Goal: Task Accomplishment & Management: Manage account settings

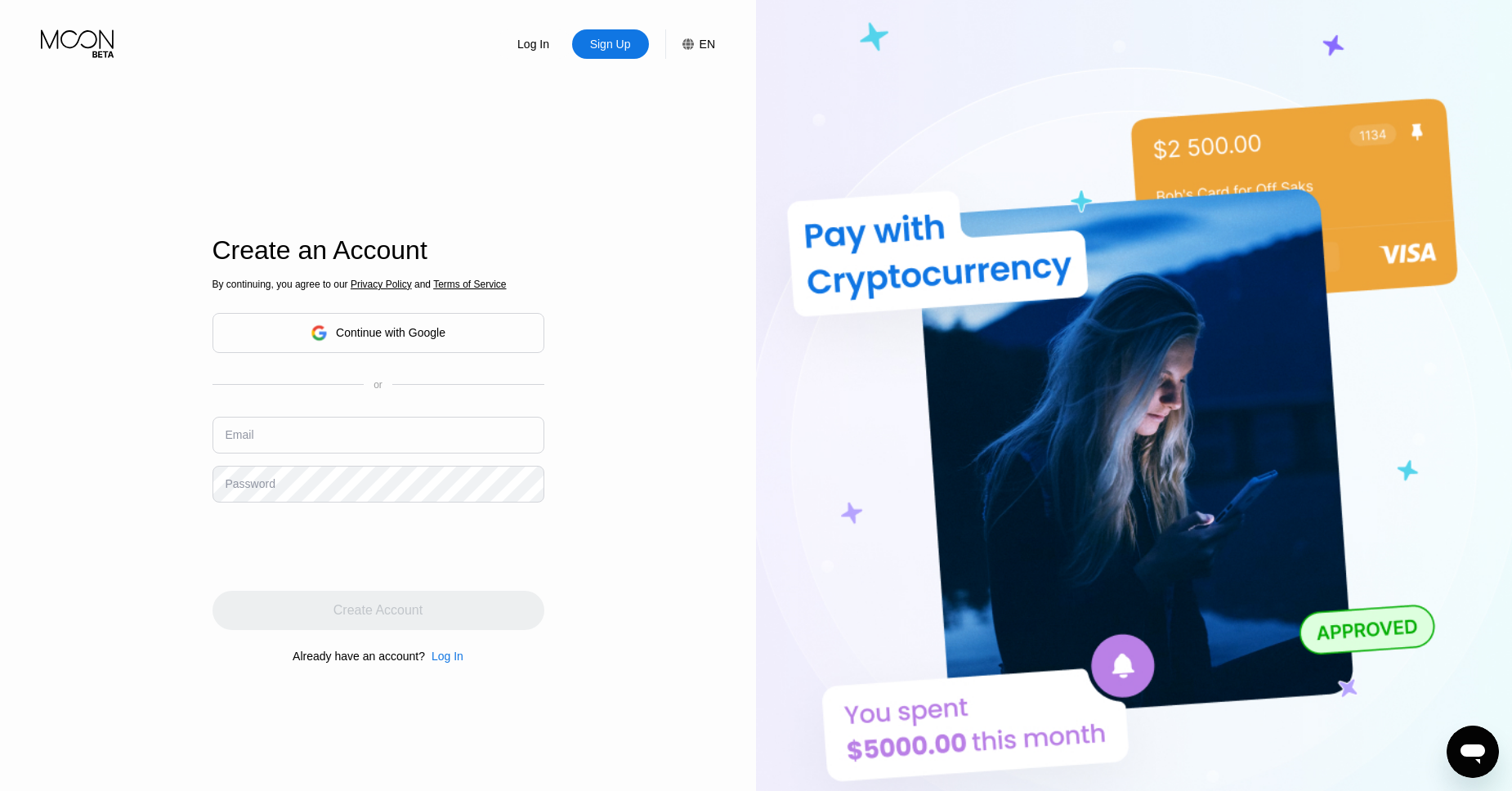
click at [452, 657] on div "Log In" at bounding box center [448, 657] width 32 height 13
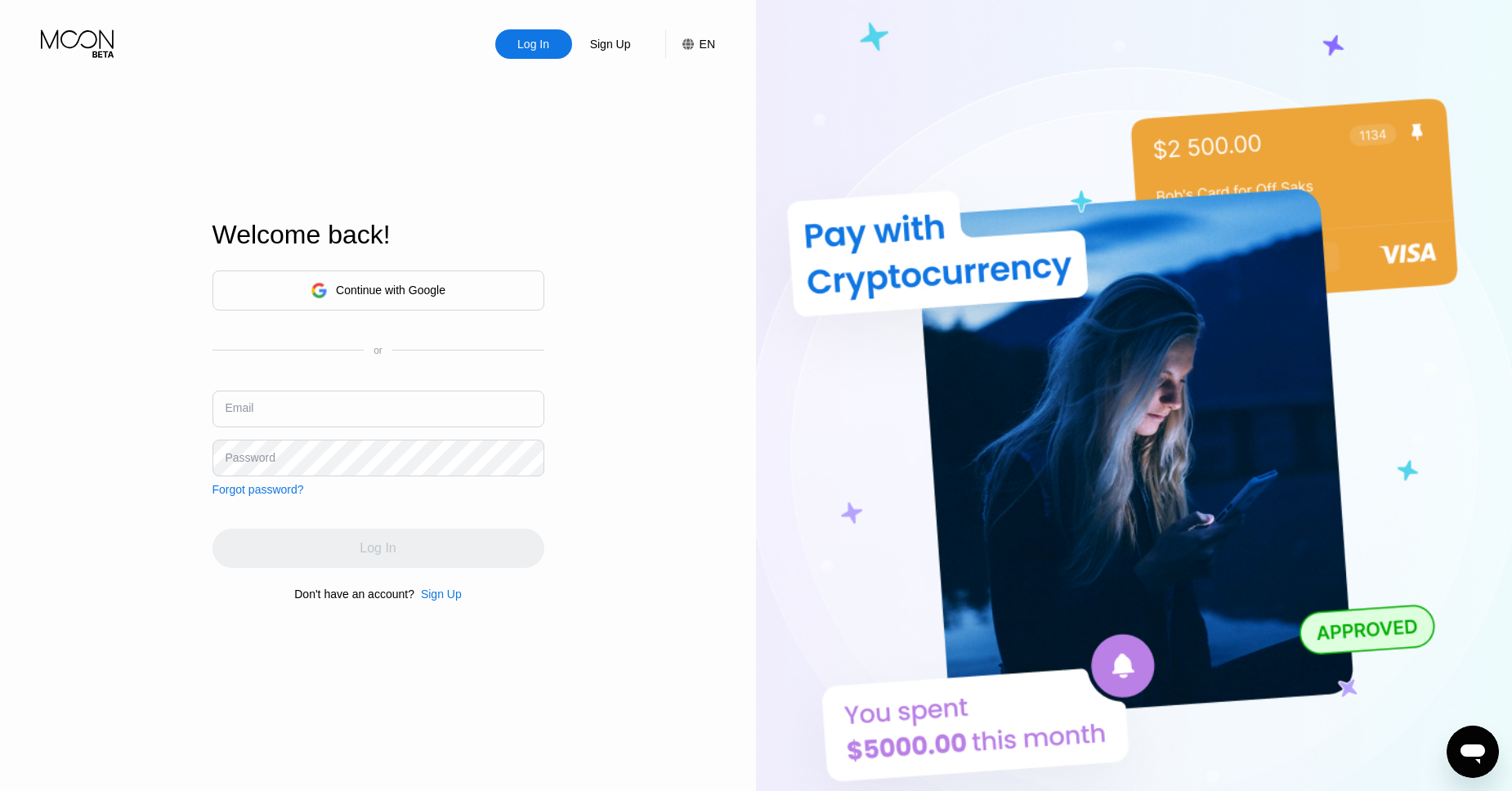
click at [271, 392] on input "text" at bounding box center [378, 408] width 332 height 37
type input "n"
type input "[EMAIL_ADDRESS][DOMAIN_NAME]"
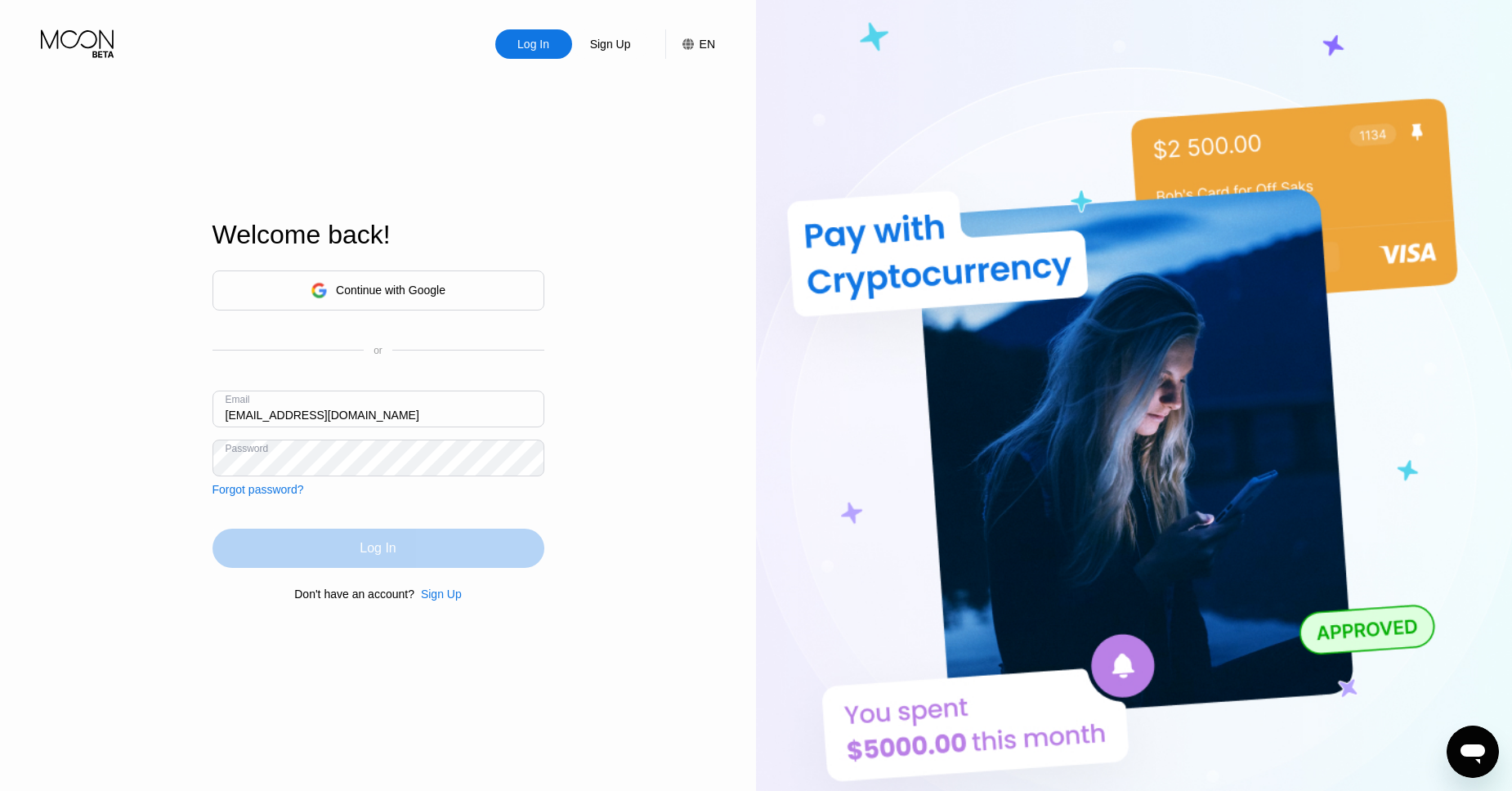
click at [385, 546] on div "Log In" at bounding box center [378, 548] width 36 height 16
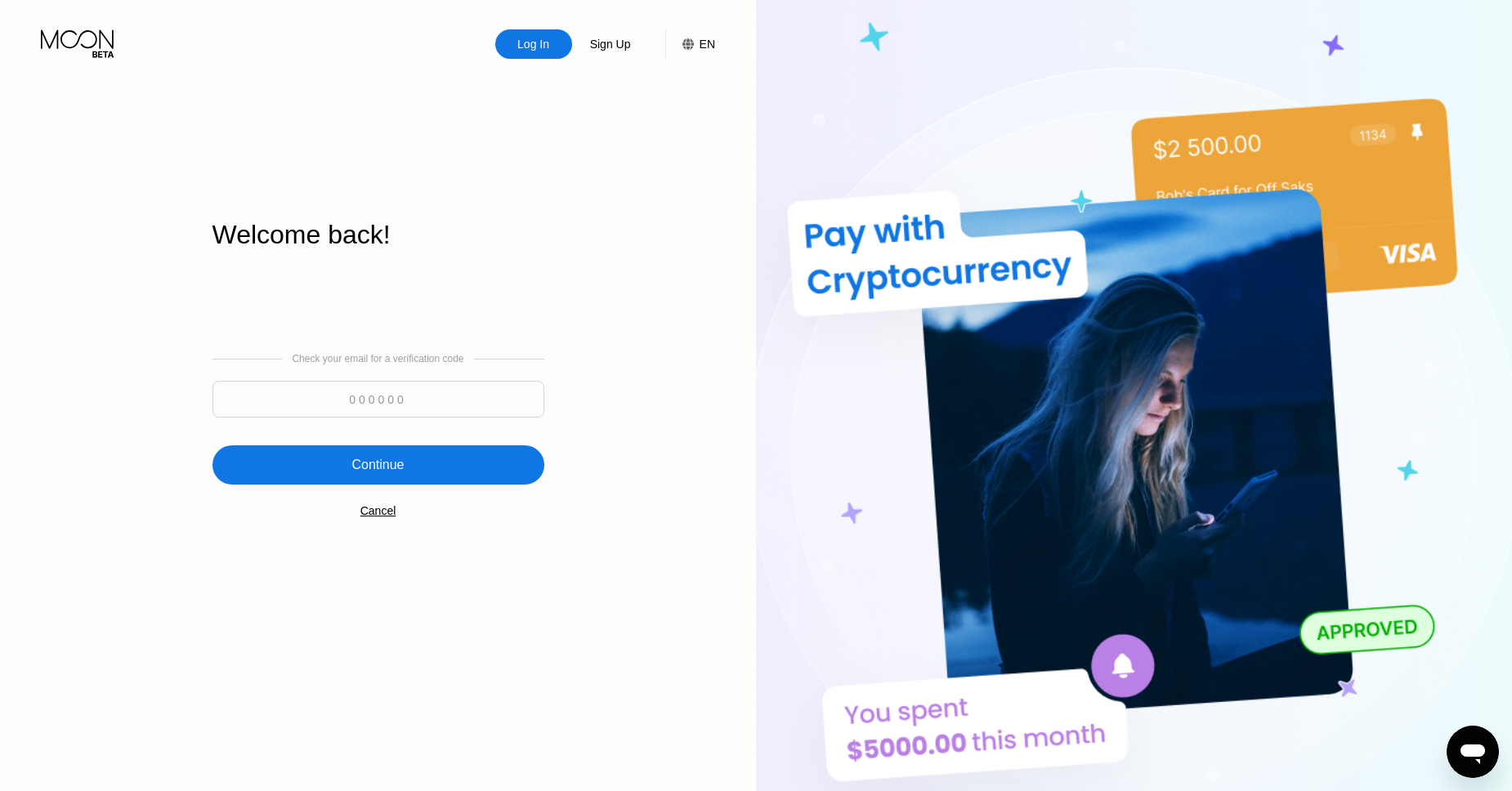
click at [360, 389] on input at bounding box center [378, 399] width 332 height 37
type input "476173"
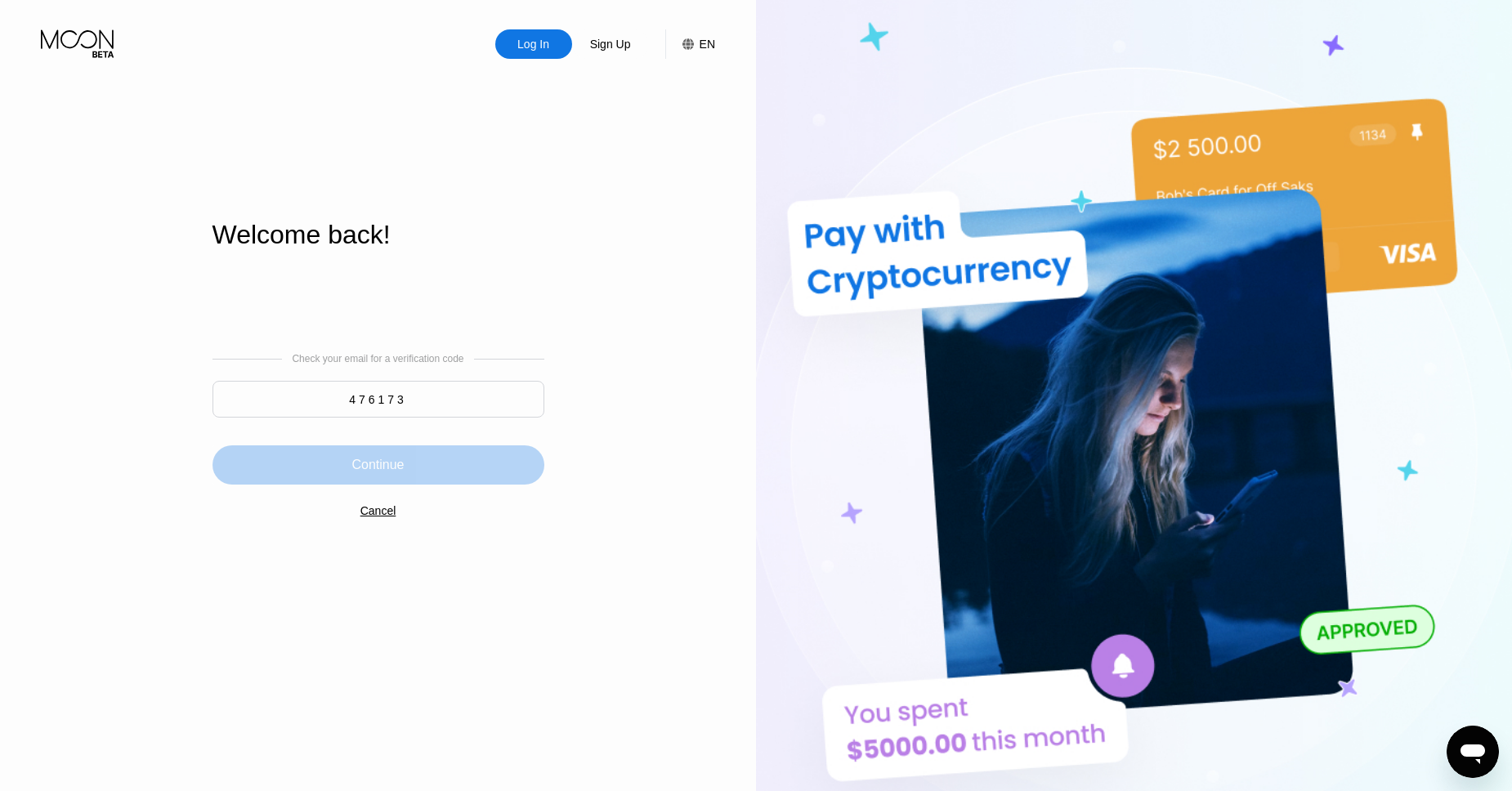
click at [405, 463] on div "Continue" at bounding box center [378, 465] width 332 height 40
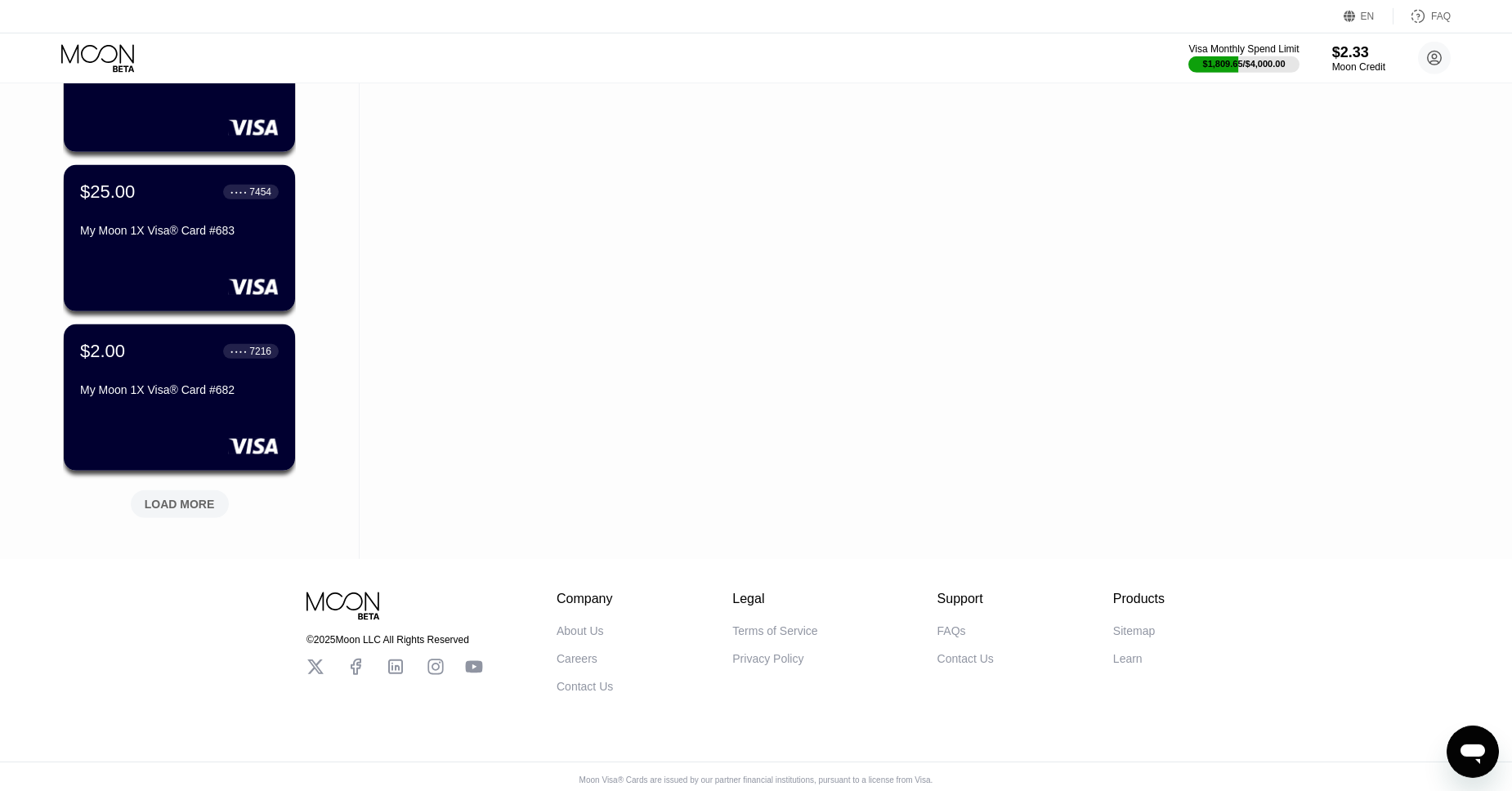
scroll to position [524, 0]
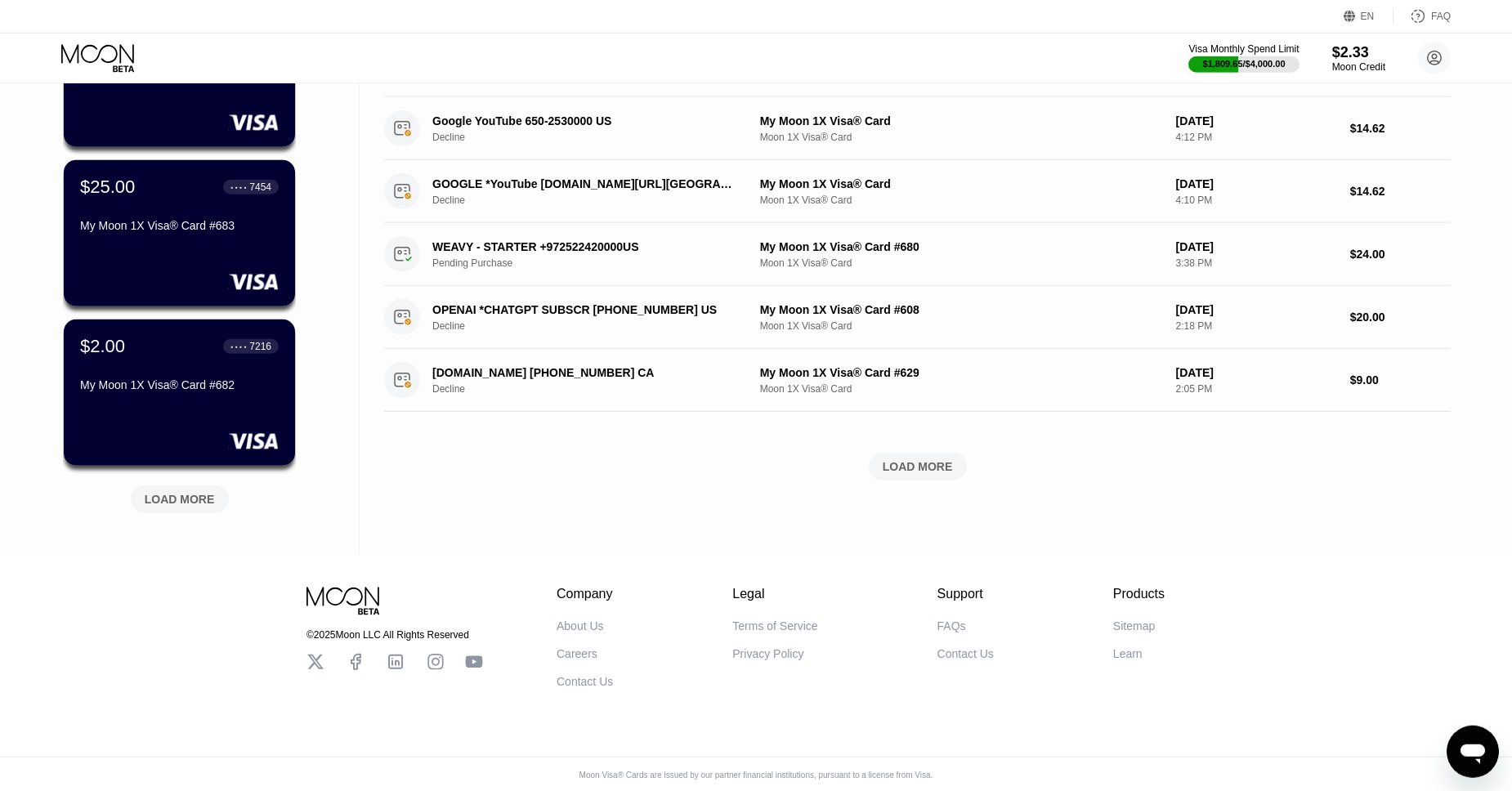
click at [169, 495] on div "LOAD MORE" at bounding box center [180, 500] width 70 height 15
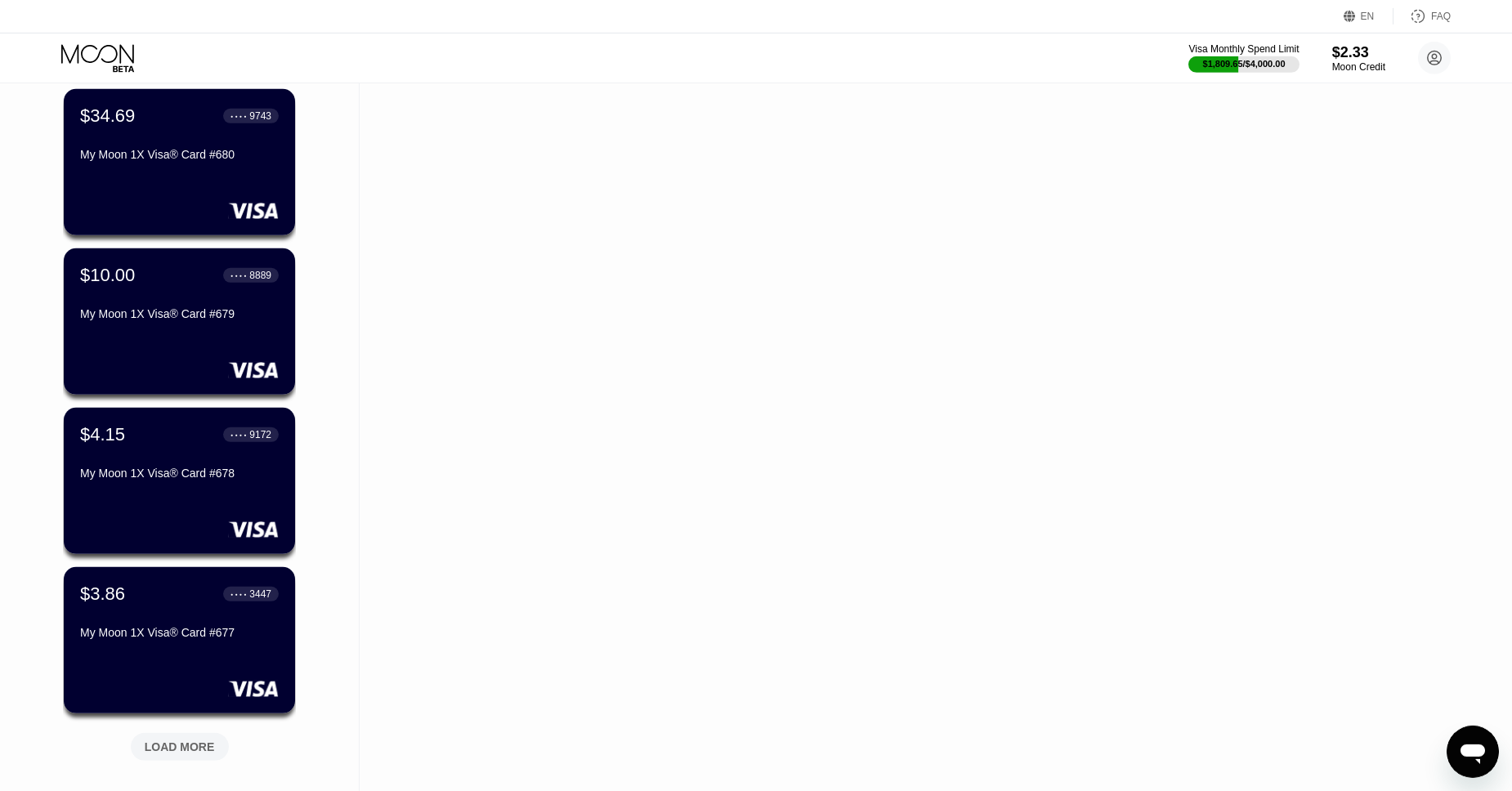
scroll to position [1075, 0]
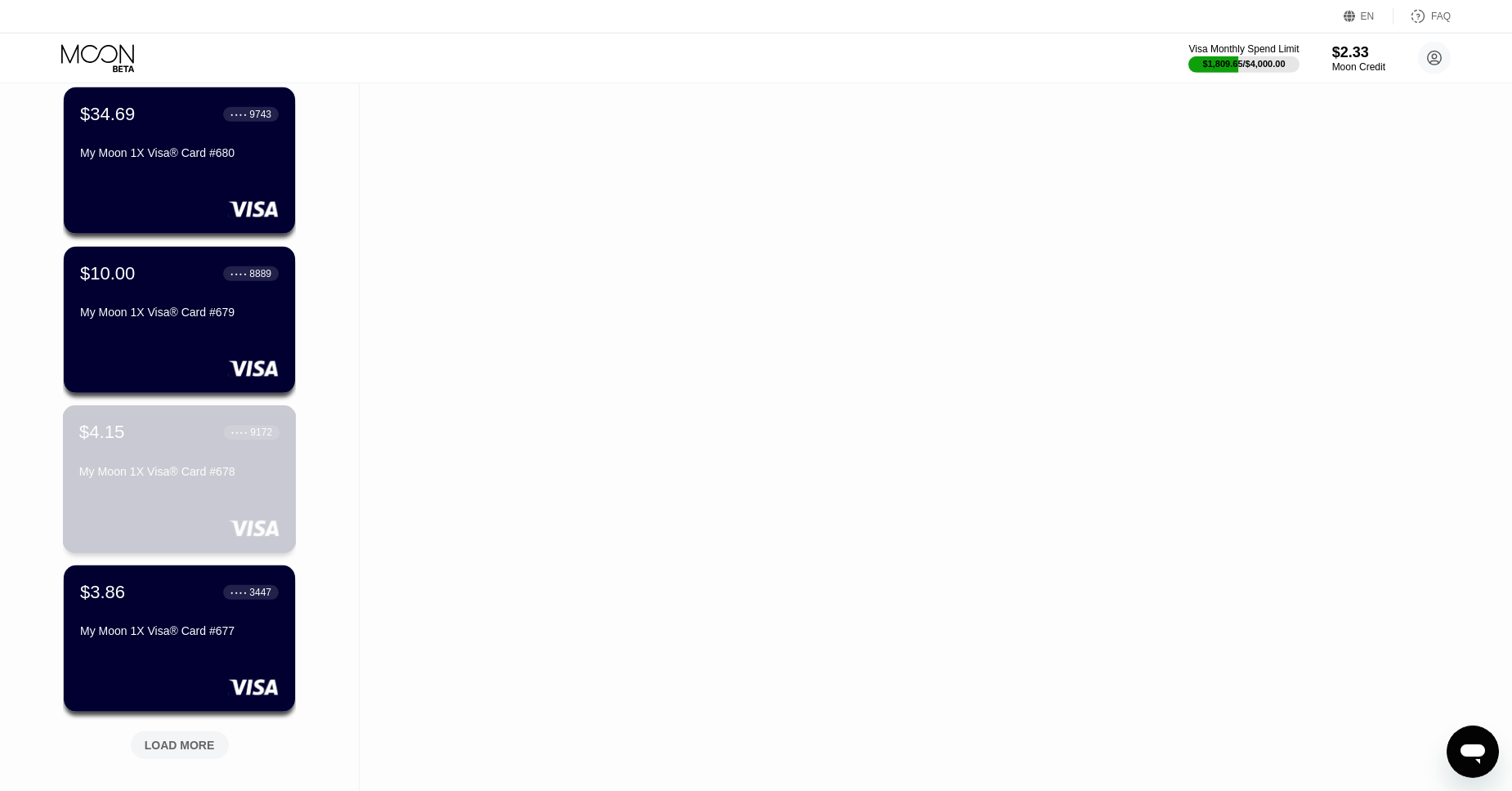
click at [174, 438] on div "$4.15 ● ● ● ● 9172" at bounding box center [180, 432] width 200 height 21
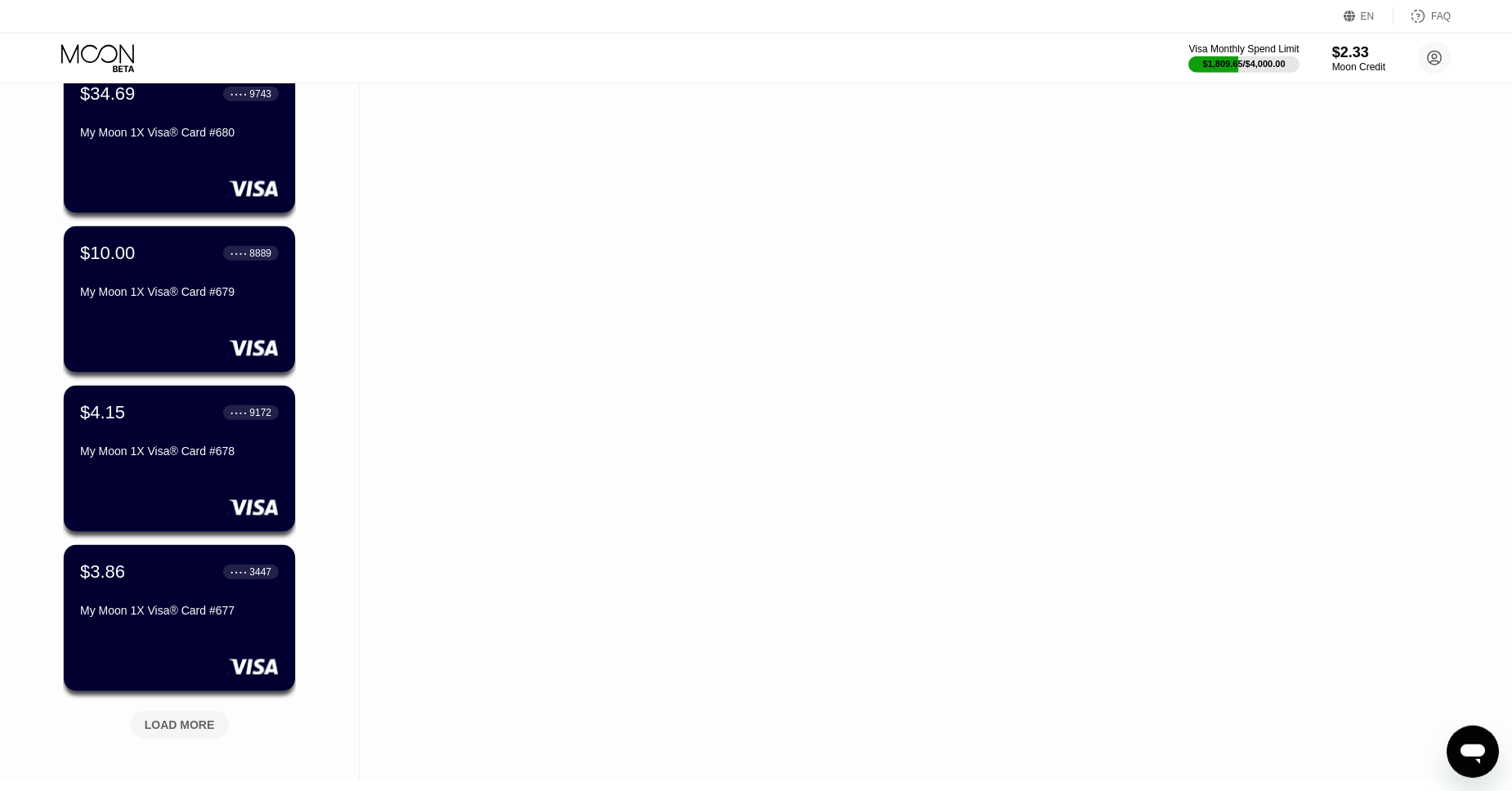
scroll to position [1328, 0]
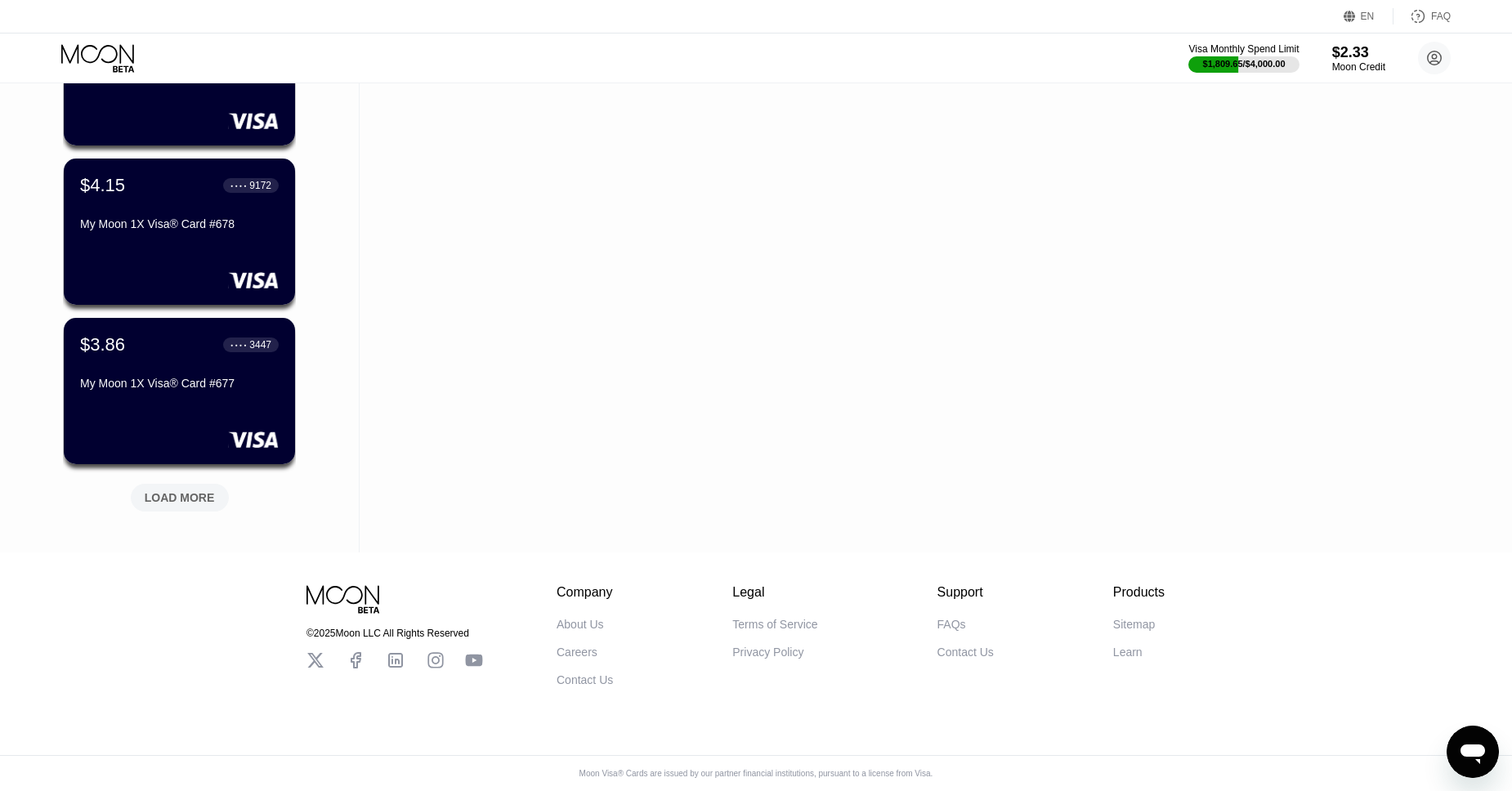
click at [173, 490] on div "LOAD MORE" at bounding box center [180, 498] width 70 height 15
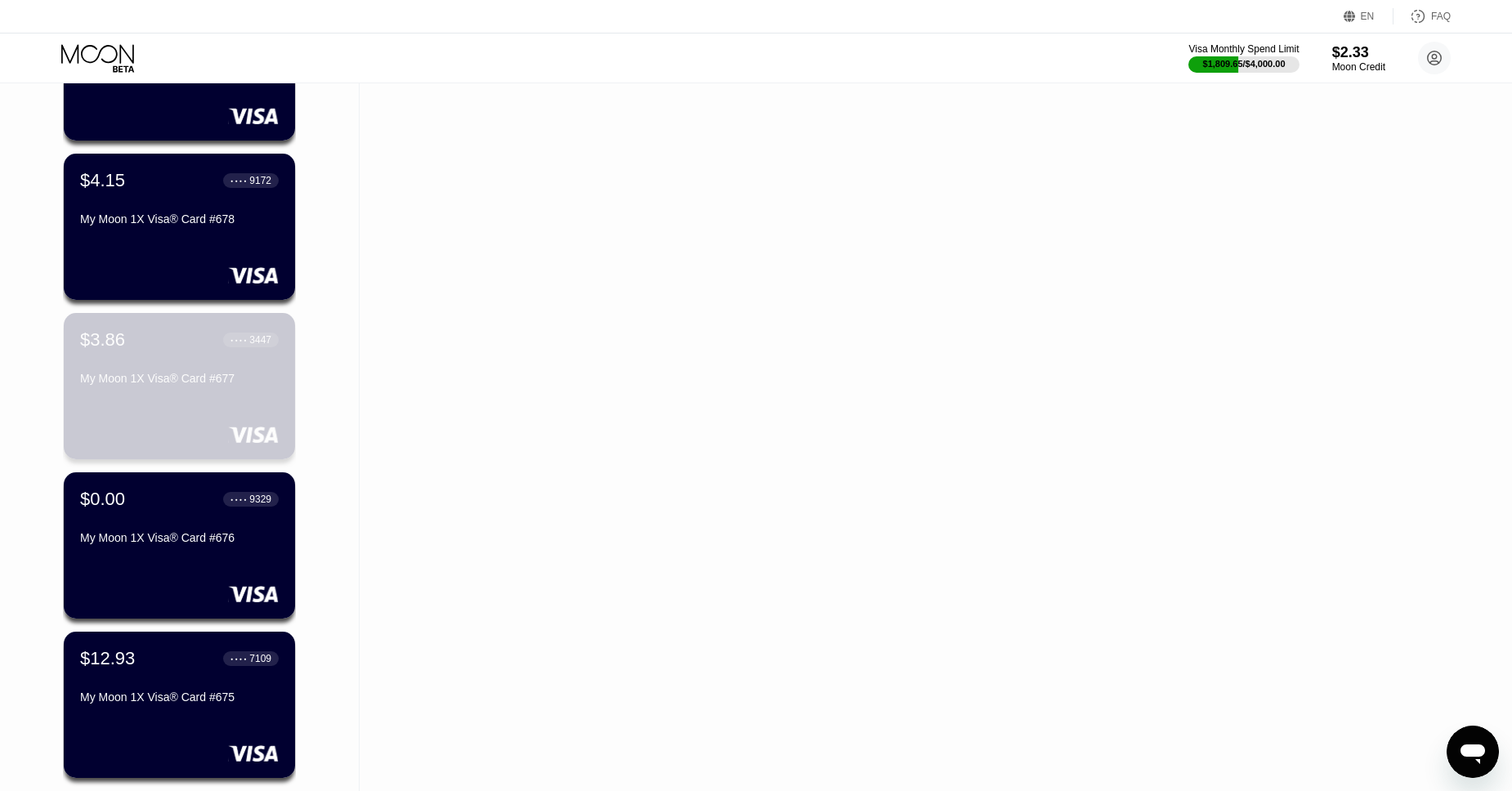
click at [154, 367] on div "$3.86 ● ● ● ● 3447 My Moon 1X Visa® Card #677" at bounding box center [180, 361] width 198 height 62
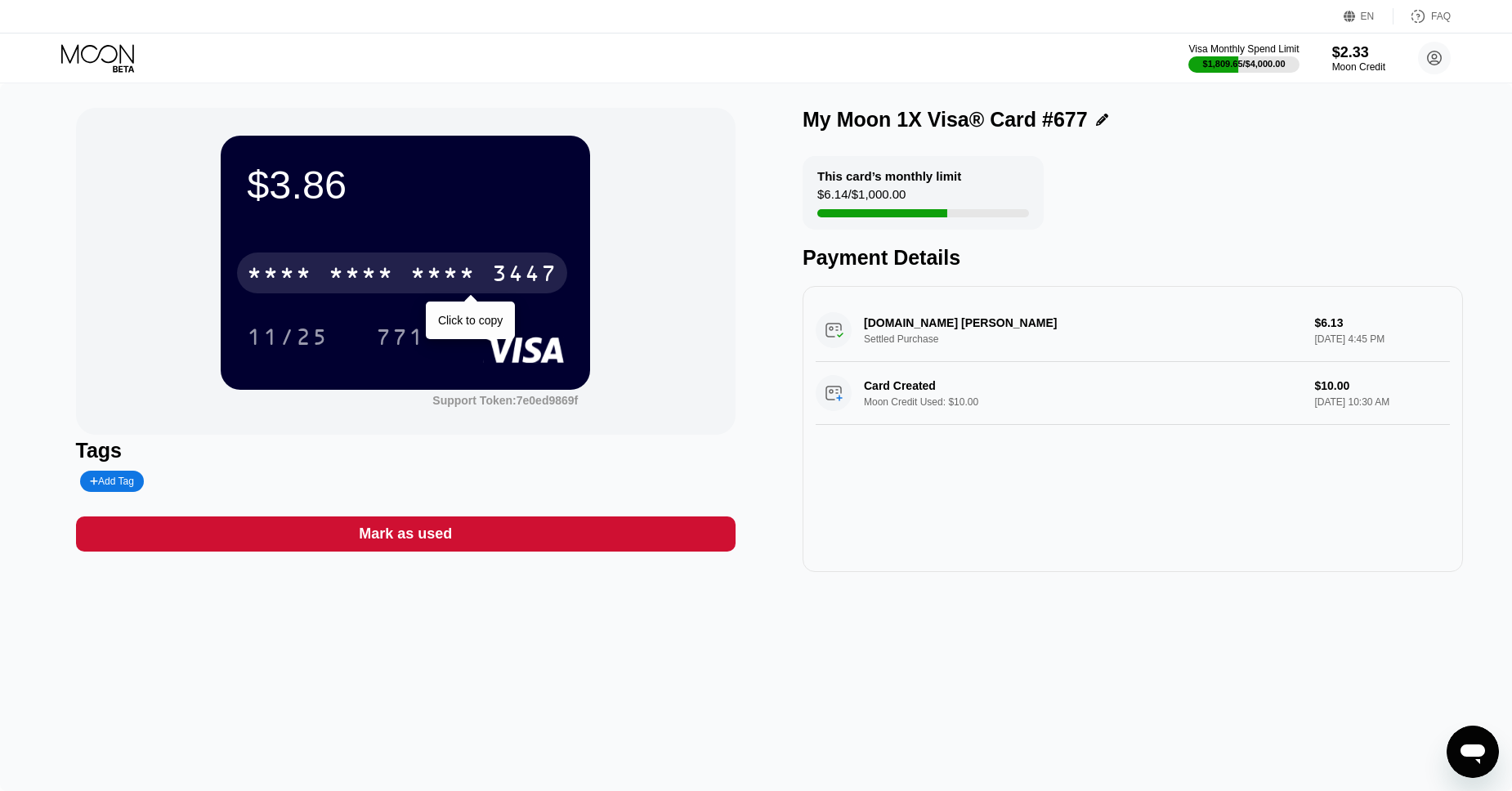
click at [373, 261] on div "* * * * * * * * * * * * 3447" at bounding box center [402, 272] width 330 height 41
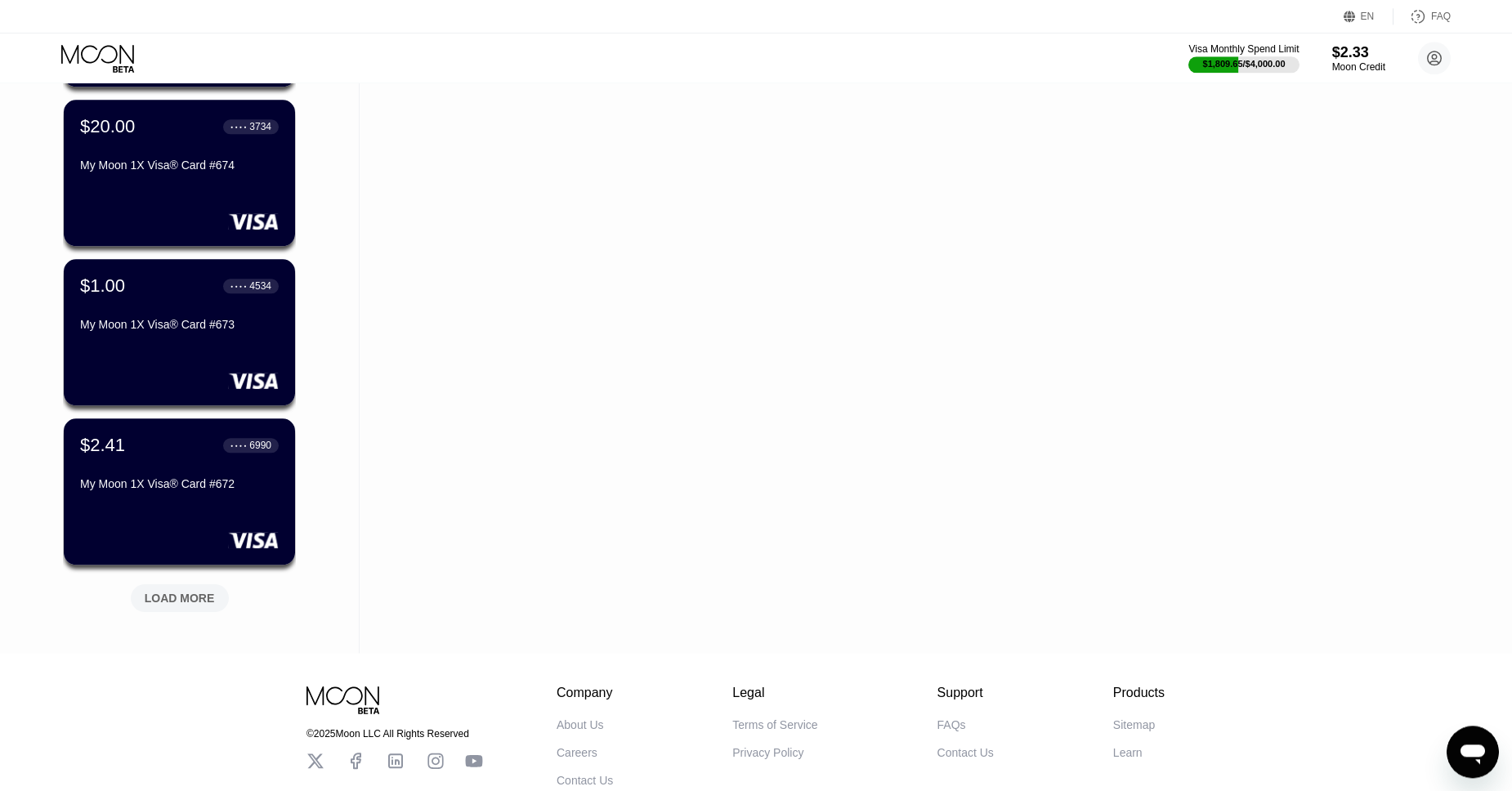
scroll to position [2124, 0]
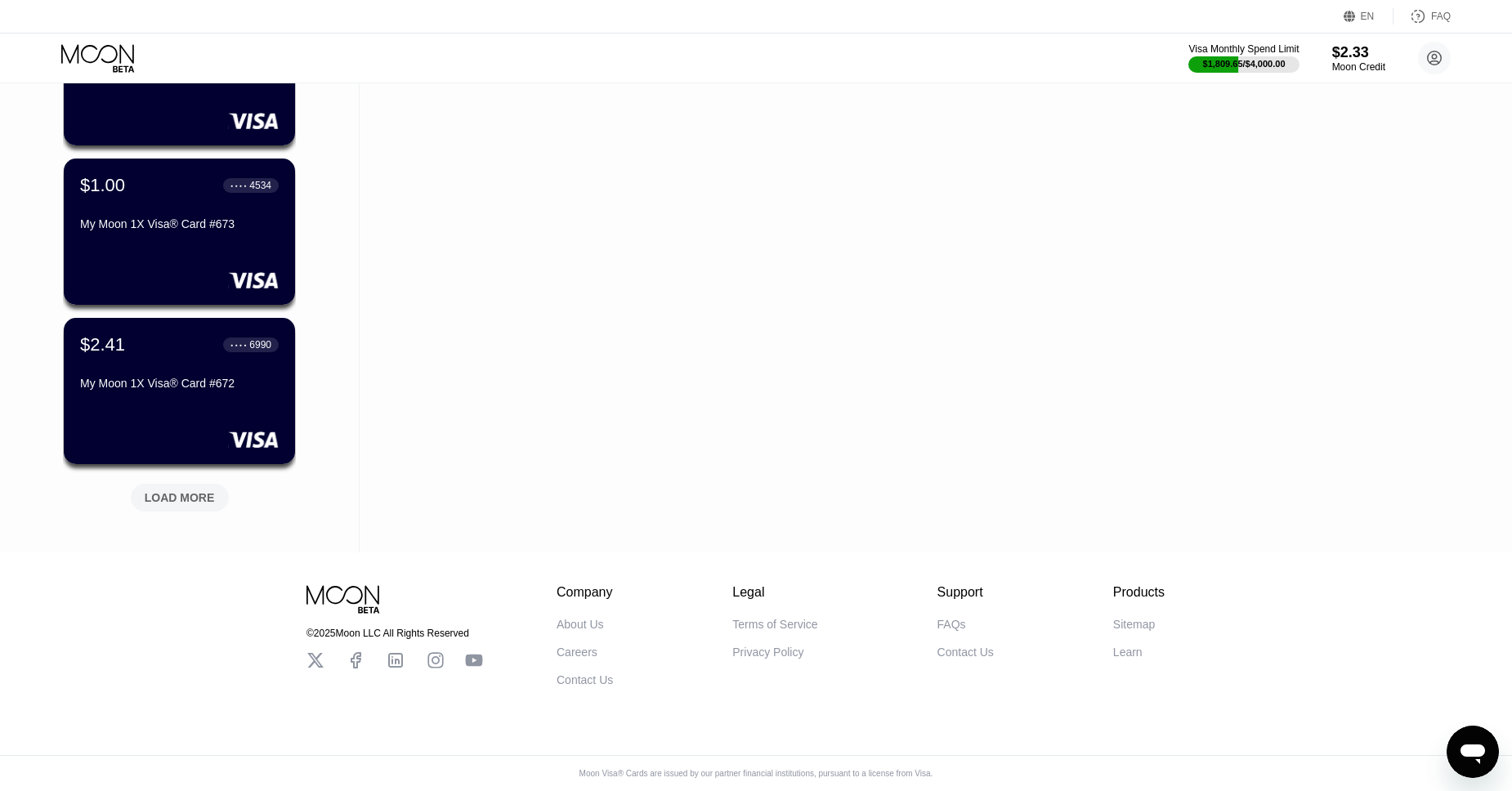
click at [179, 501] on div "LOAD MORE" at bounding box center [180, 498] width 70 height 15
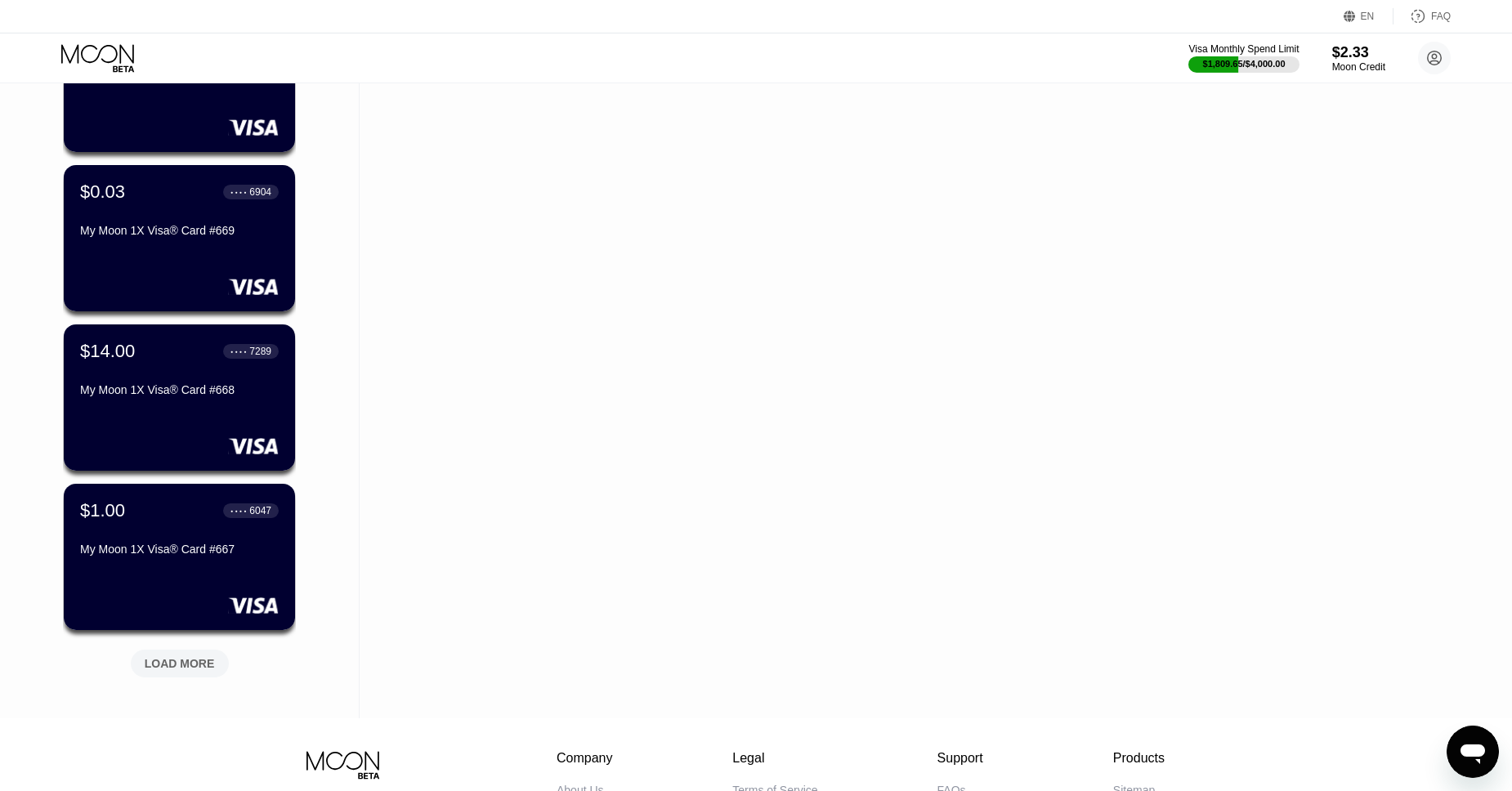
scroll to position [2769, 0]
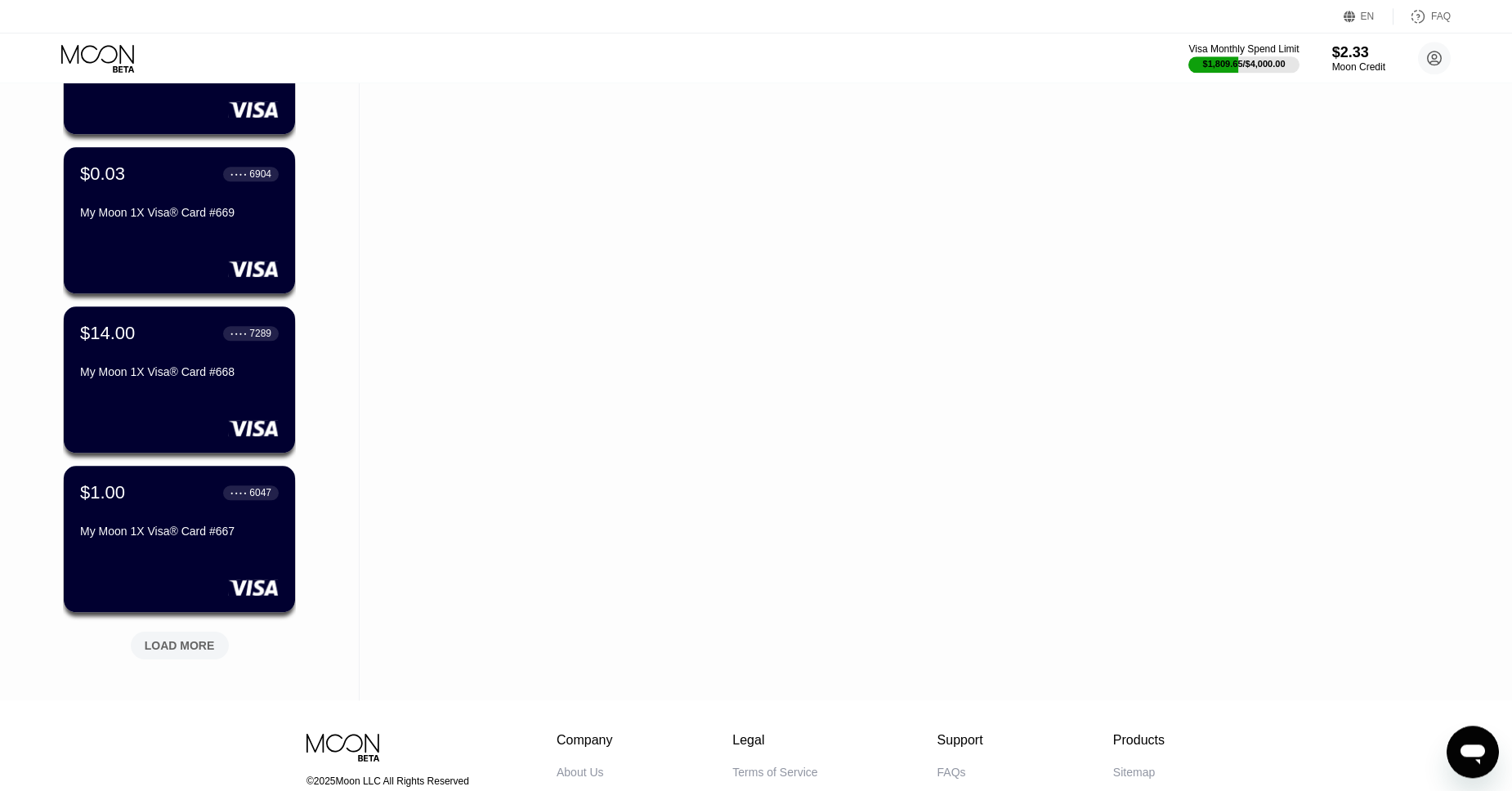
click at [200, 648] on div "LOAD MORE" at bounding box center [180, 646] width 70 height 15
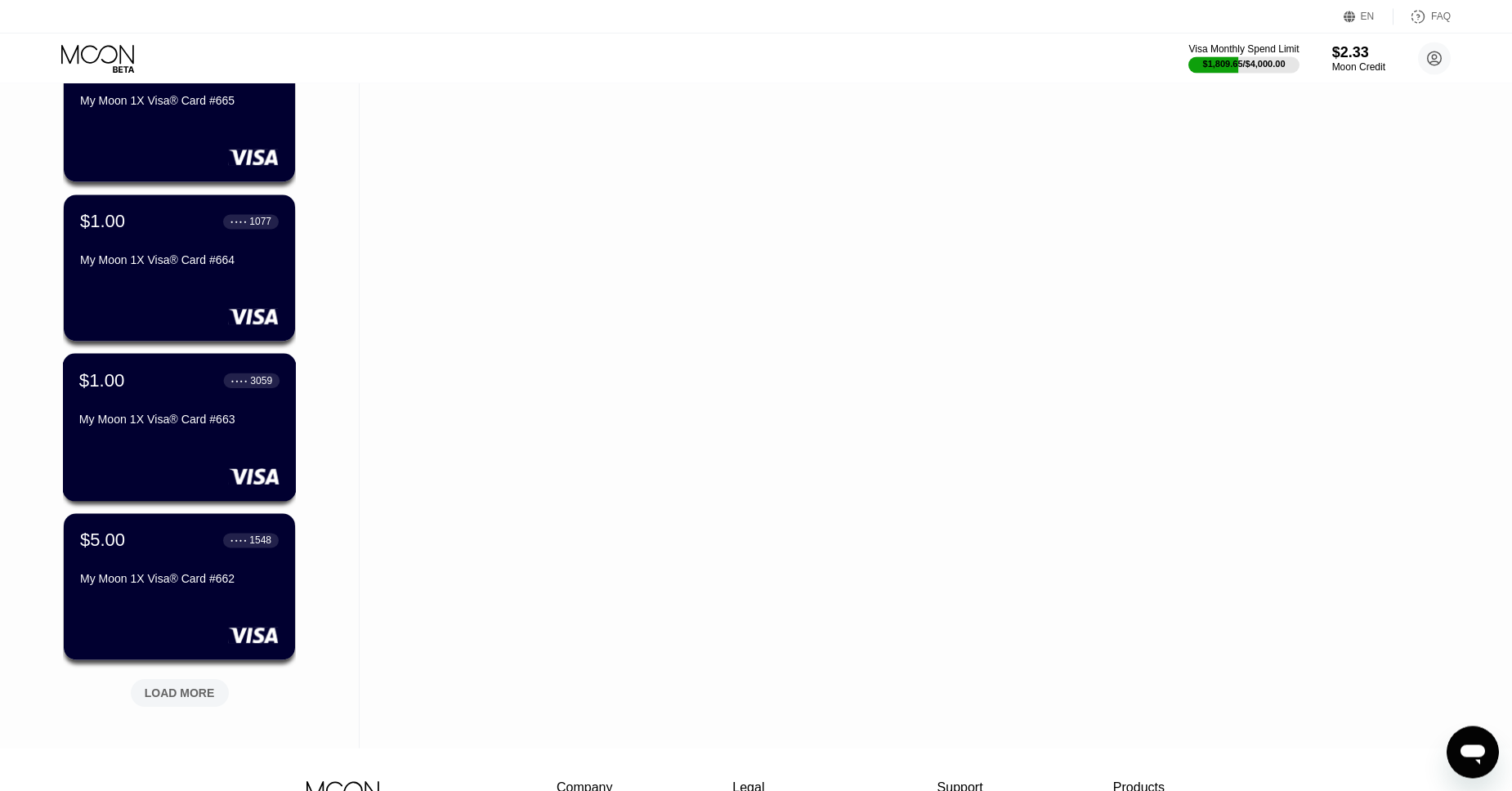
scroll to position [3526, 0]
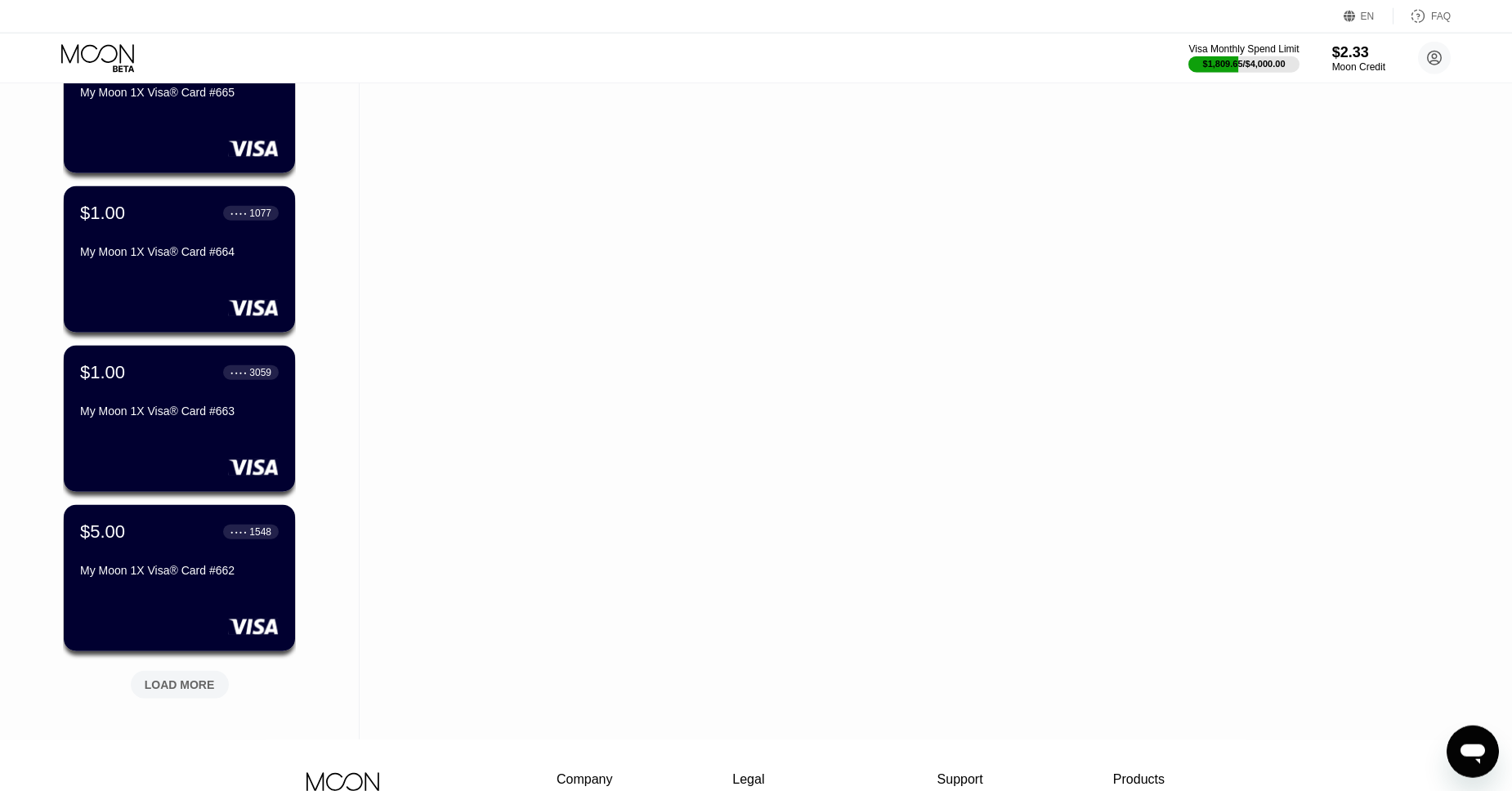
click at [185, 685] on div "LOAD MORE" at bounding box center [180, 685] width 70 height 15
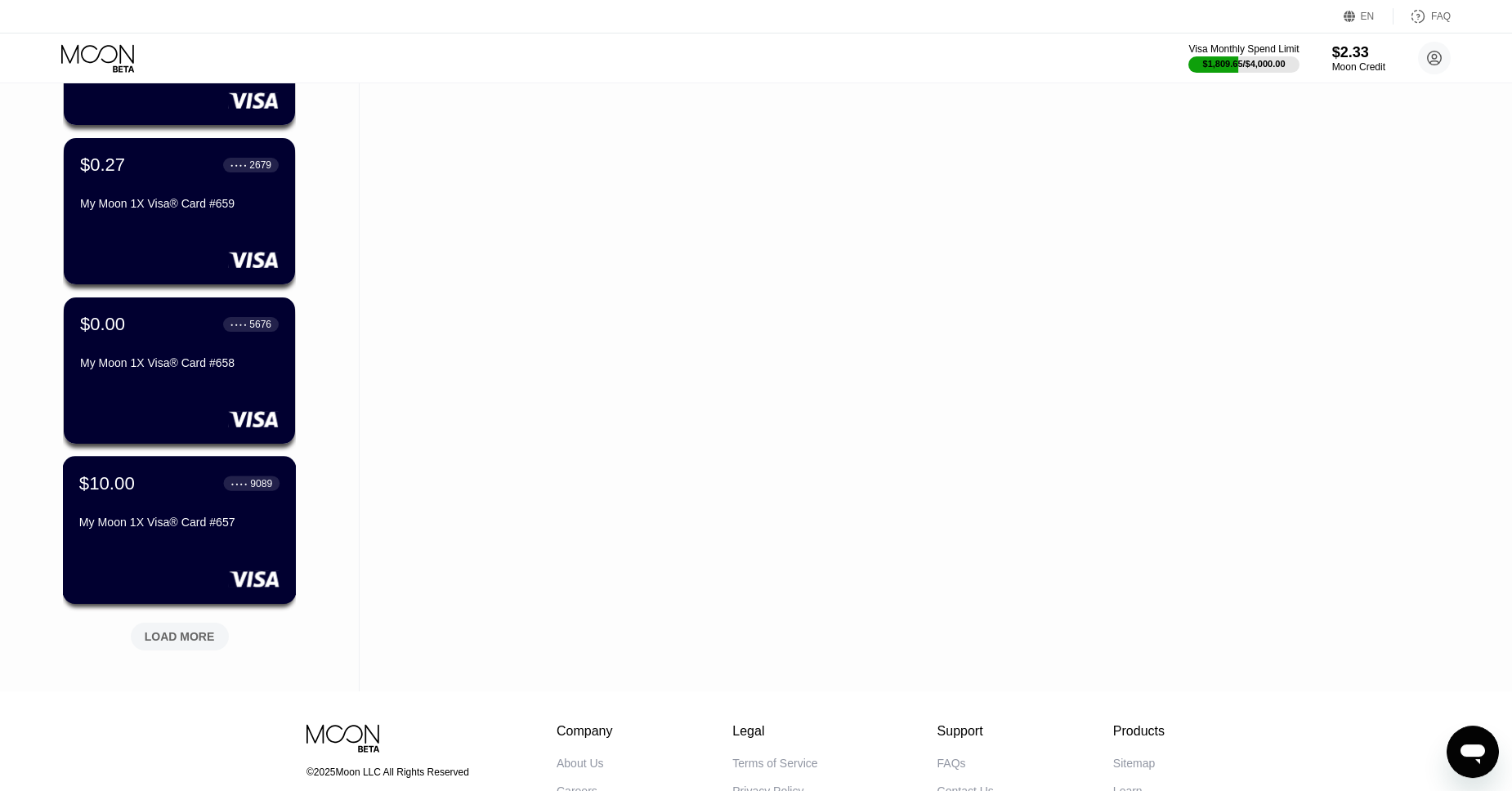
scroll to position [4378, 0]
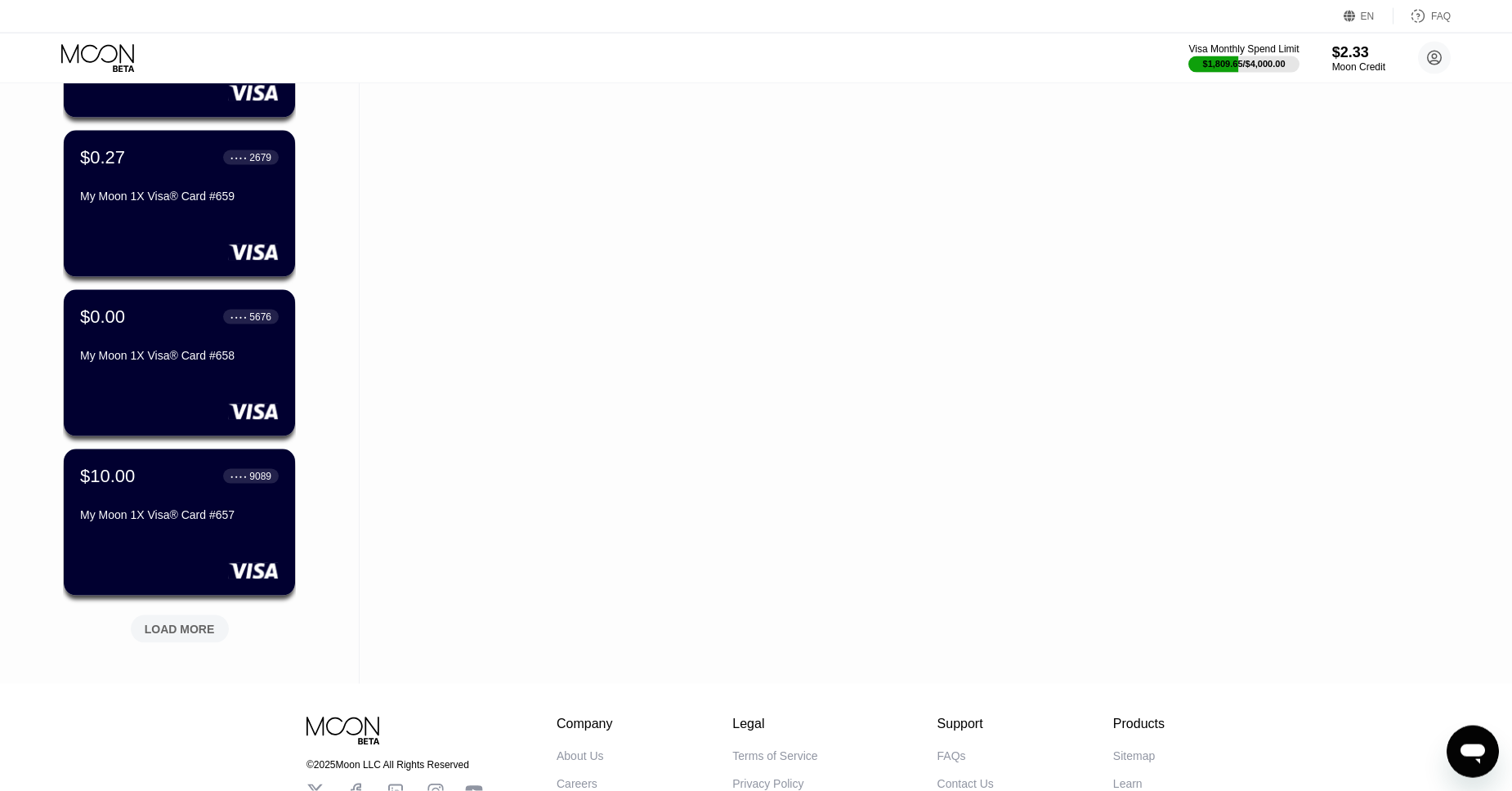
click at [180, 610] on div "LOAD MORE" at bounding box center [180, 626] width 123 height 34
click at [191, 628] on div "LOADING..." at bounding box center [180, 626] width 123 height 34
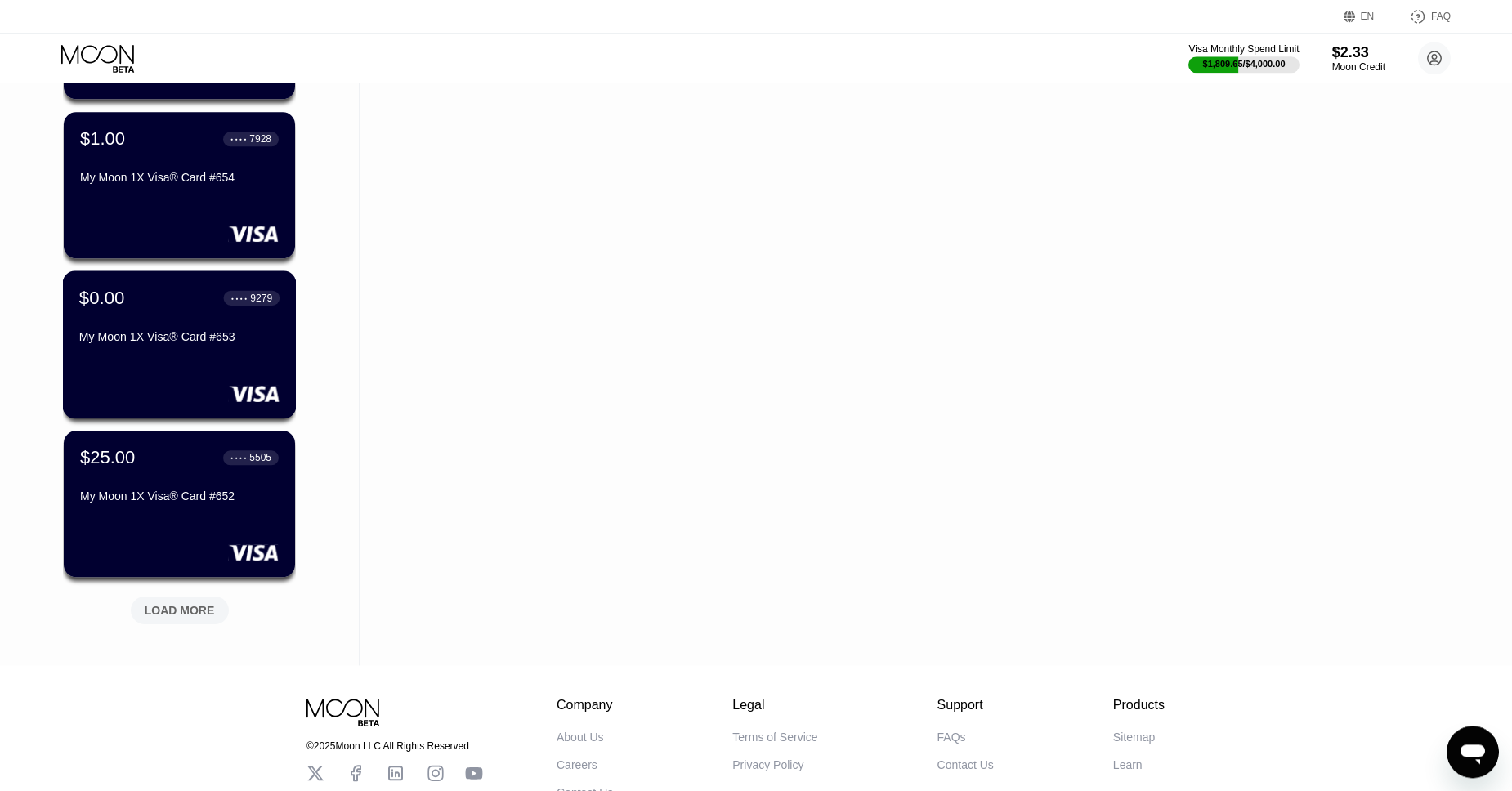
scroll to position [5198, 0]
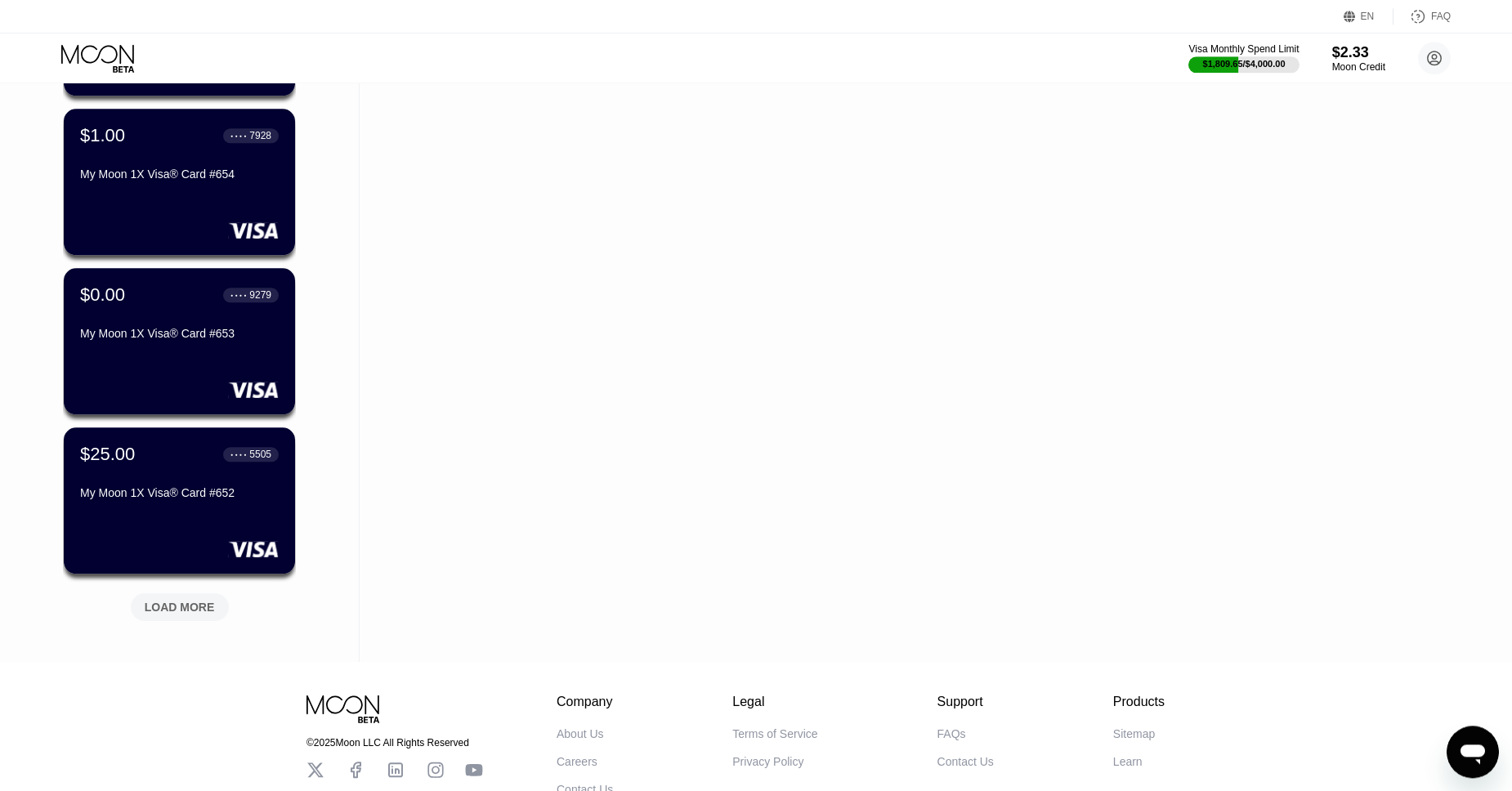
click at [182, 590] on div "LOAD MORE" at bounding box center [180, 604] width 123 height 34
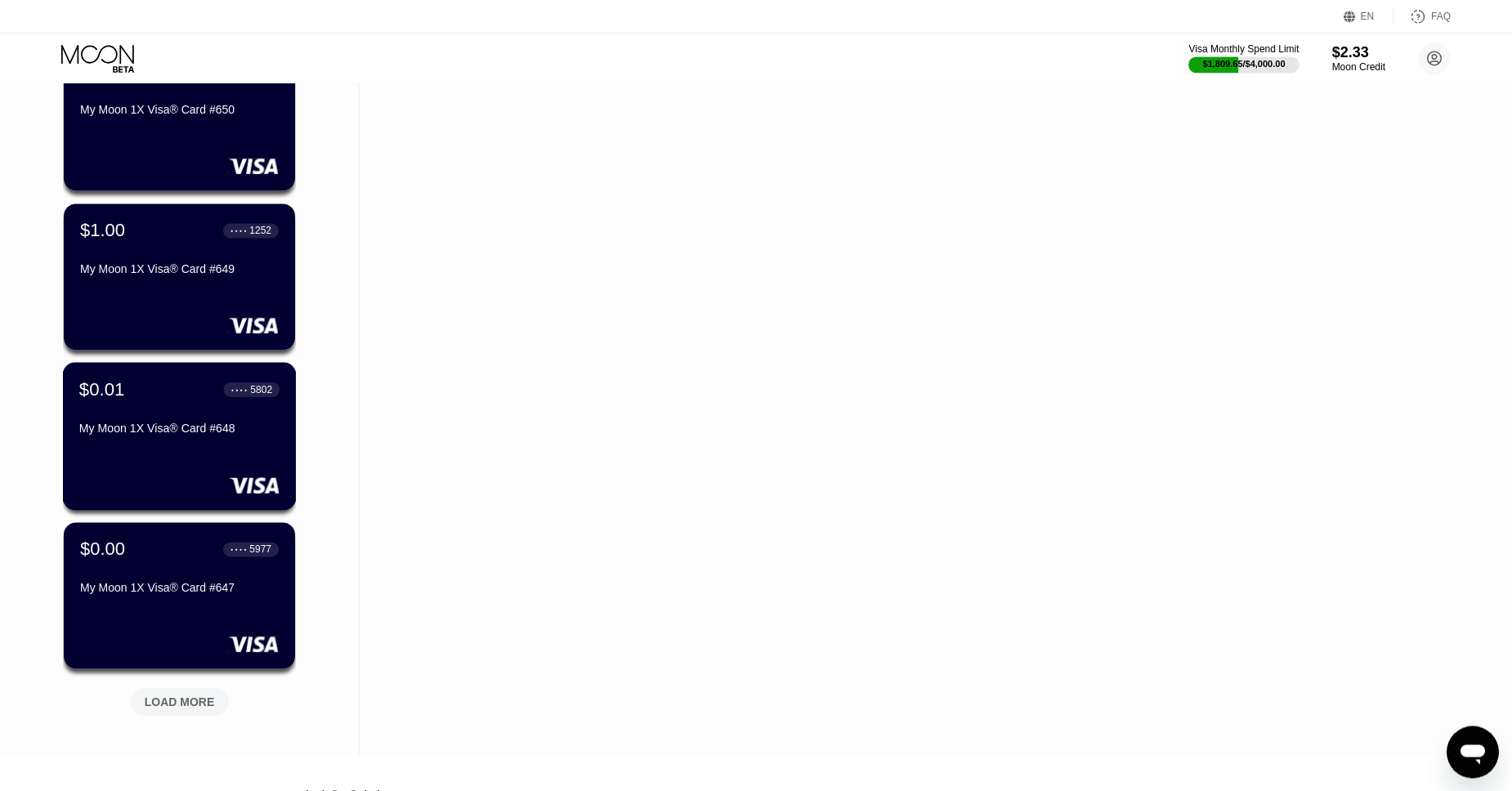
scroll to position [5948, 0]
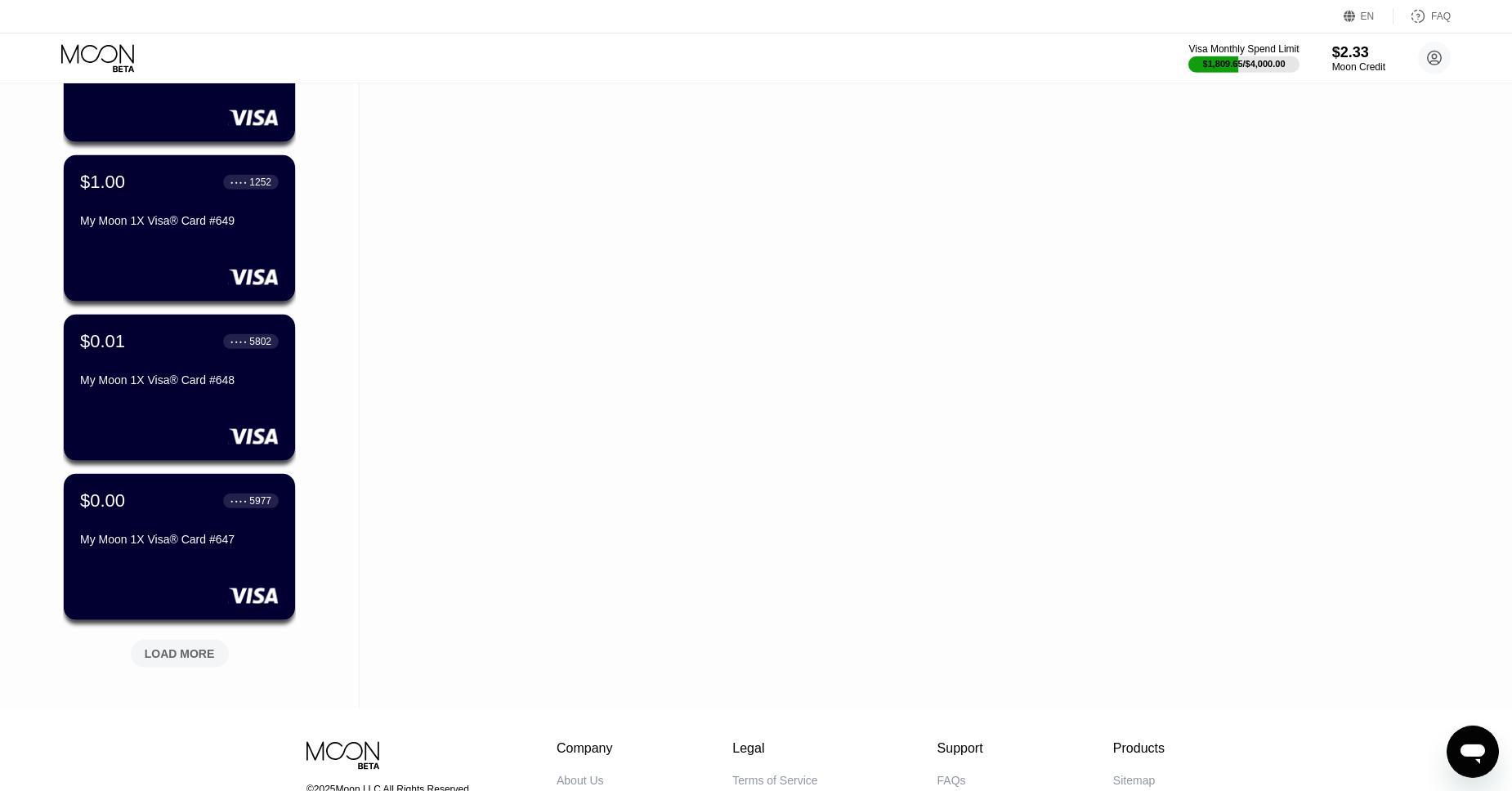
click at [174, 647] on div "LOAD MORE" at bounding box center [180, 654] width 70 height 15
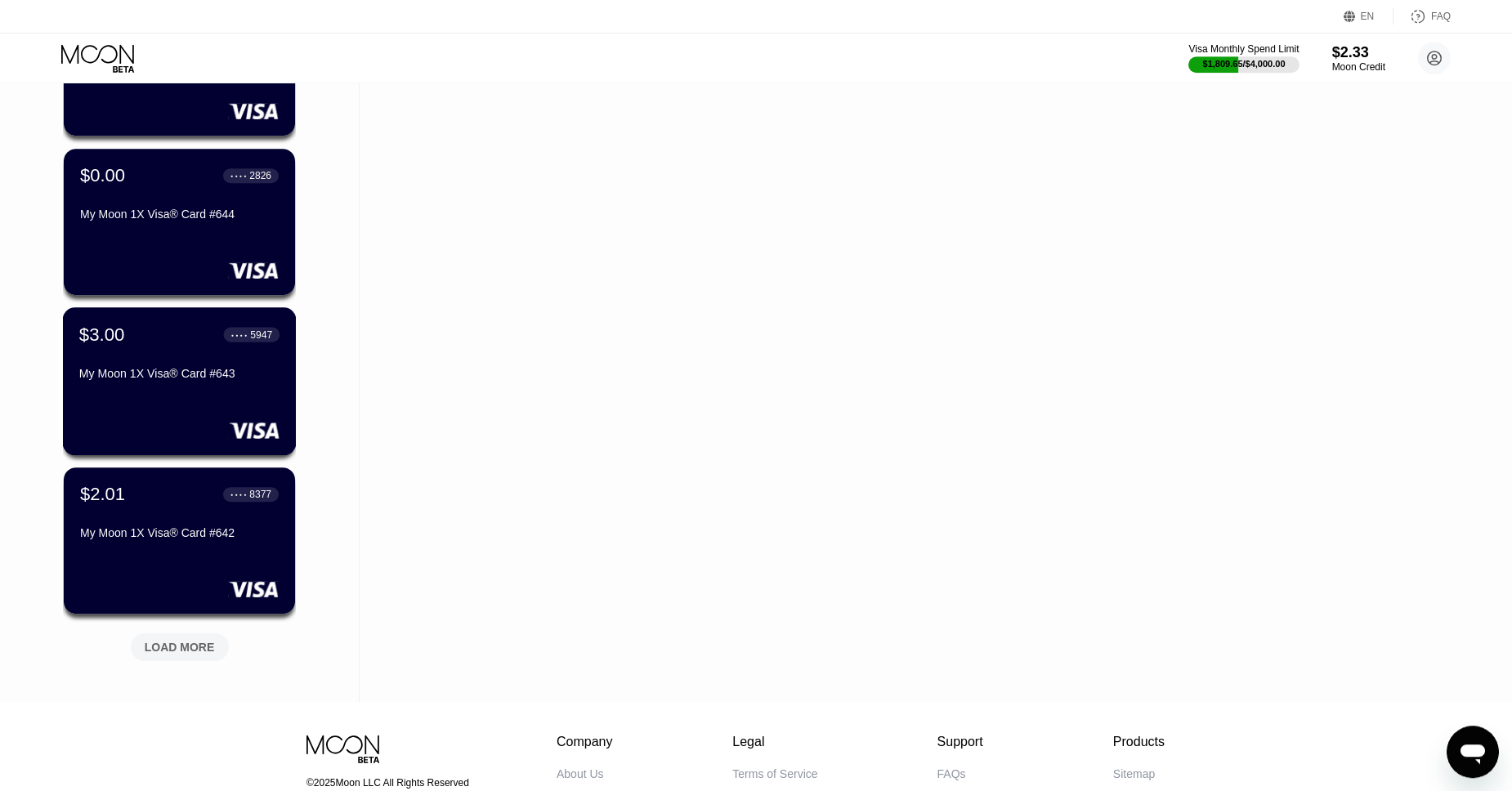
scroll to position [6753, 0]
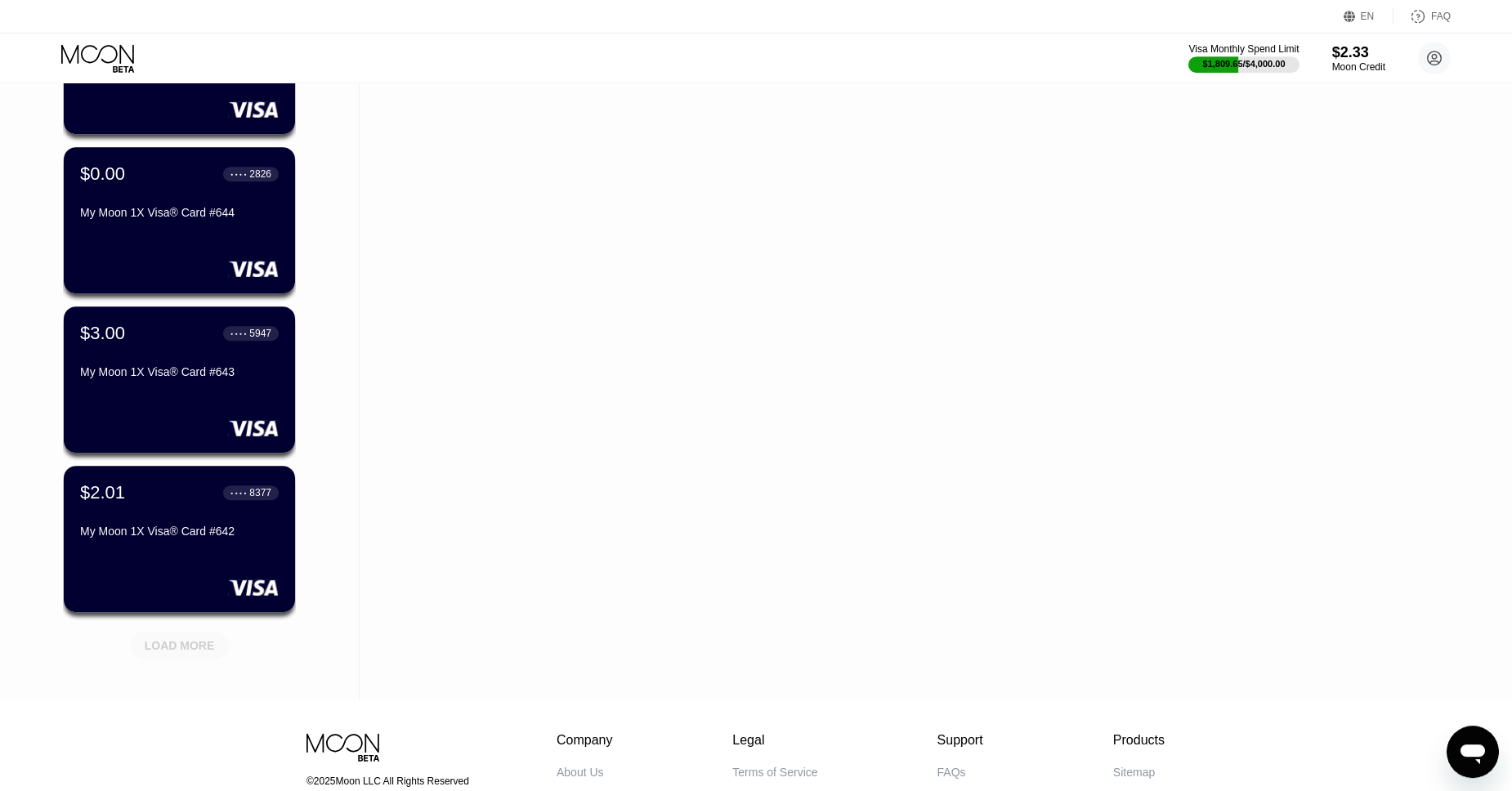
click at [202, 649] on div "LOAD MORE" at bounding box center [180, 646] width 70 height 15
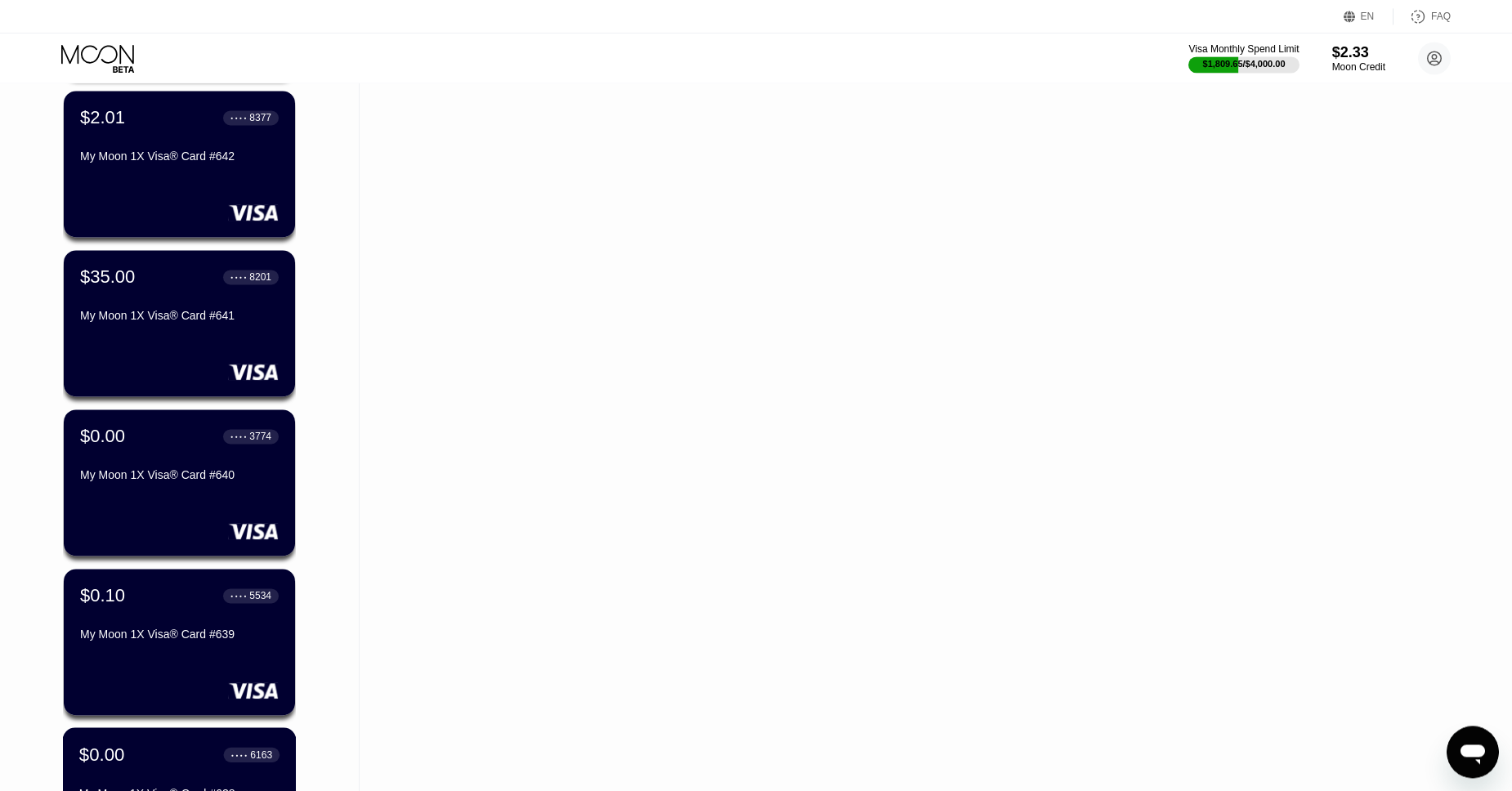
scroll to position [7123, 0]
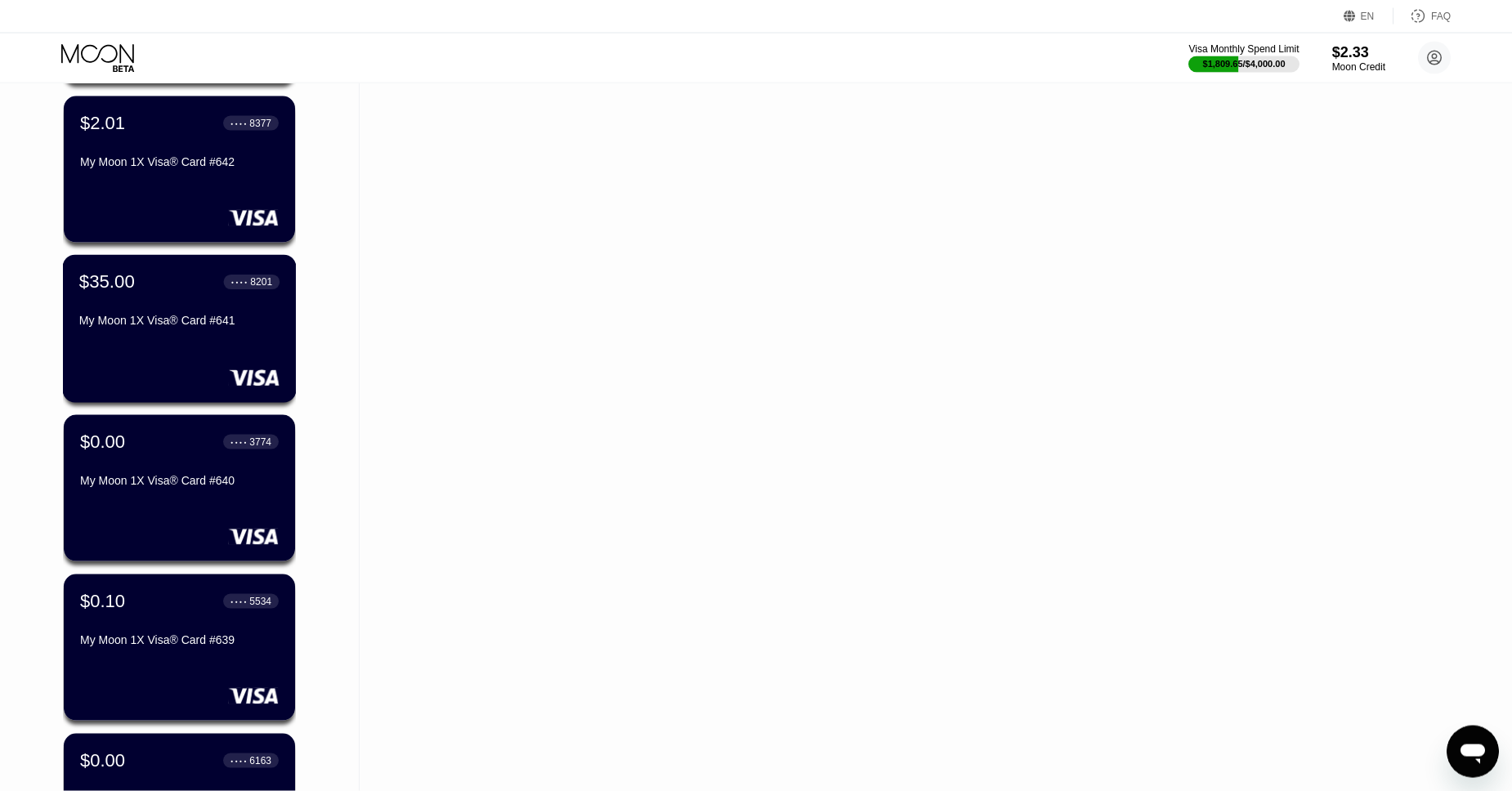
click at [159, 335] on div "My Moon 1X Visa® Card #641" at bounding box center [180, 324] width 200 height 20
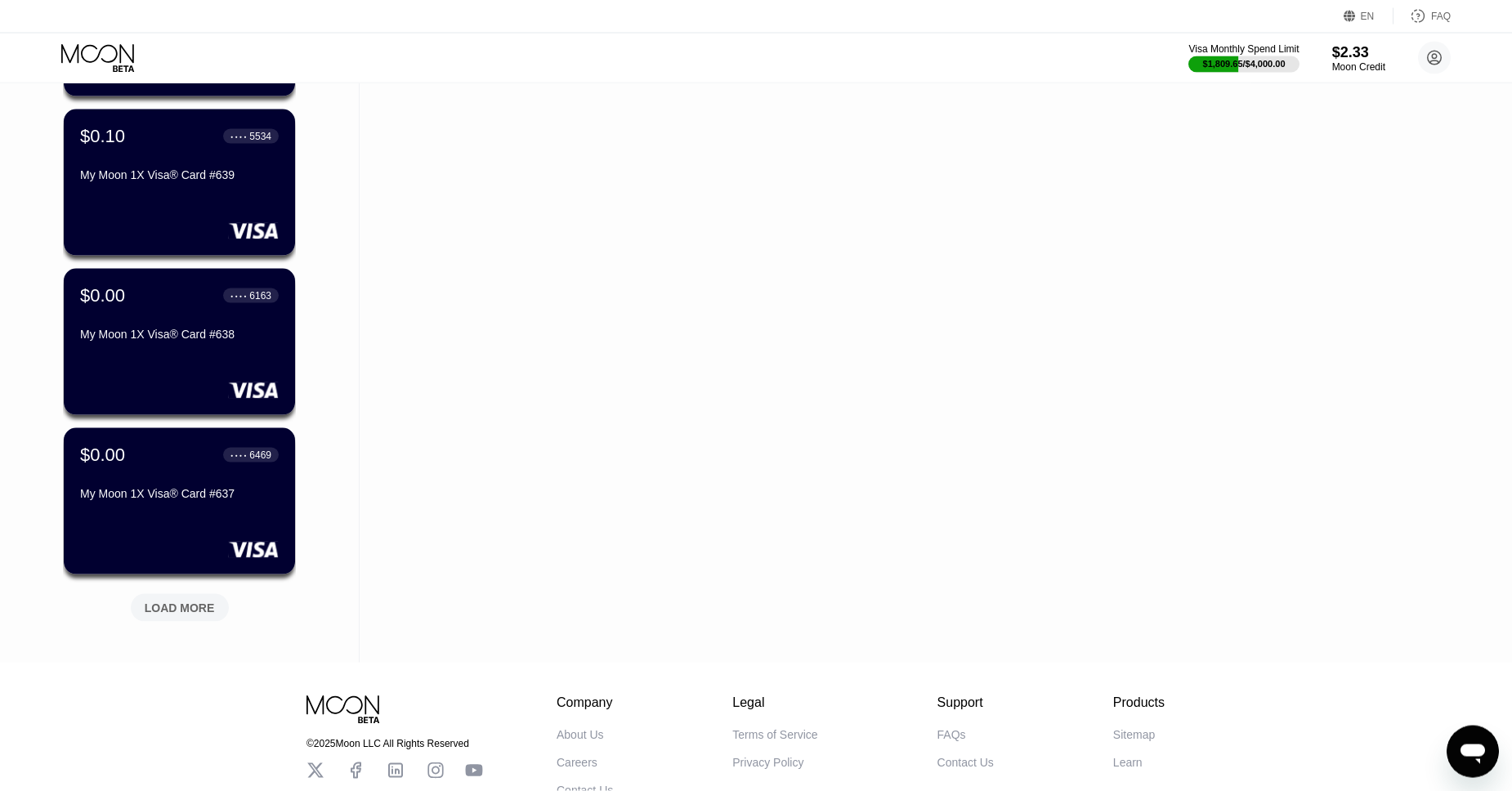
scroll to position [7703, 0]
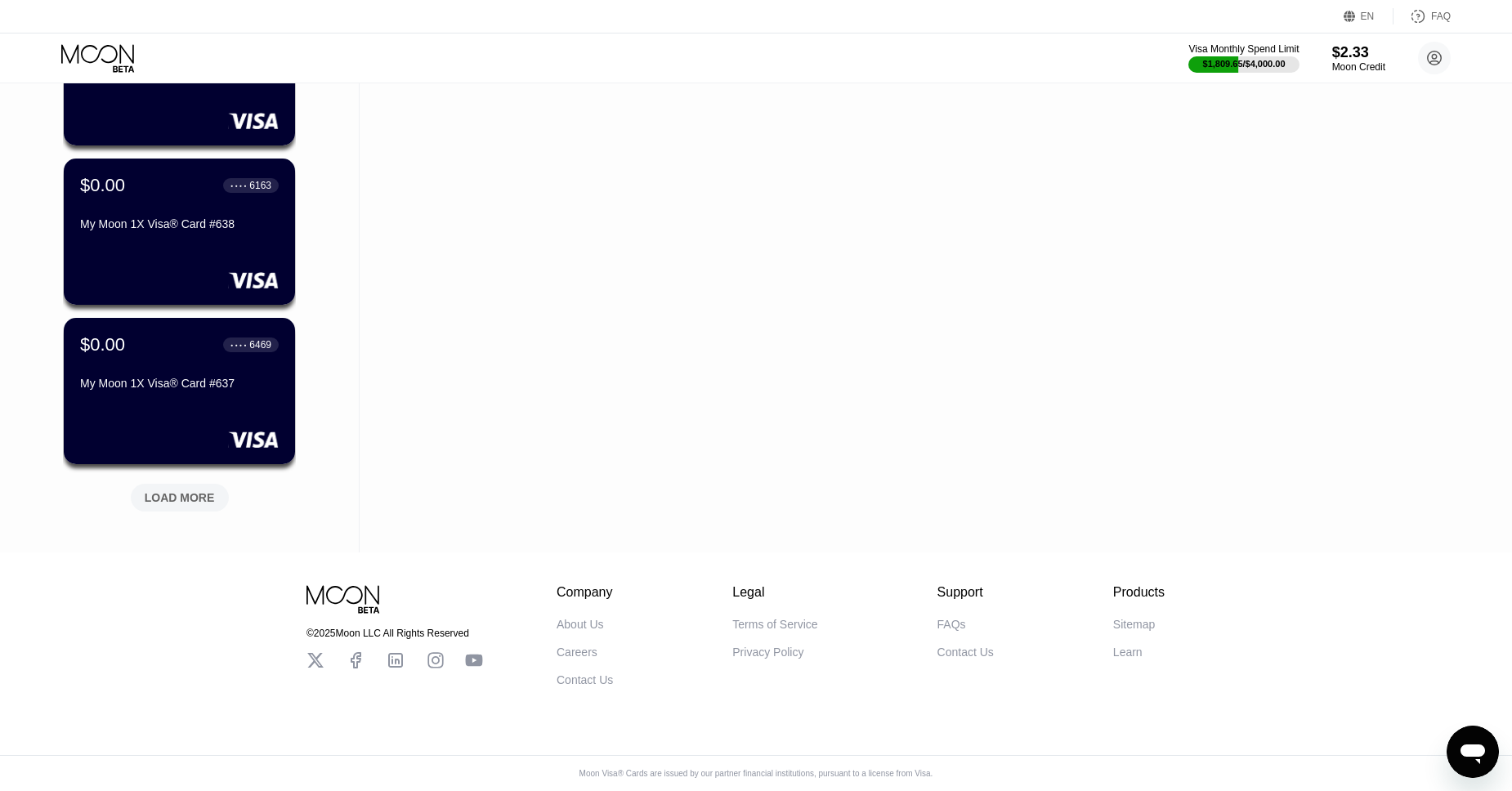
click at [191, 494] on div "LOAD MORE" at bounding box center [180, 498] width 70 height 15
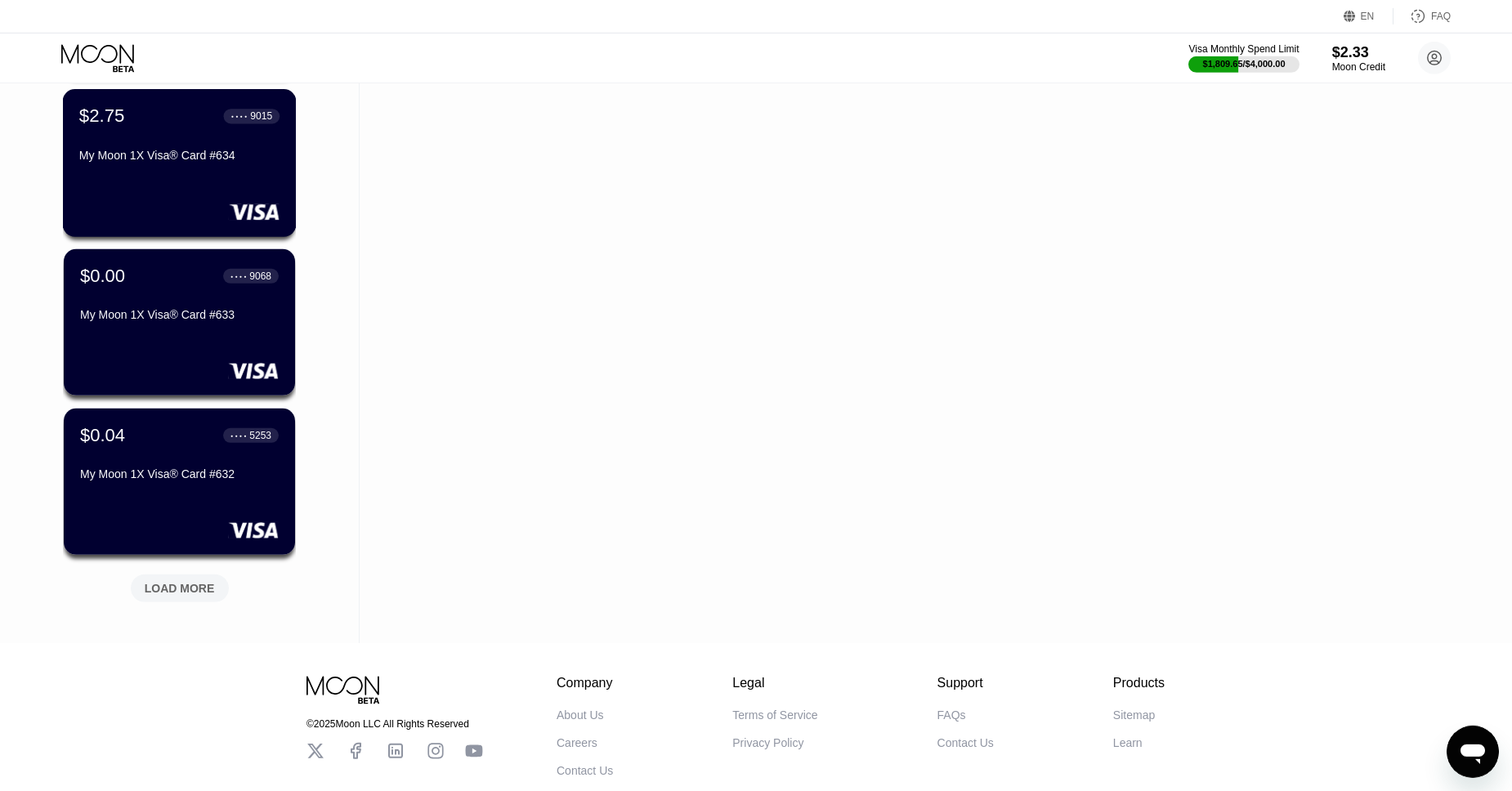
scroll to position [8411, 0]
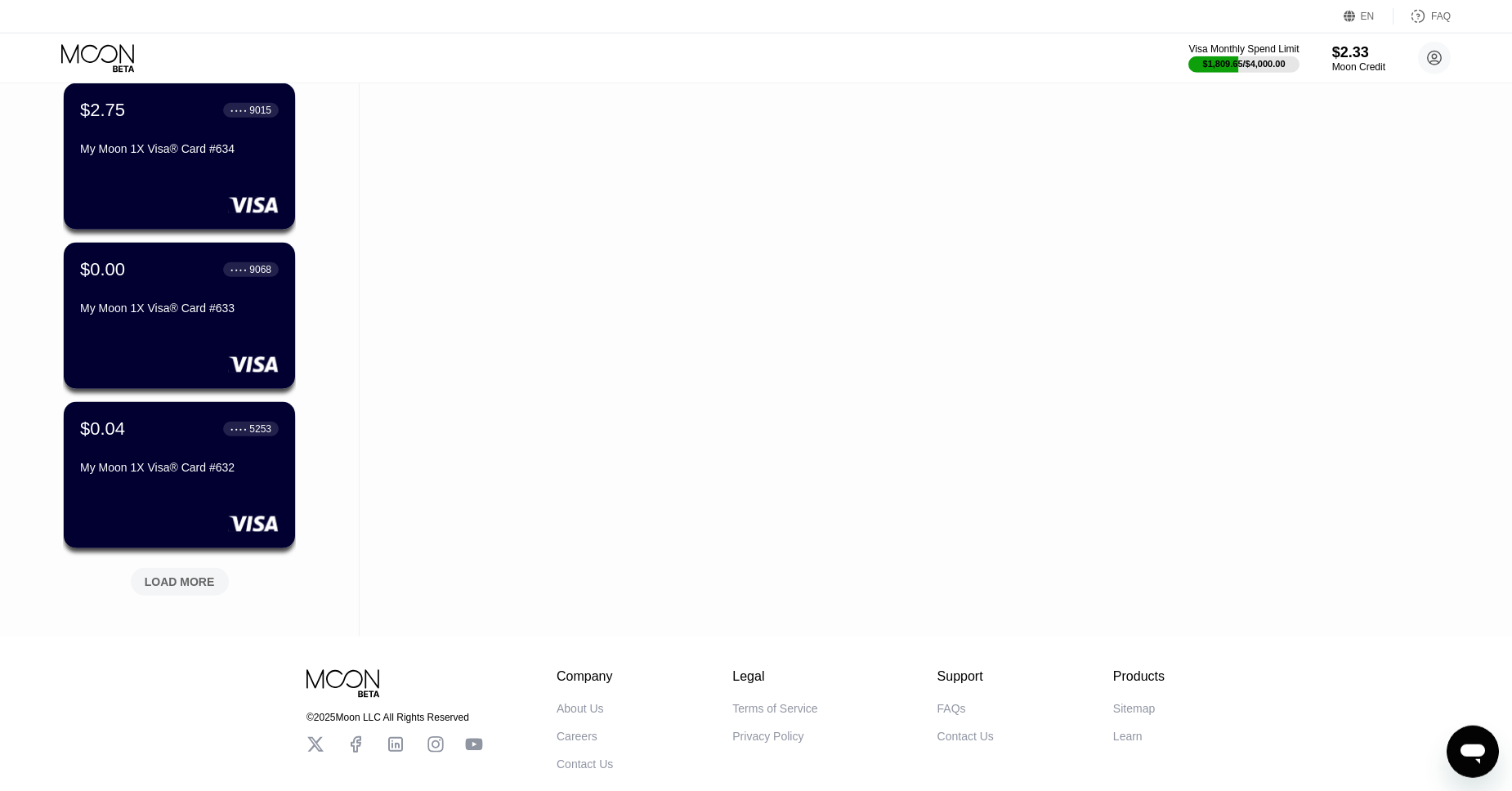
click at [179, 577] on div "LOAD MORE" at bounding box center [180, 582] width 70 height 15
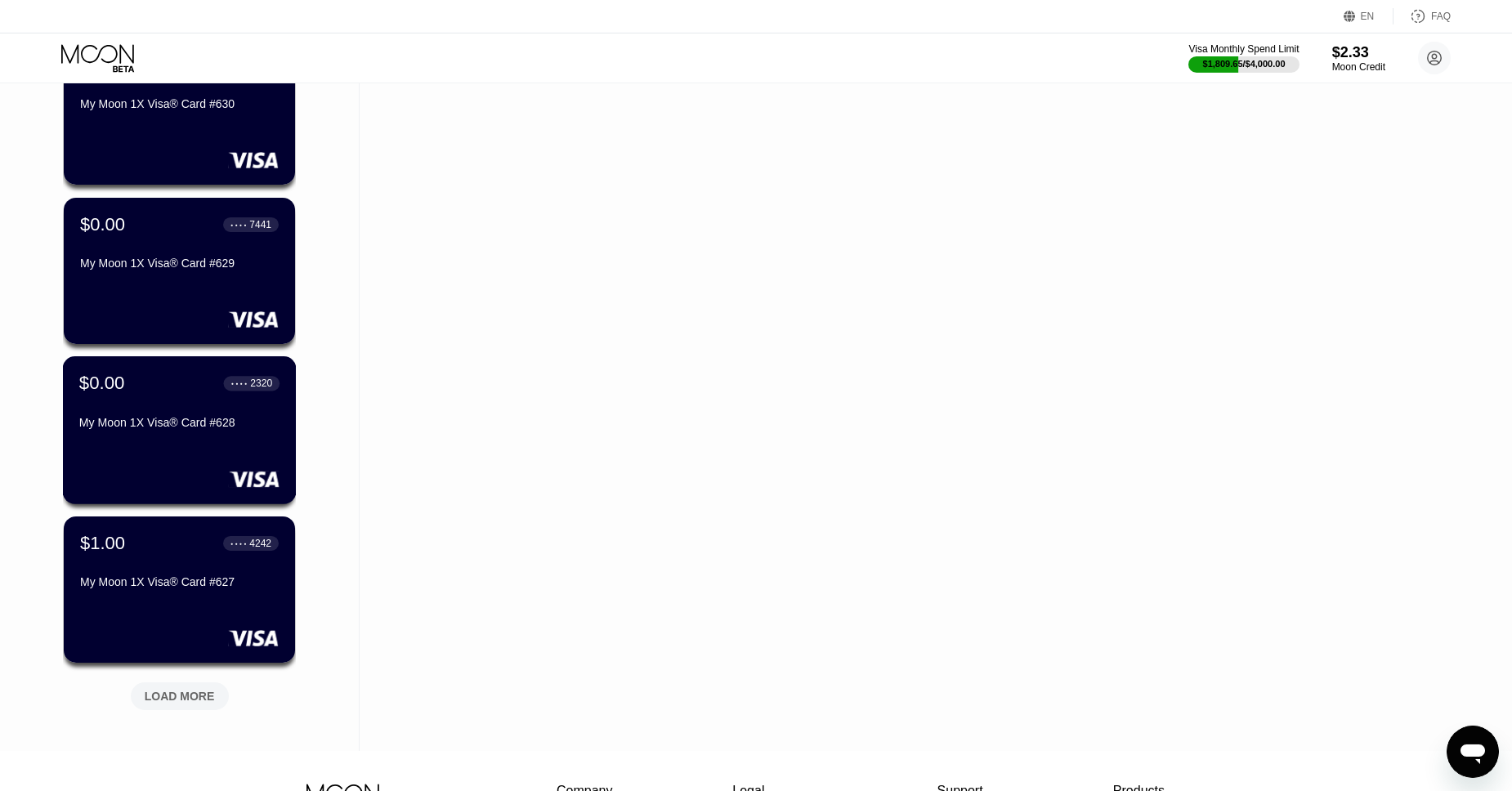
scroll to position [9097, 0]
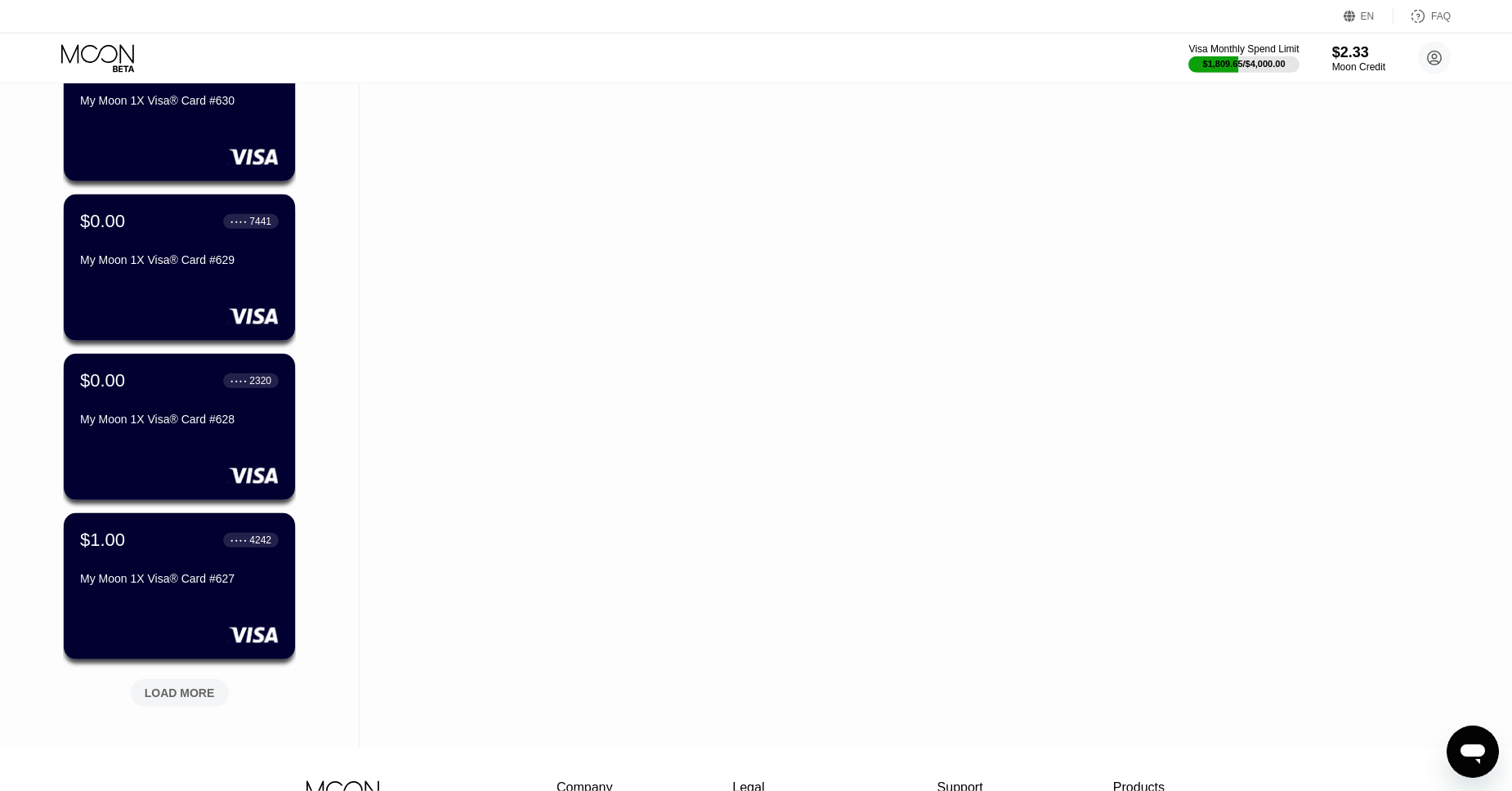
click at [197, 675] on div "LOAD MORE" at bounding box center [180, 690] width 123 height 34
click at [212, 690] on div "LOADING..." at bounding box center [180, 690] width 123 height 34
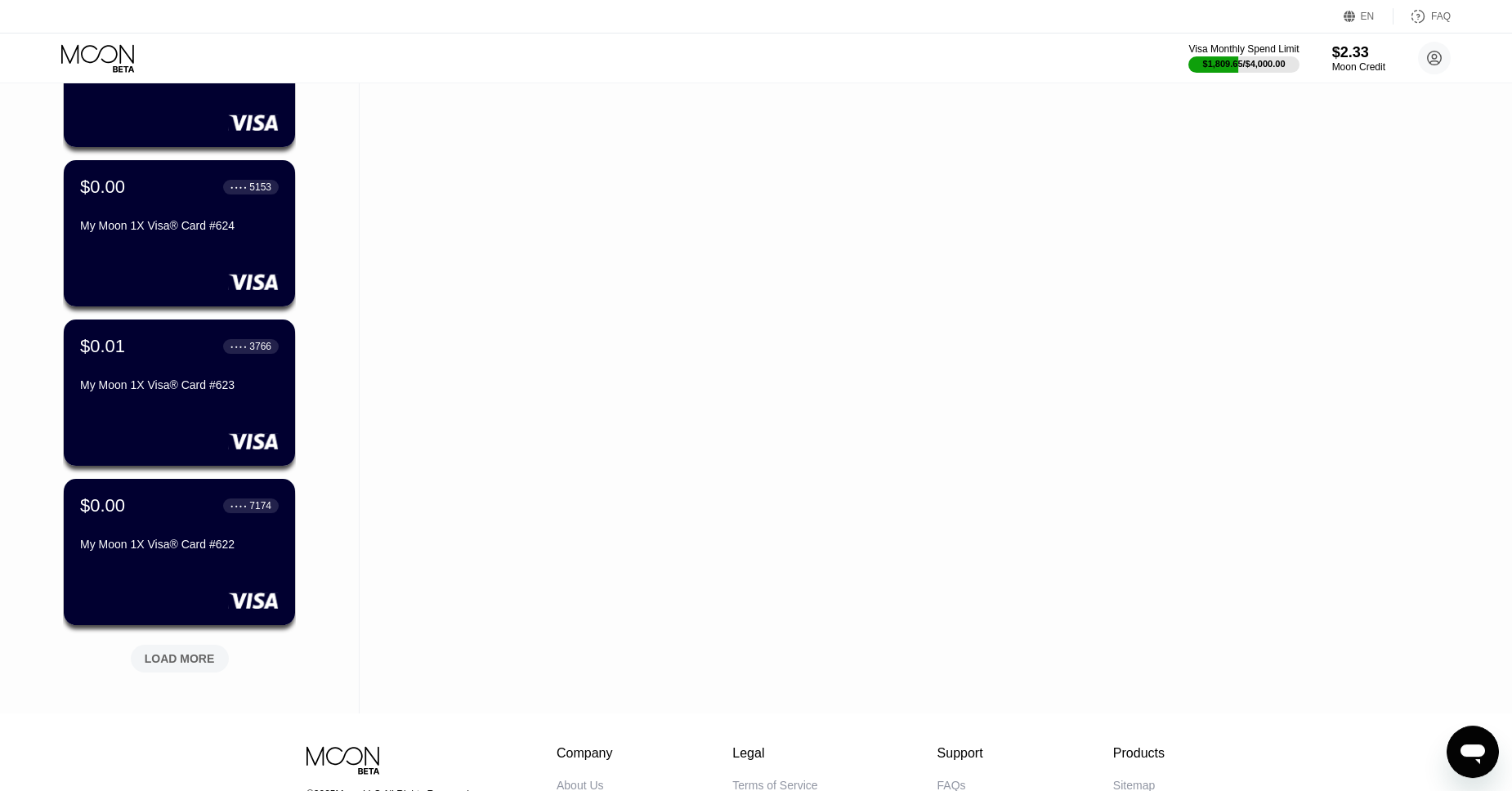
scroll to position [9933, 0]
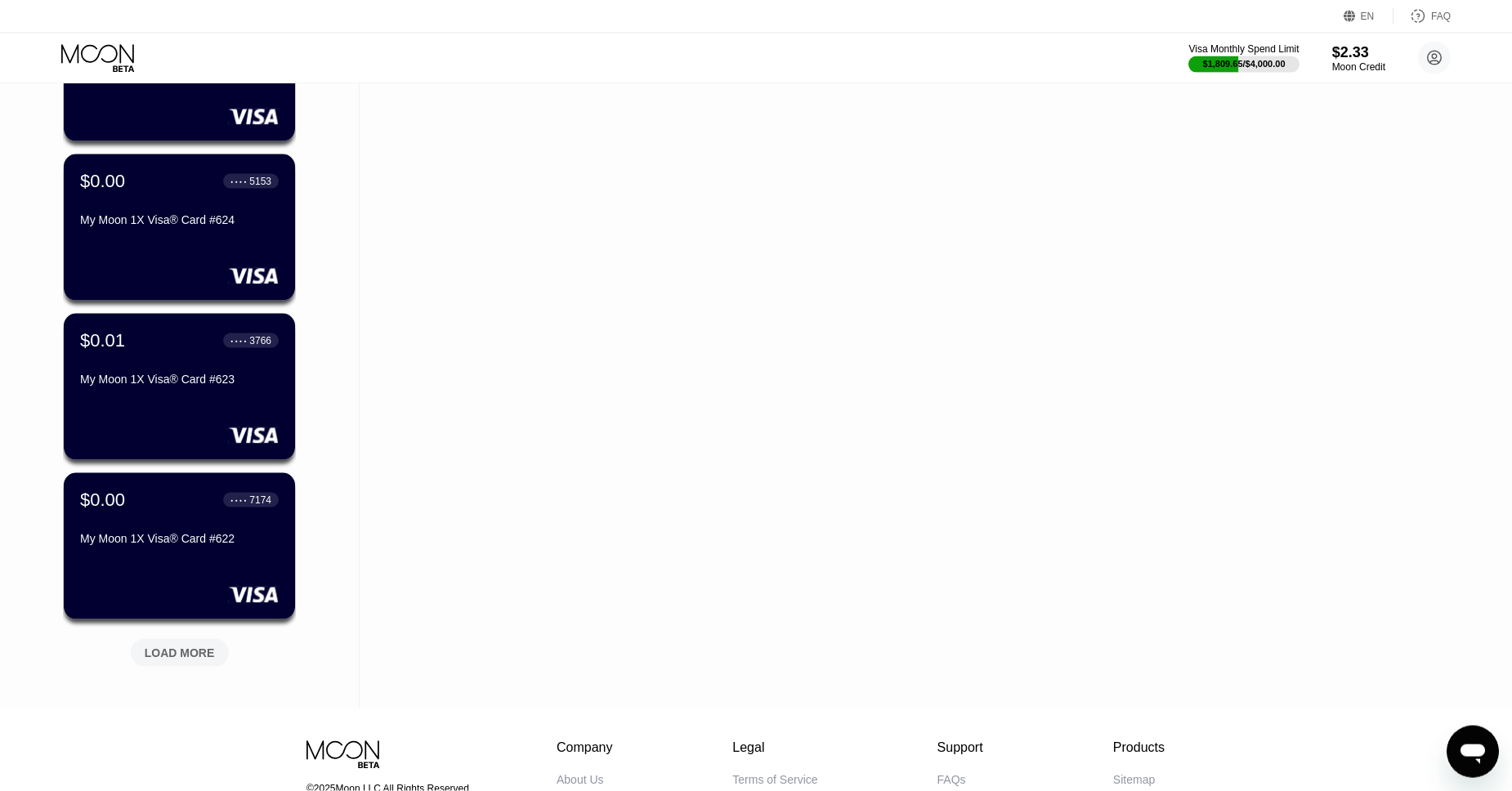
click at [184, 657] on div "LOAD MORE" at bounding box center [180, 653] width 70 height 15
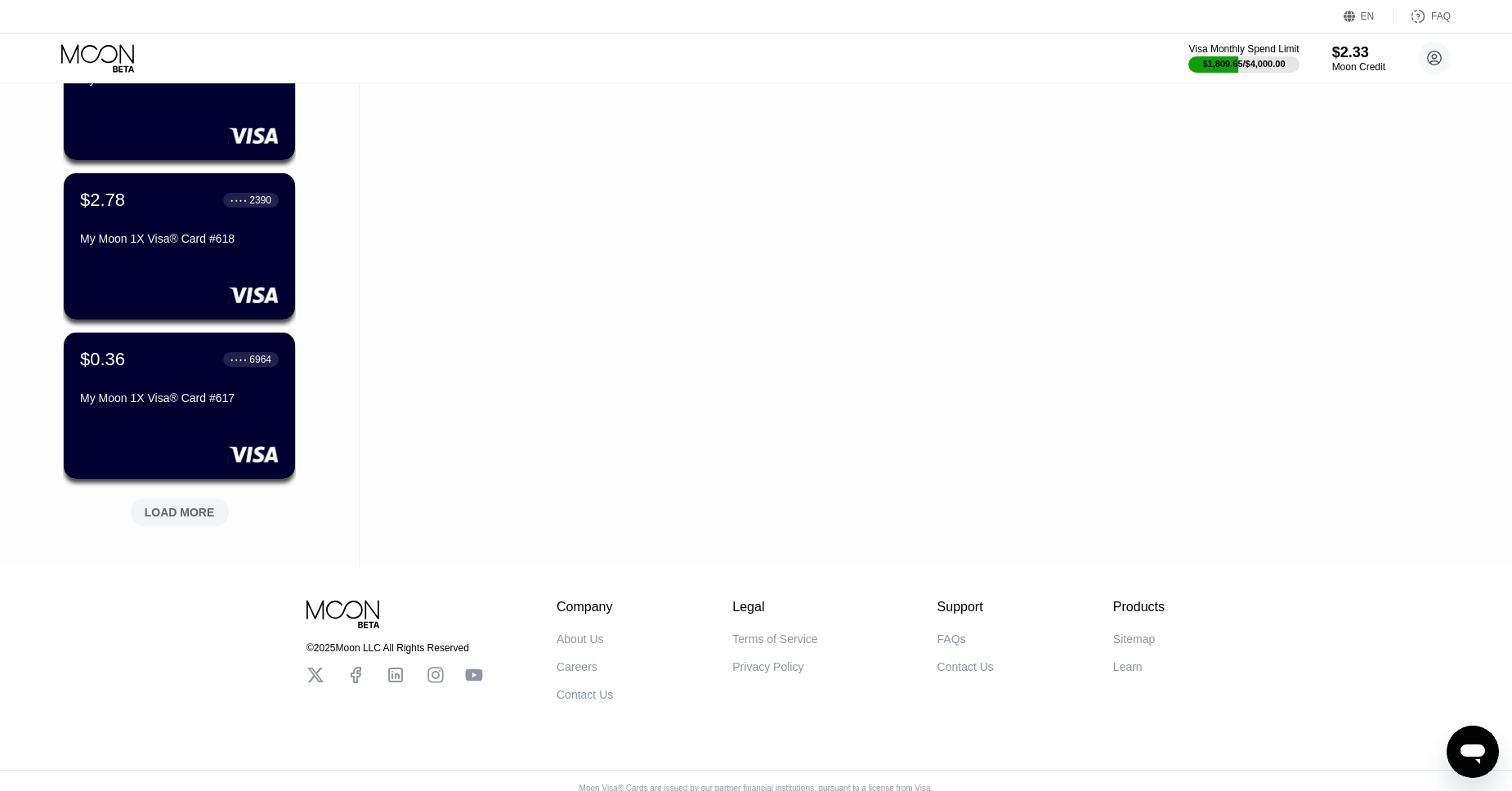
scroll to position [10874, 0]
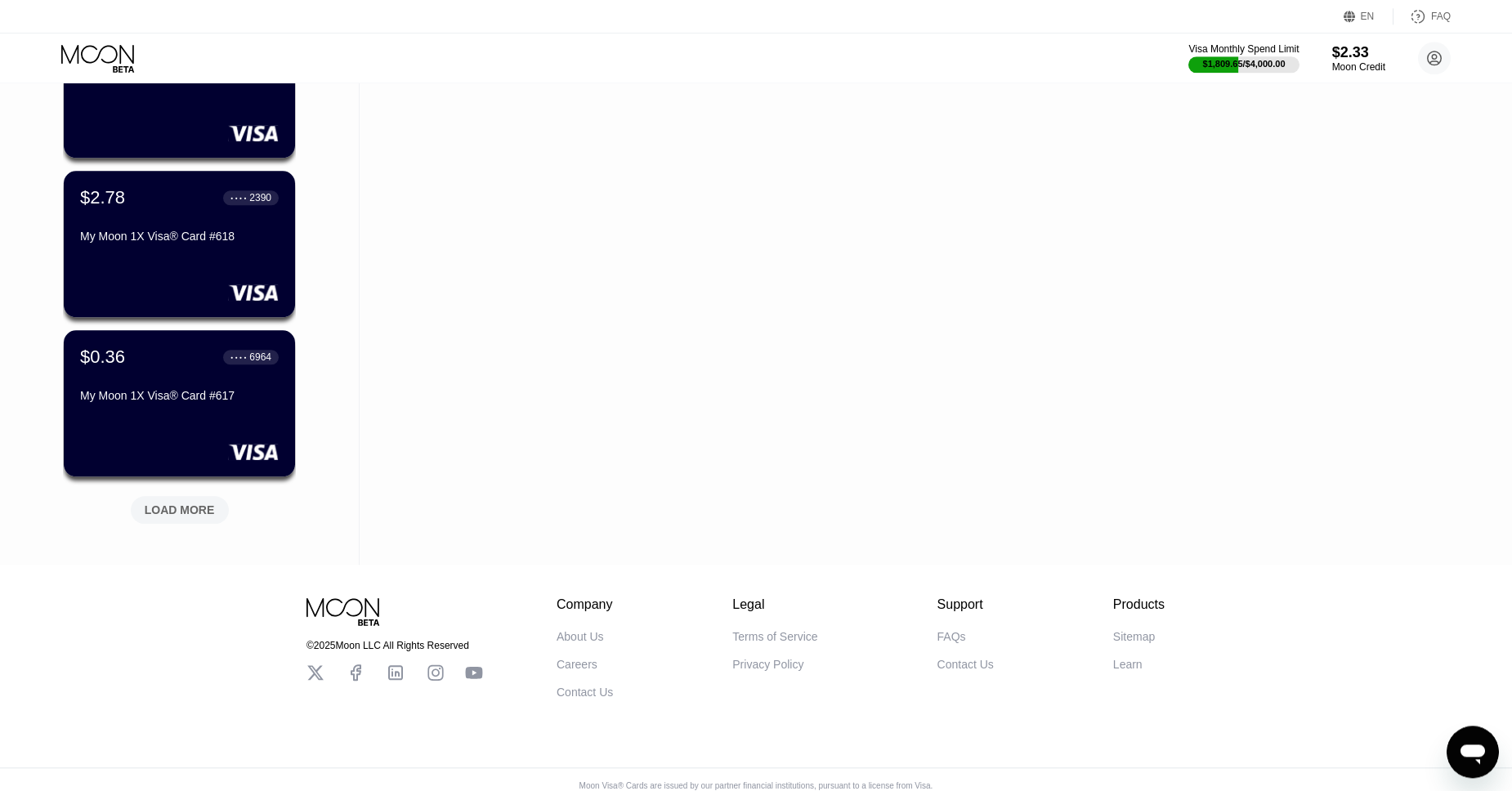
click at [187, 503] on div "LOAD MORE" at bounding box center [180, 509] width 98 height 27
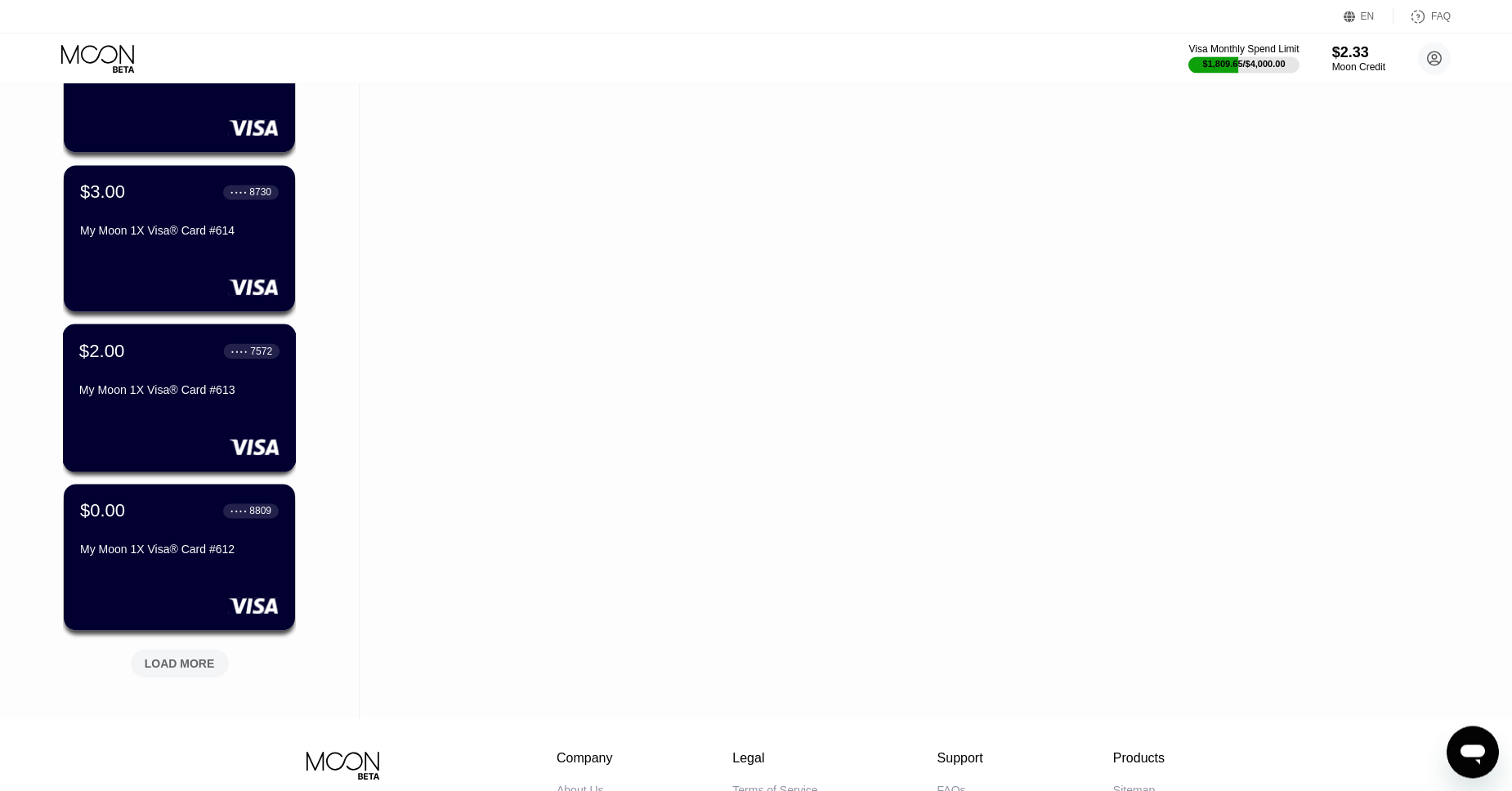
scroll to position [11519, 0]
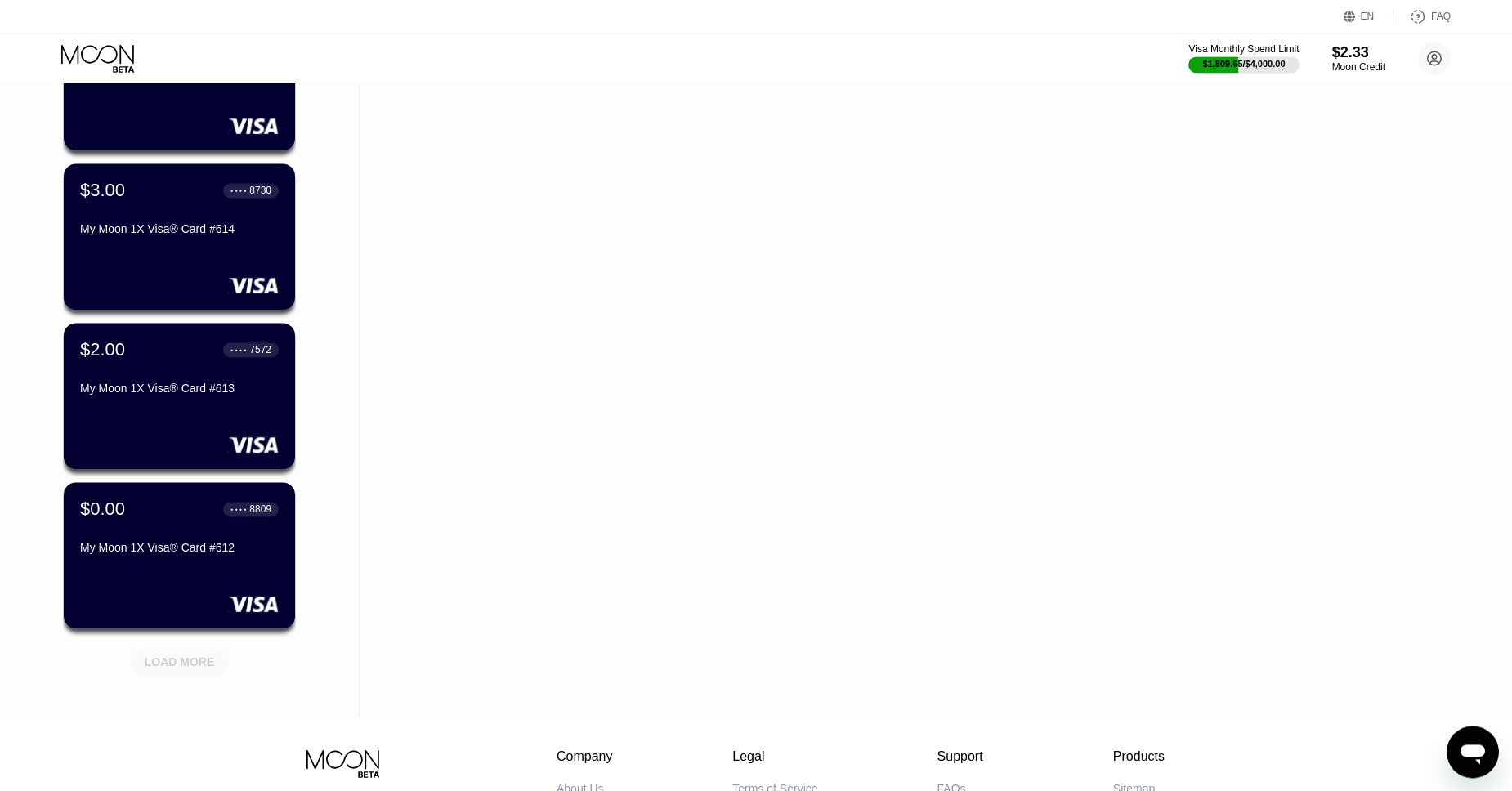
click at [194, 669] on div "LOAD MORE" at bounding box center [180, 662] width 70 height 15
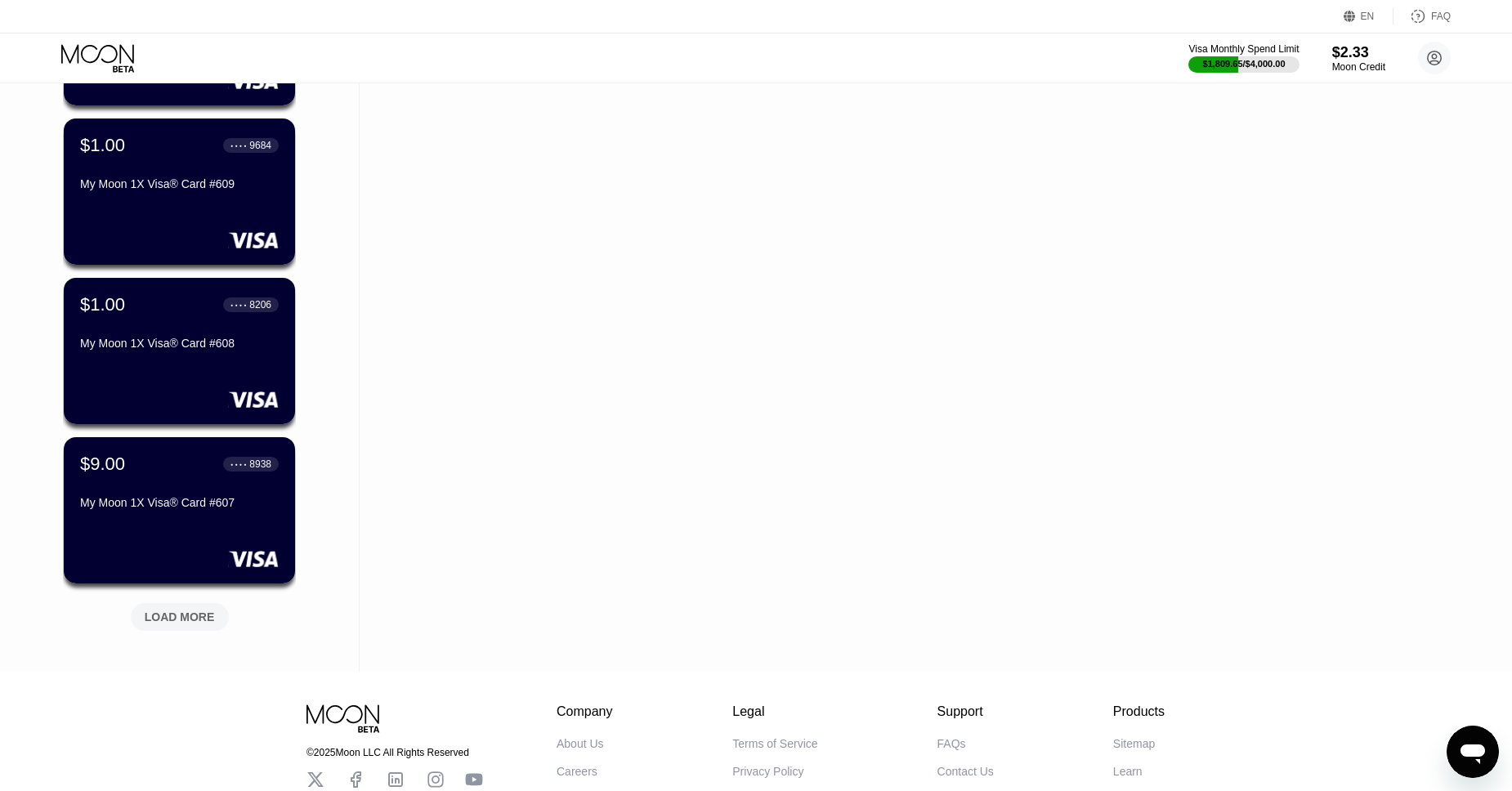
scroll to position [12369, 0]
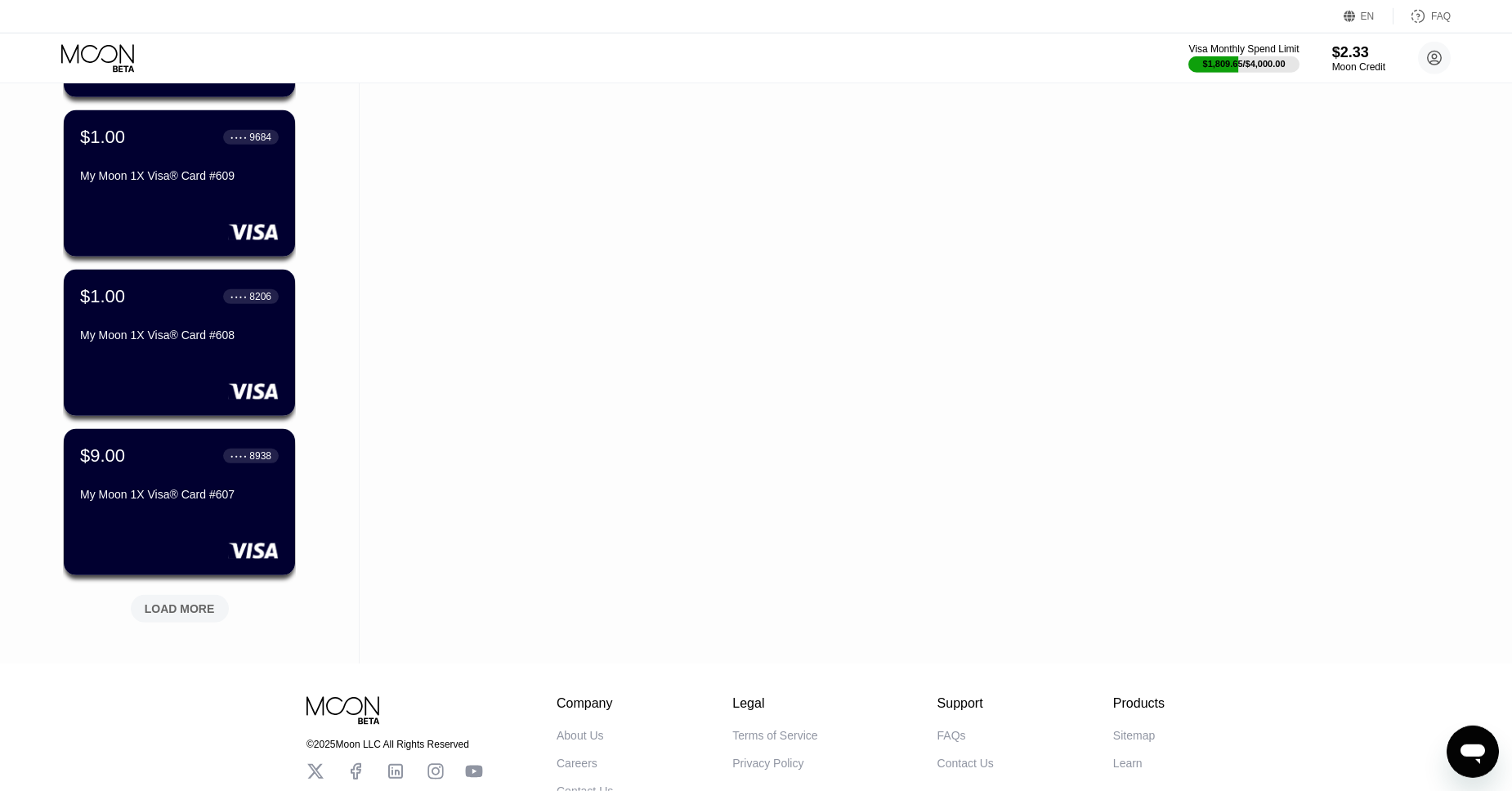
click at [184, 606] on div "LOAD MORE" at bounding box center [180, 610] width 70 height 15
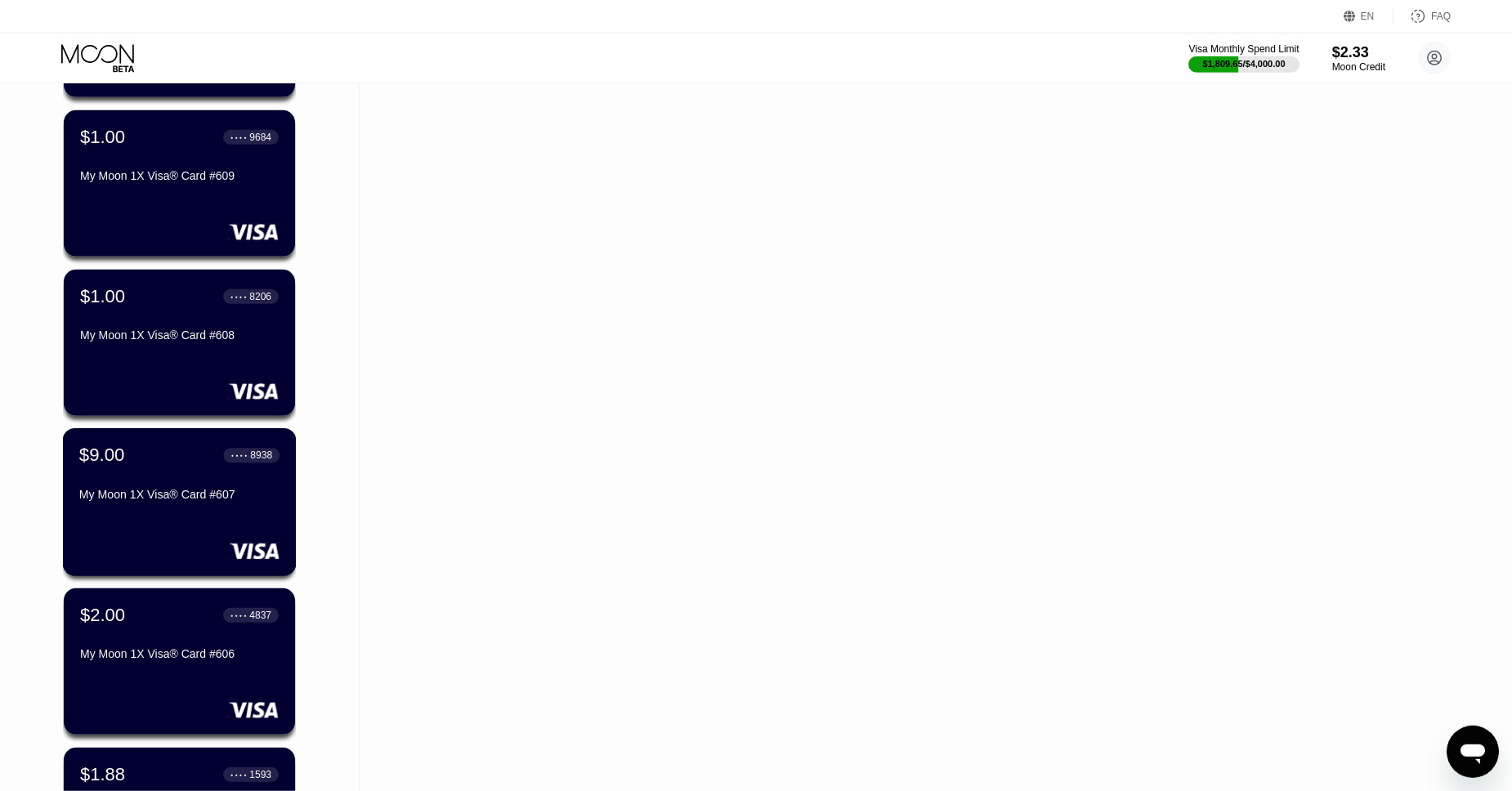
click at [146, 458] on div "$9.00 ● ● ● ● 8938" at bounding box center [180, 456] width 200 height 21
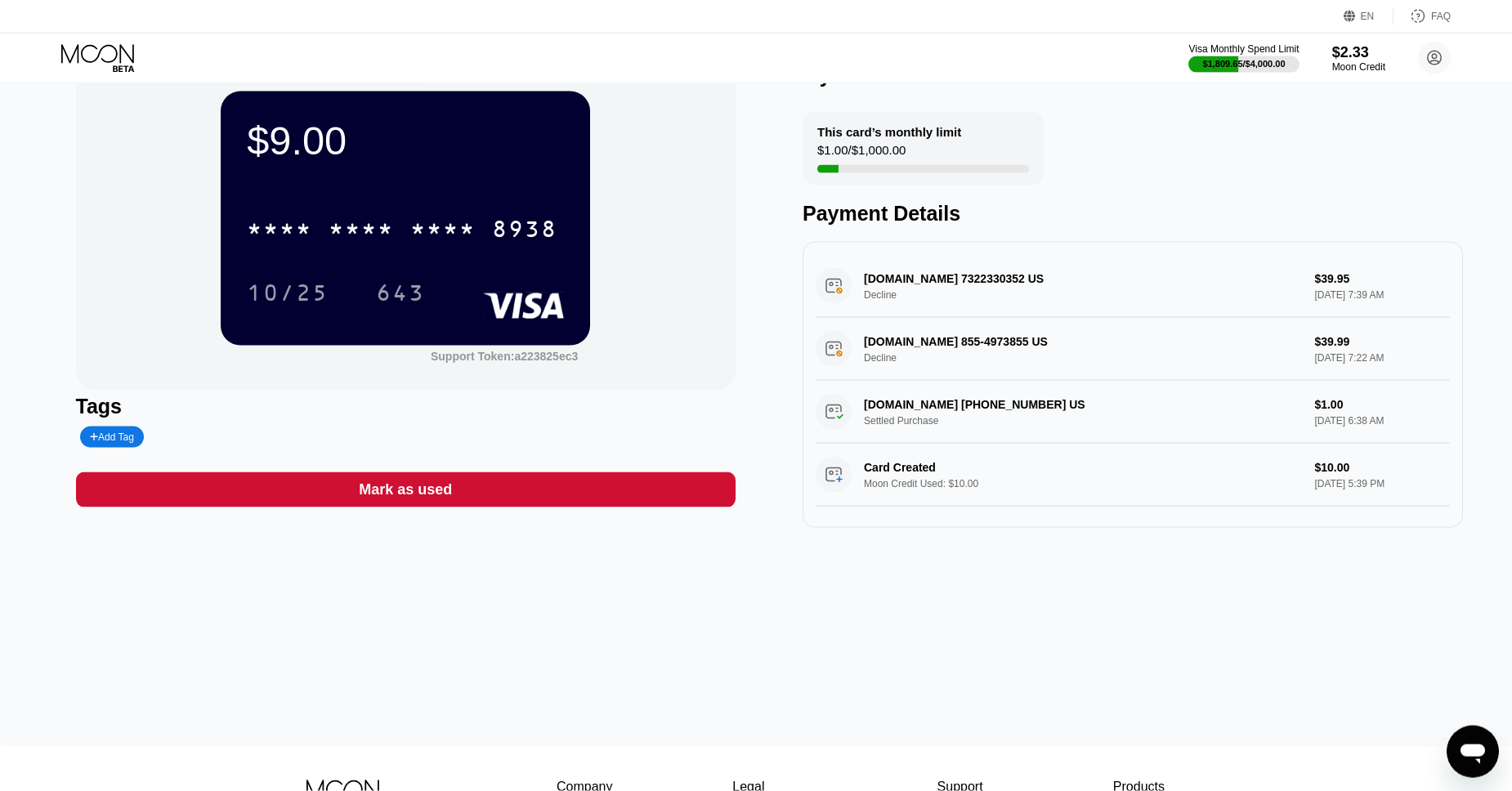
scroll to position [27, 0]
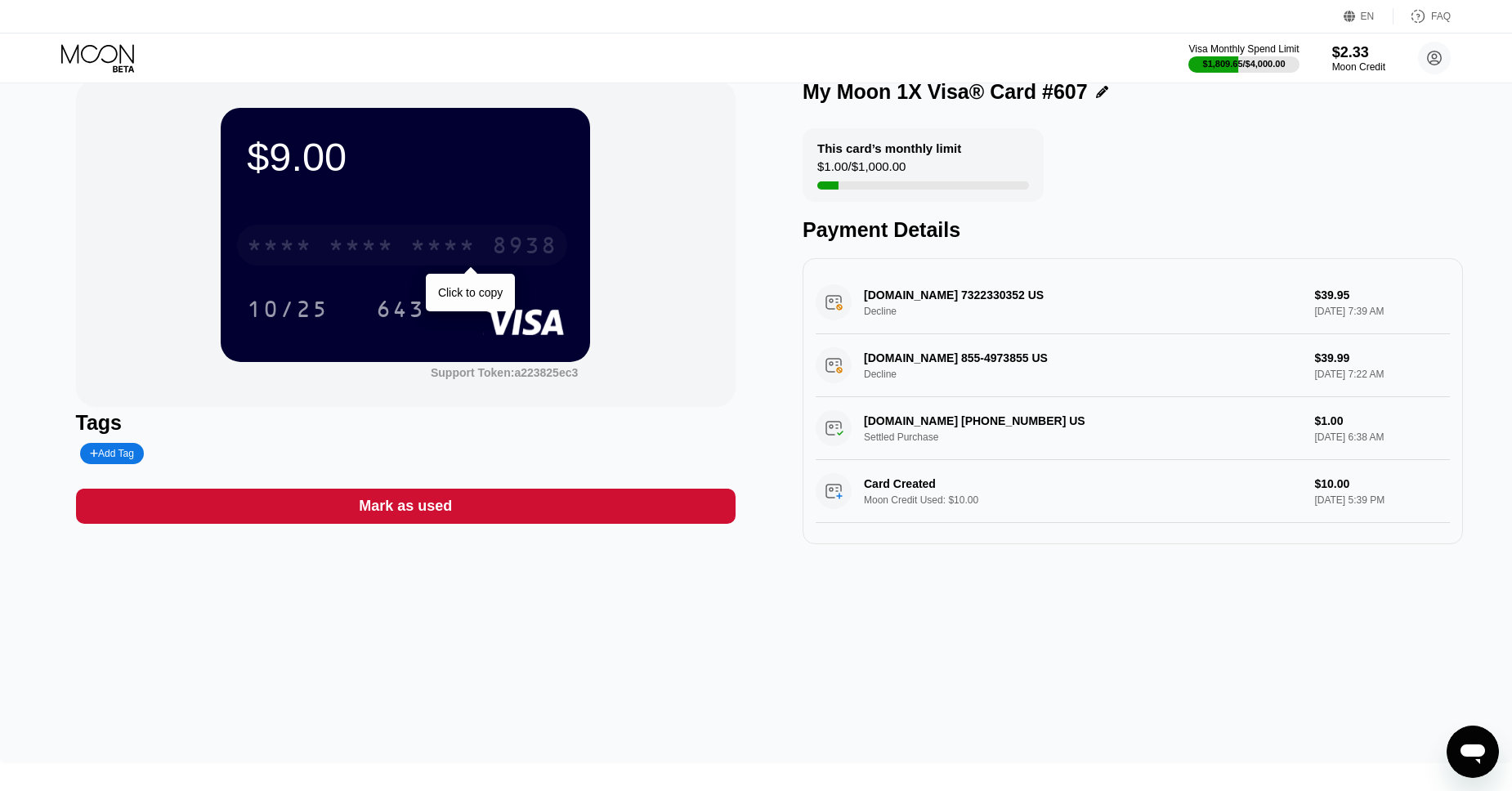
click at [499, 252] on div "8938" at bounding box center [524, 248] width 65 height 26
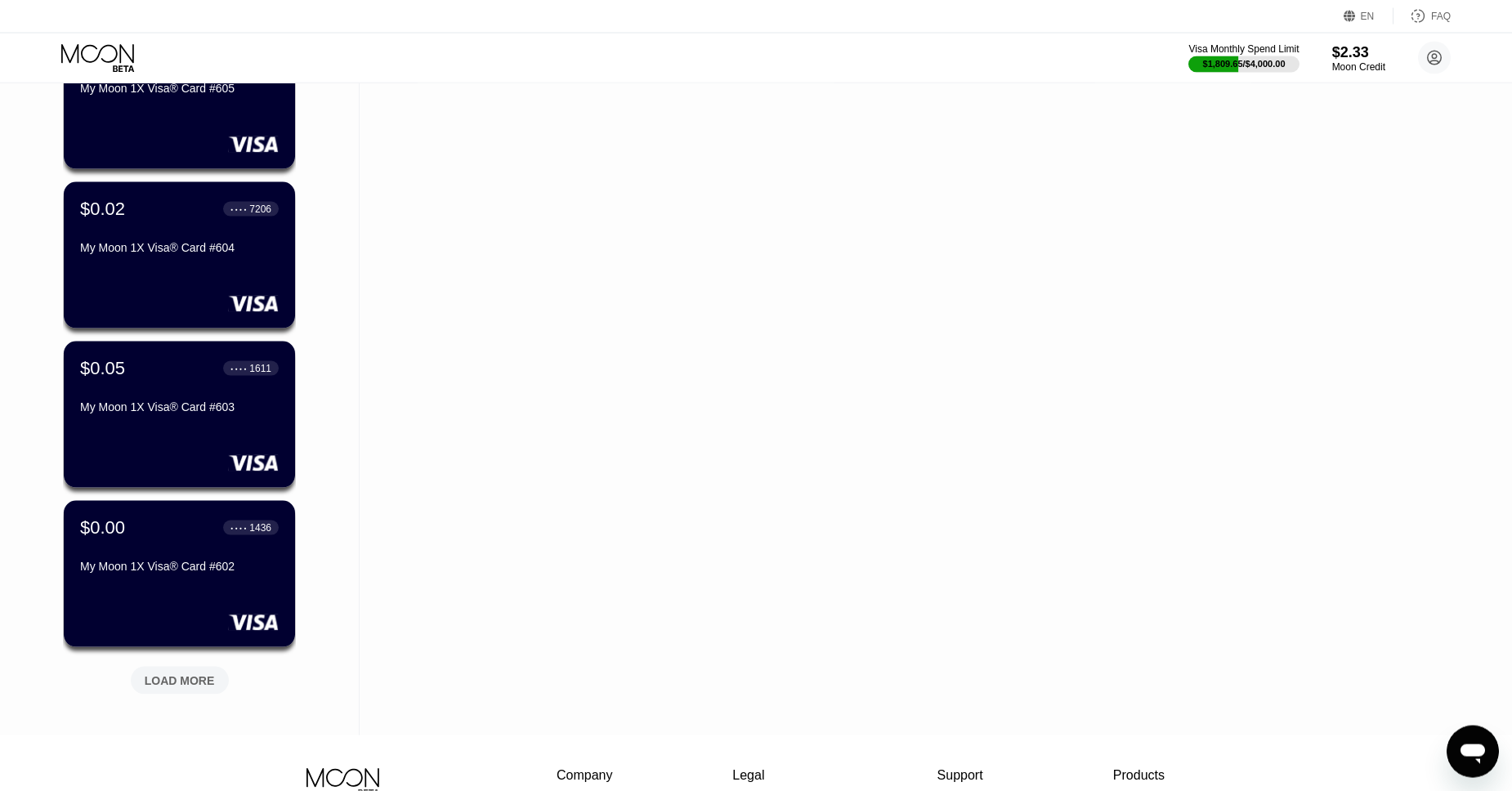
scroll to position [13282, 0]
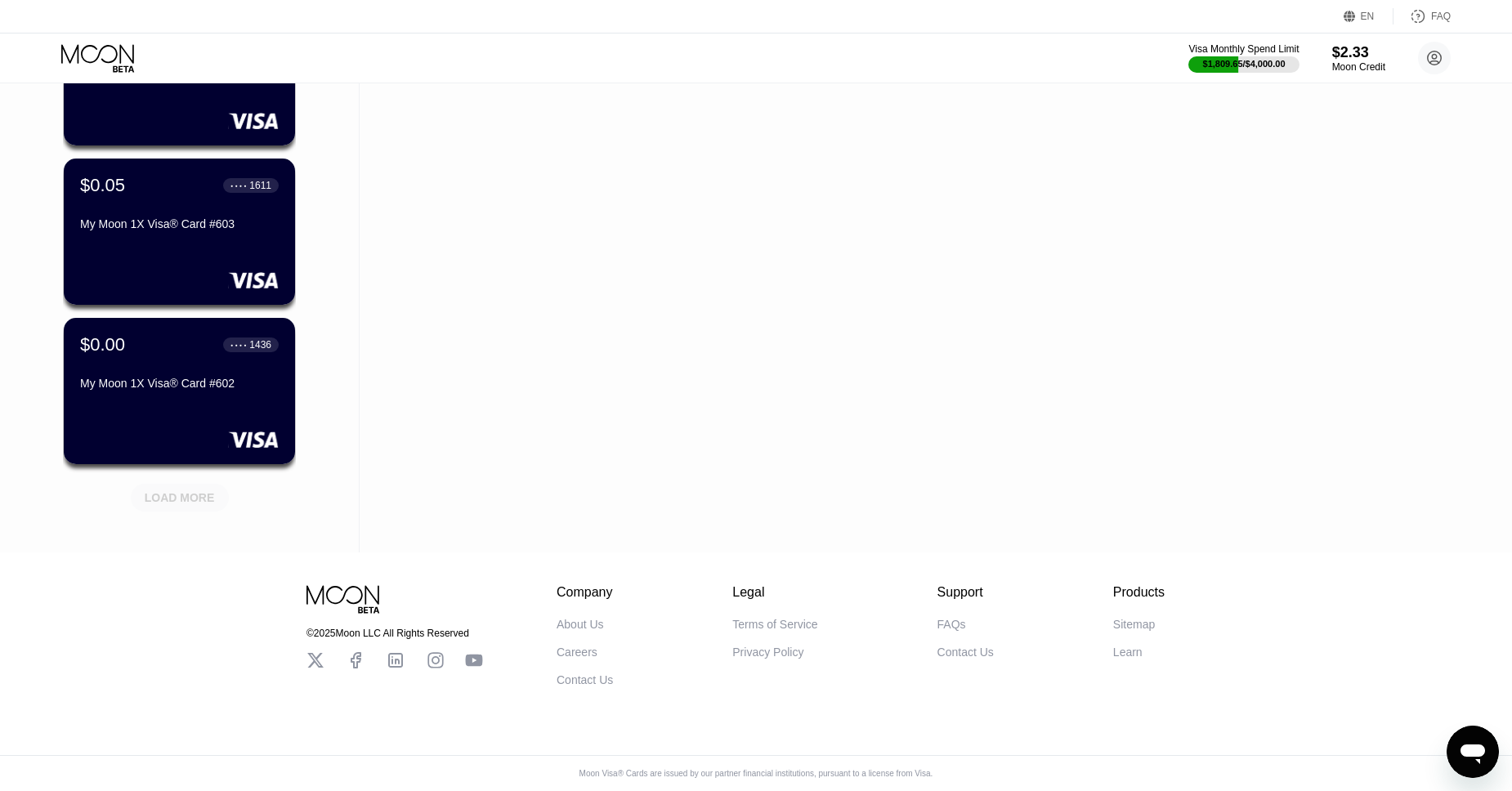
click at [166, 497] on div "LOAD MORE" at bounding box center [180, 498] width 70 height 15
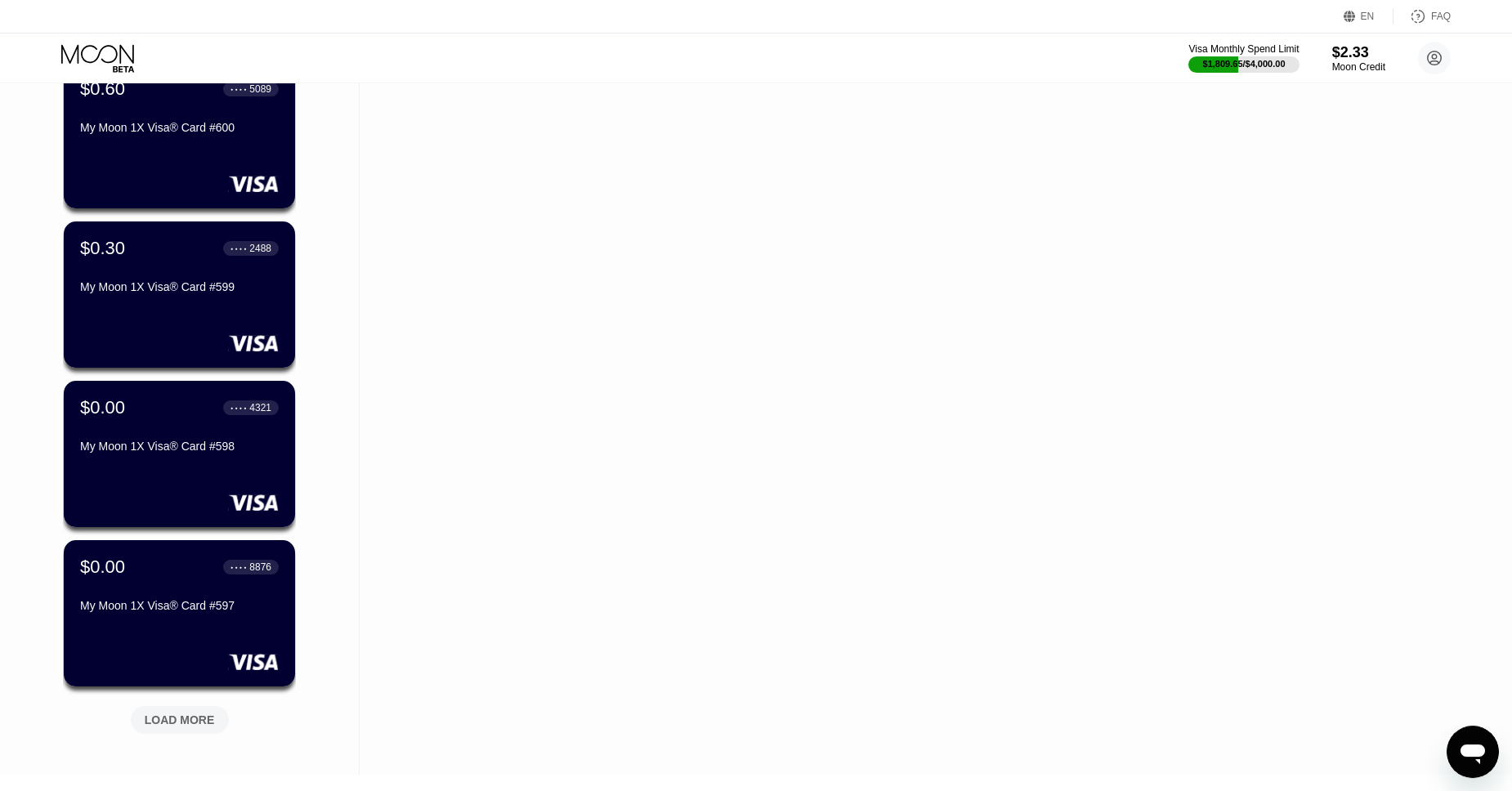
scroll to position [13900, 0]
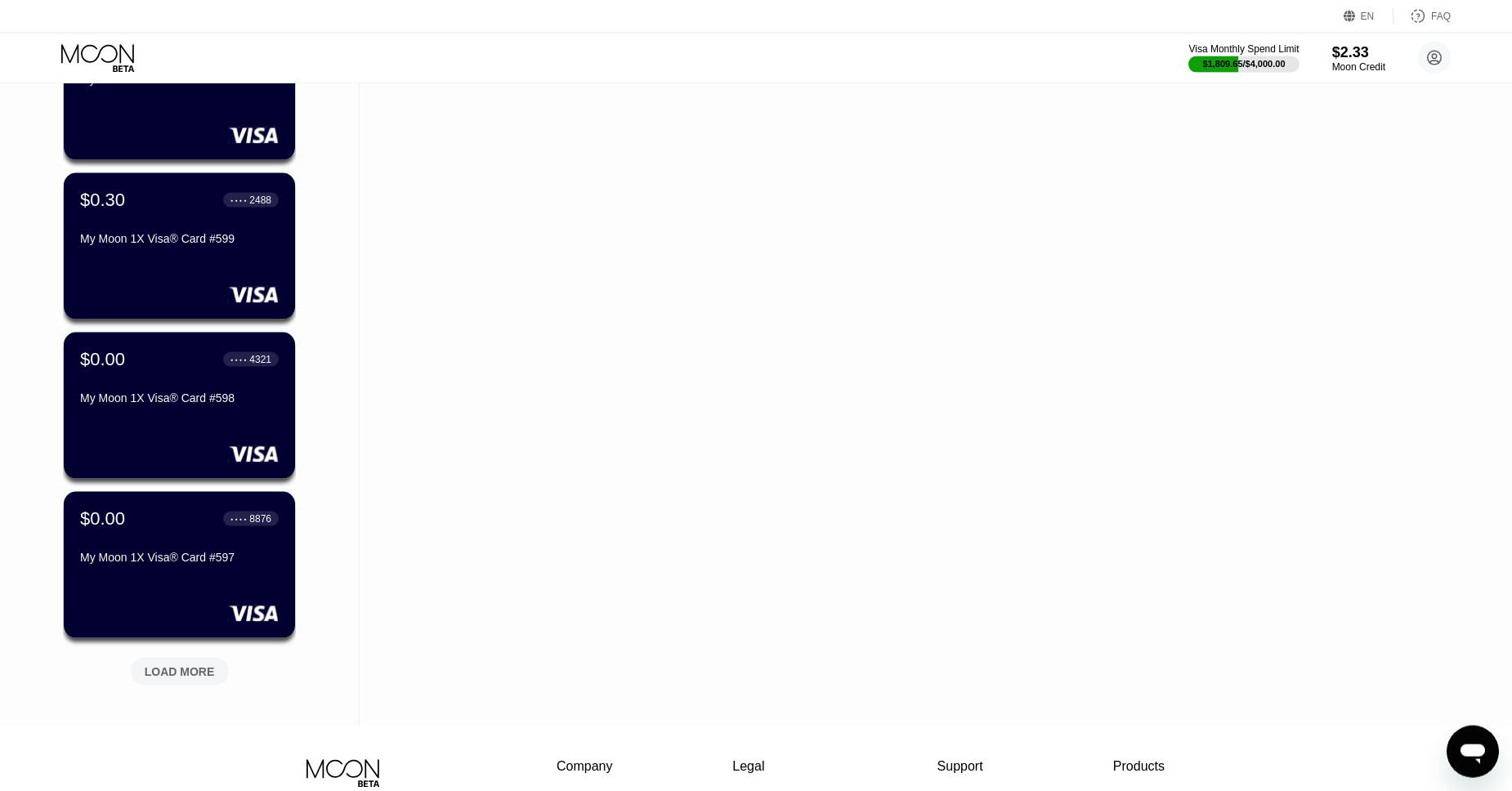
click at [181, 673] on div "LOAD MORE" at bounding box center [180, 672] width 70 height 15
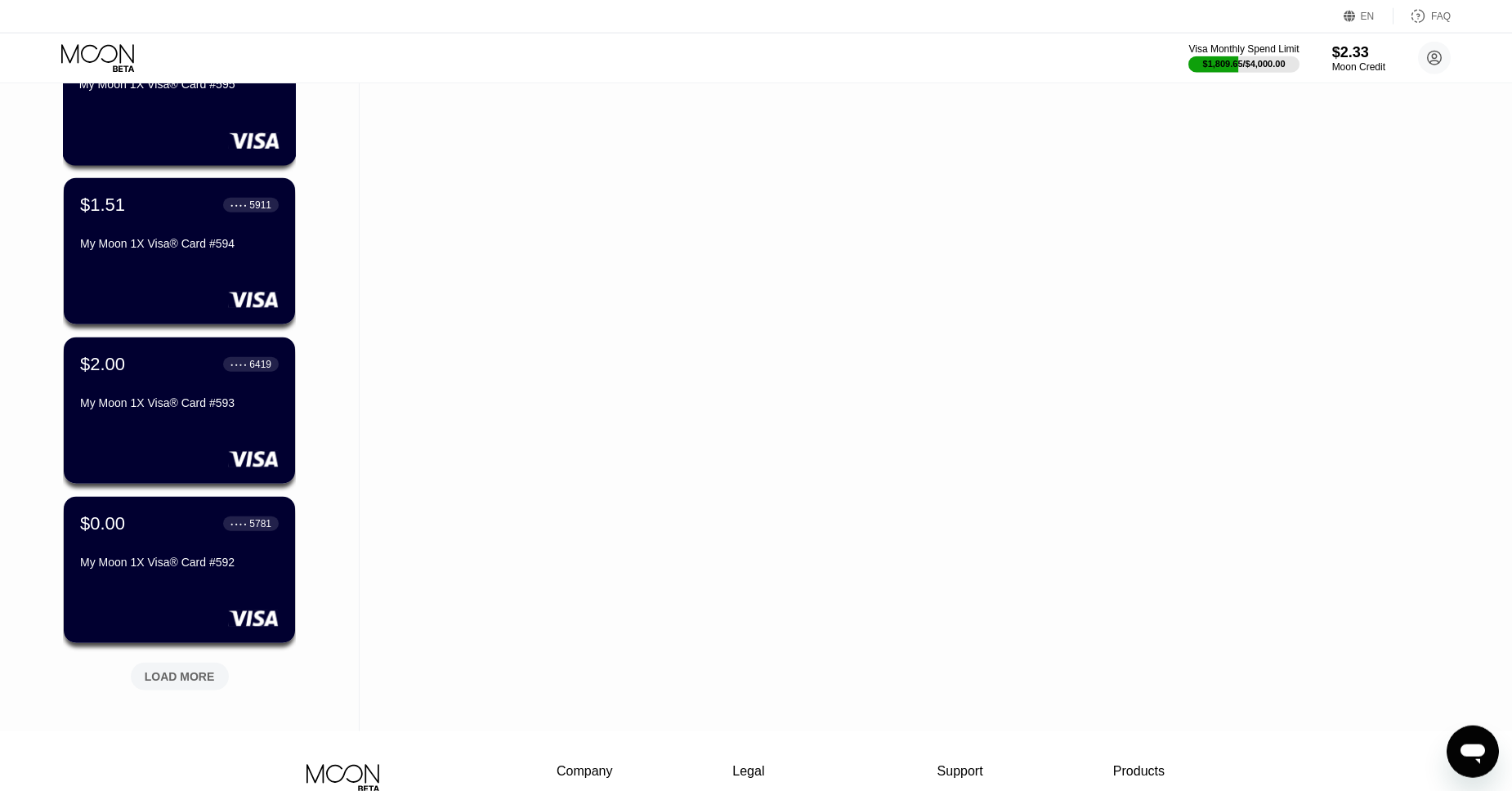
scroll to position [14762, 0]
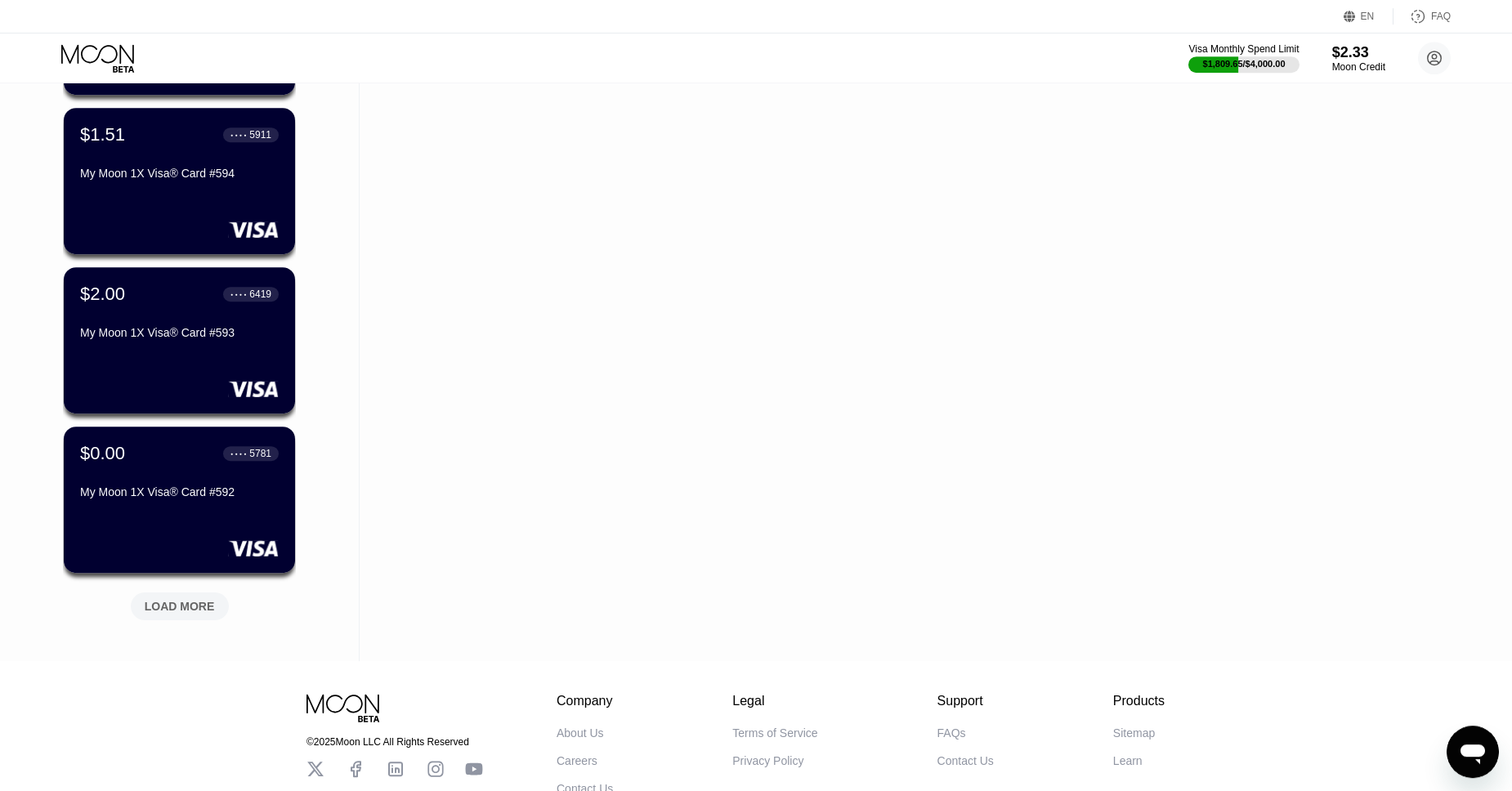
click at [198, 615] on div "LOAD MORE" at bounding box center [180, 606] width 98 height 27
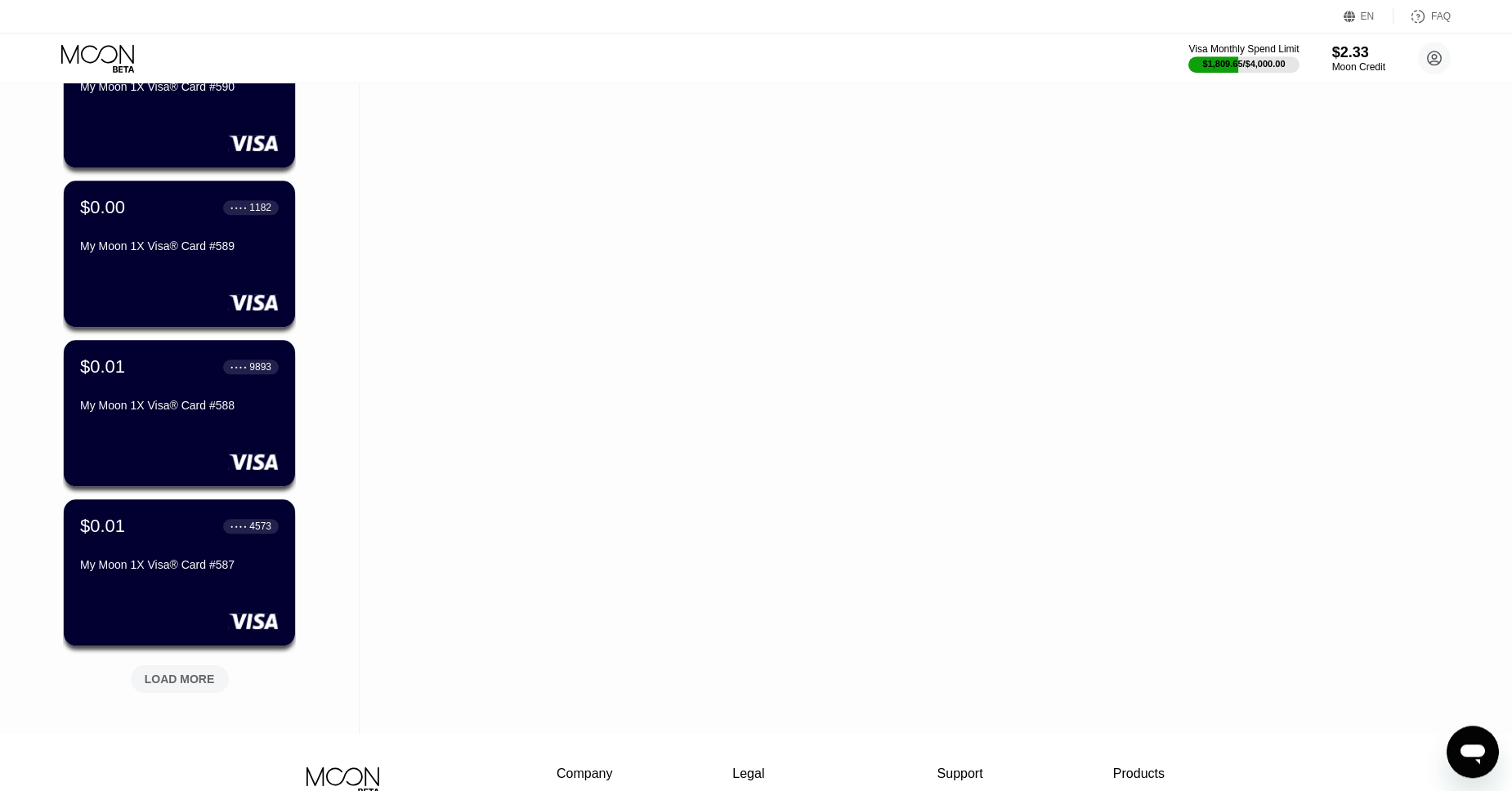
scroll to position [15586, 0]
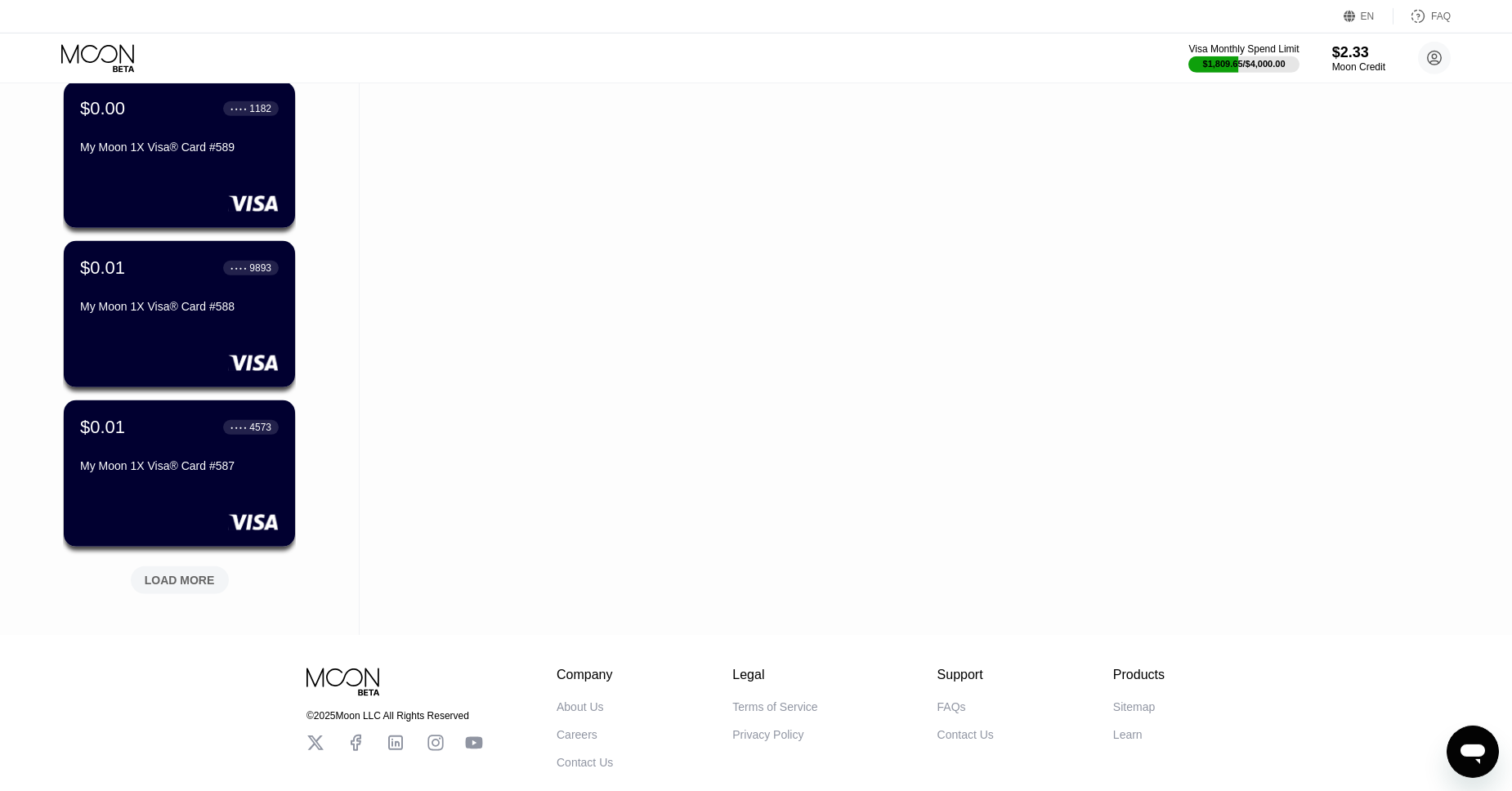
click at [194, 572] on div "LOAD MORE" at bounding box center [180, 579] width 98 height 27
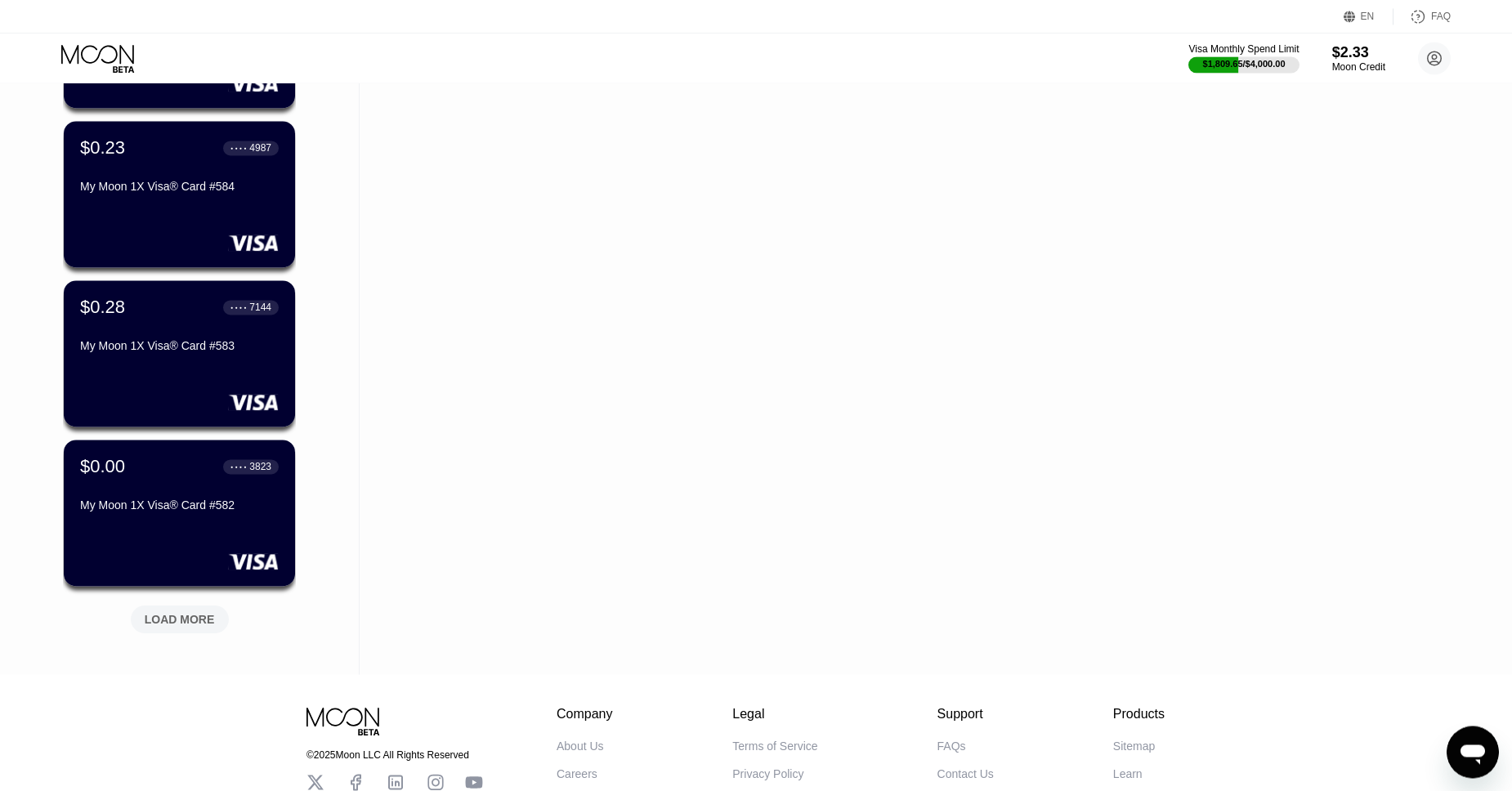
scroll to position [16368, 0]
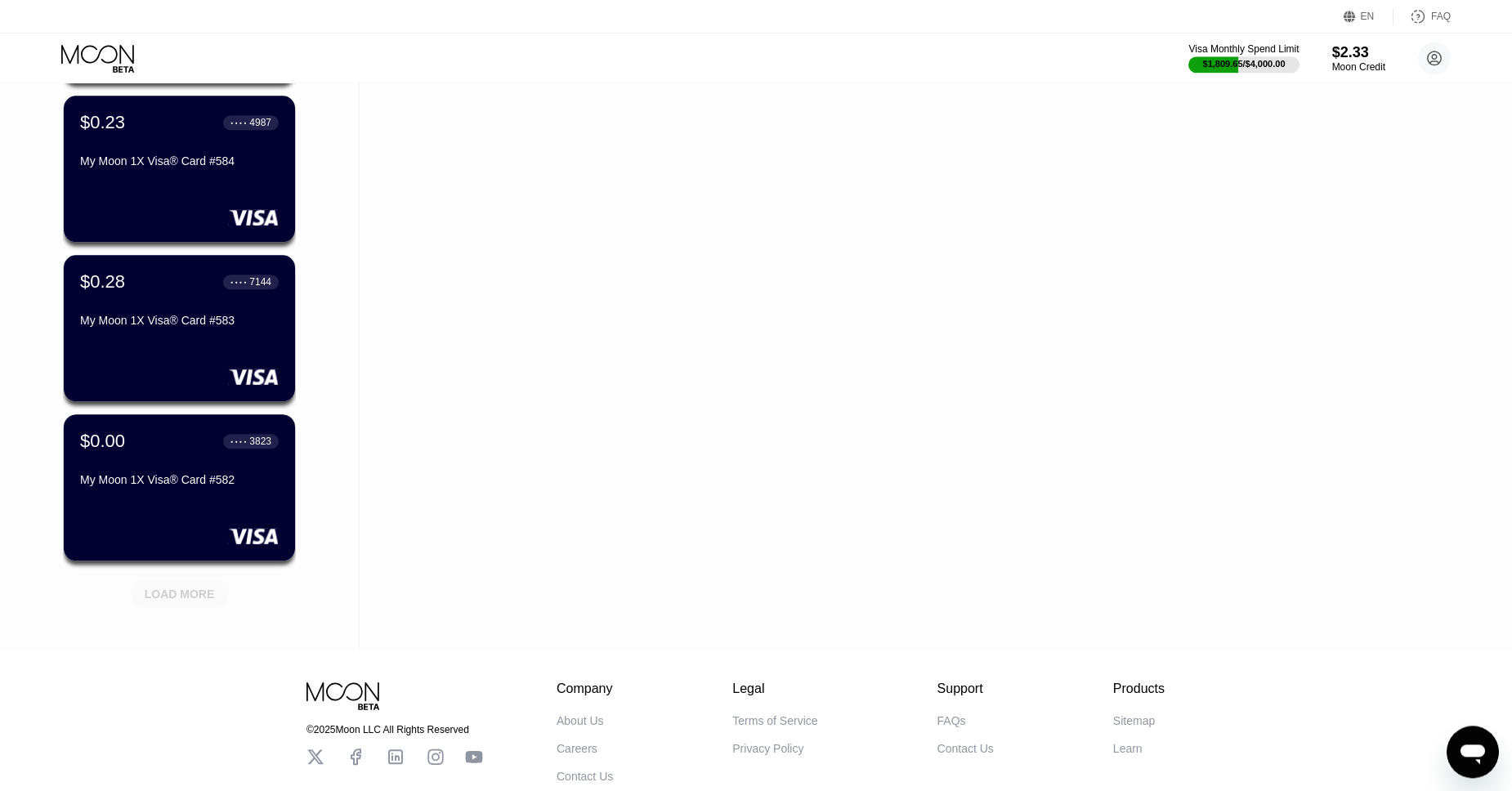
click at [198, 602] on div "LOAD MORE" at bounding box center [180, 594] width 70 height 15
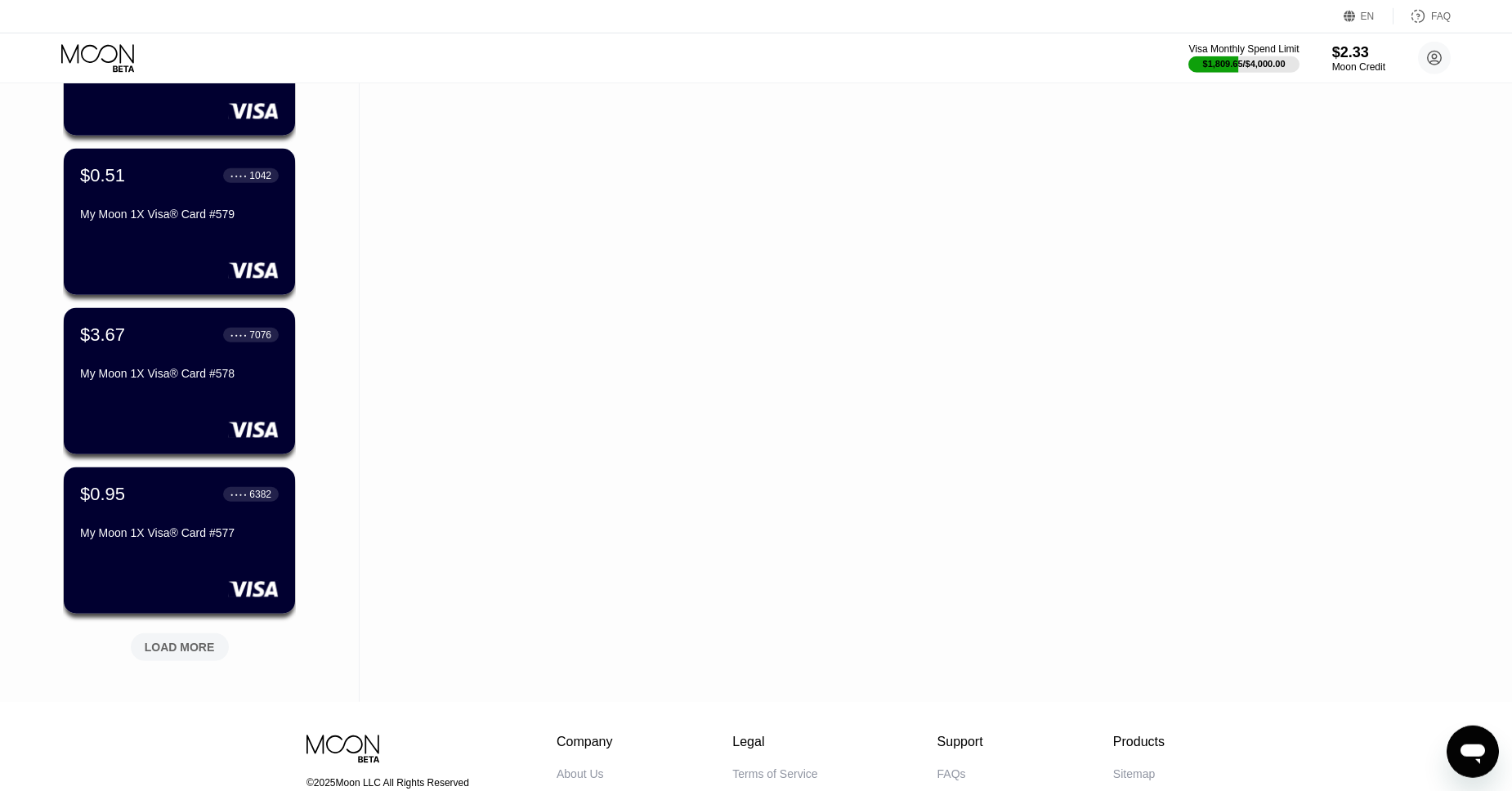
scroll to position [17159, 0]
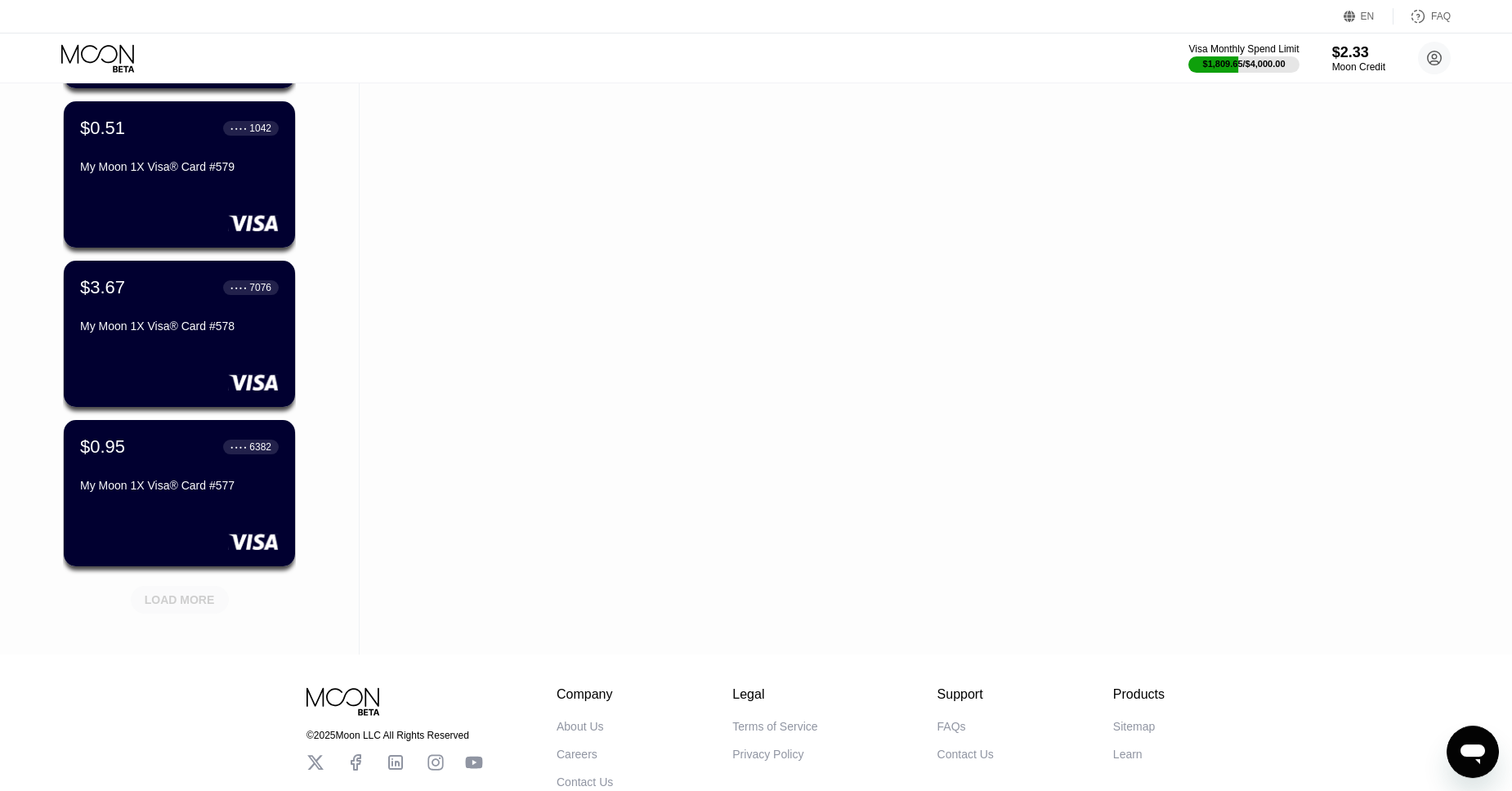
click at [186, 592] on div "LOAD MORE" at bounding box center [180, 599] width 98 height 27
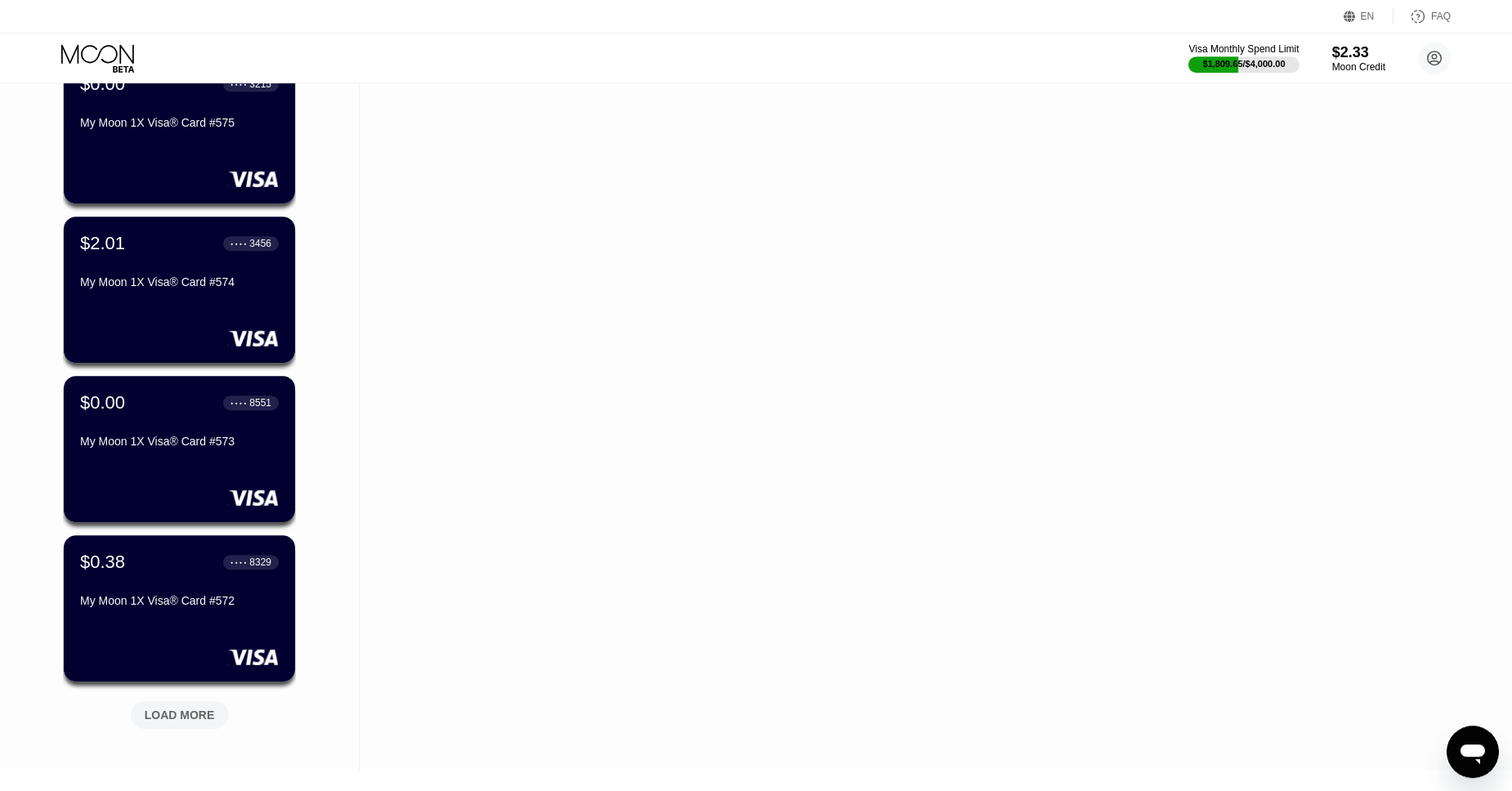
scroll to position [17853, 0]
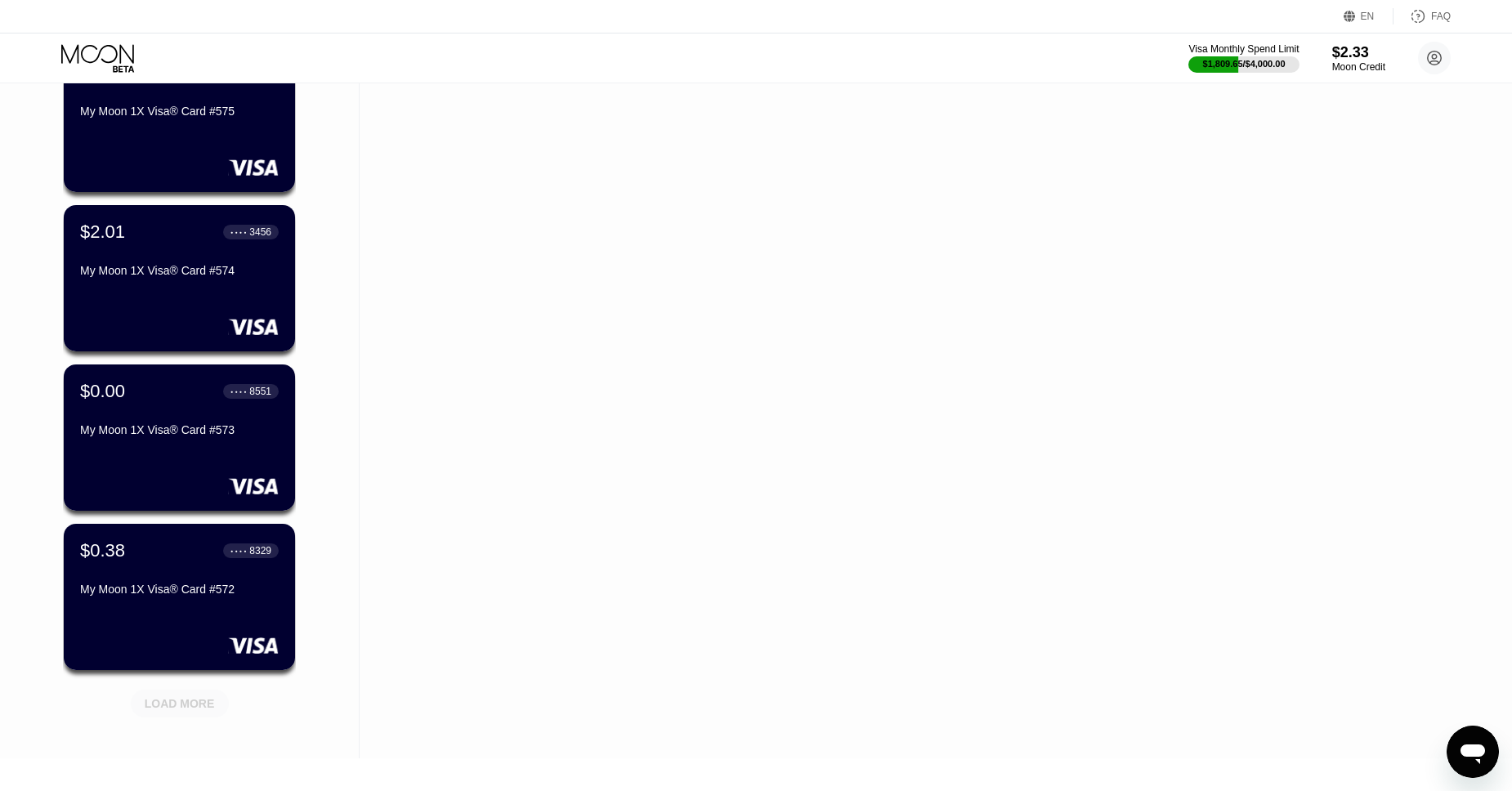
click at [197, 692] on div "LOAD MORE" at bounding box center [180, 703] width 98 height 27
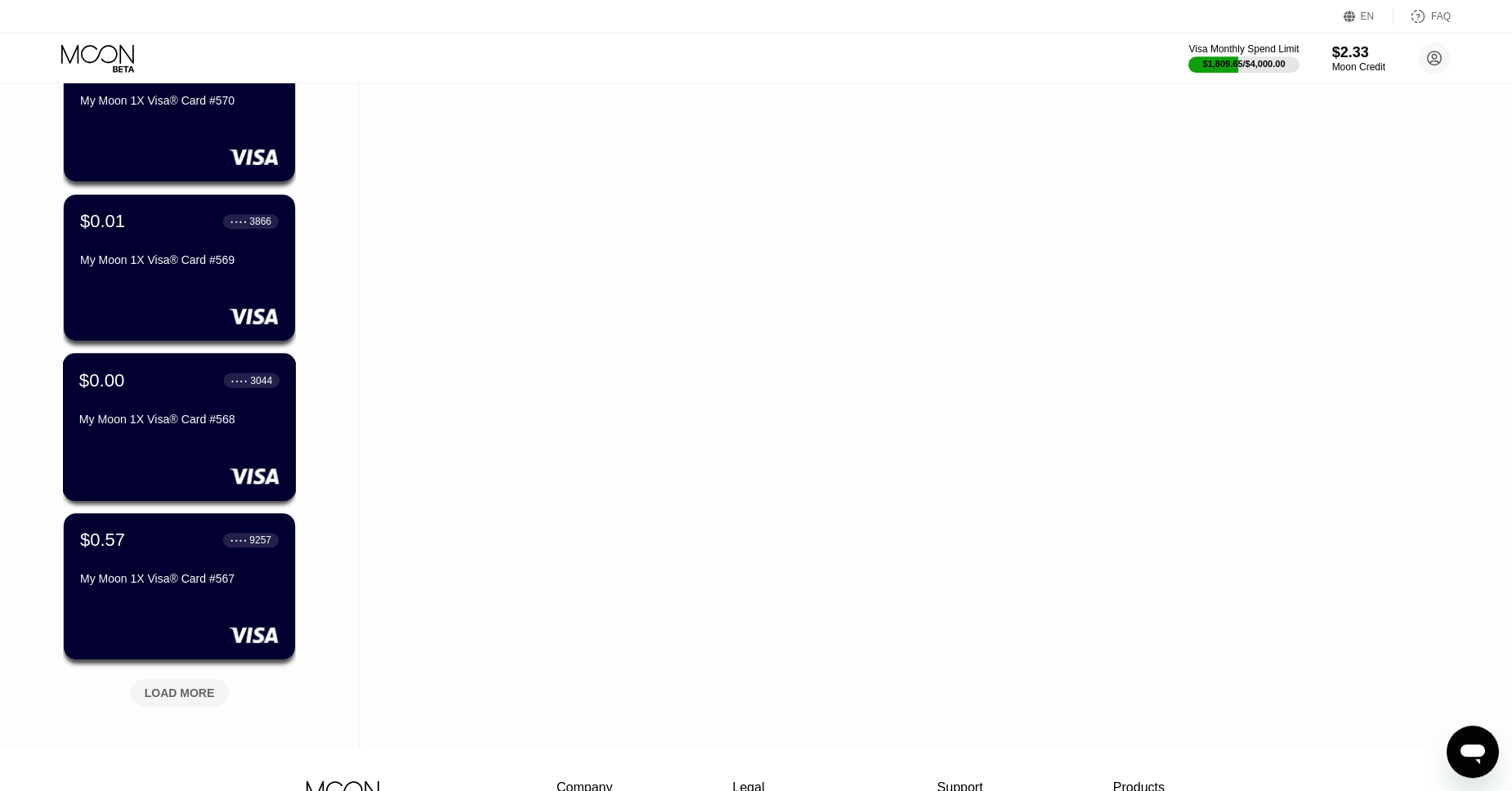
scroll to position [18678, 0]
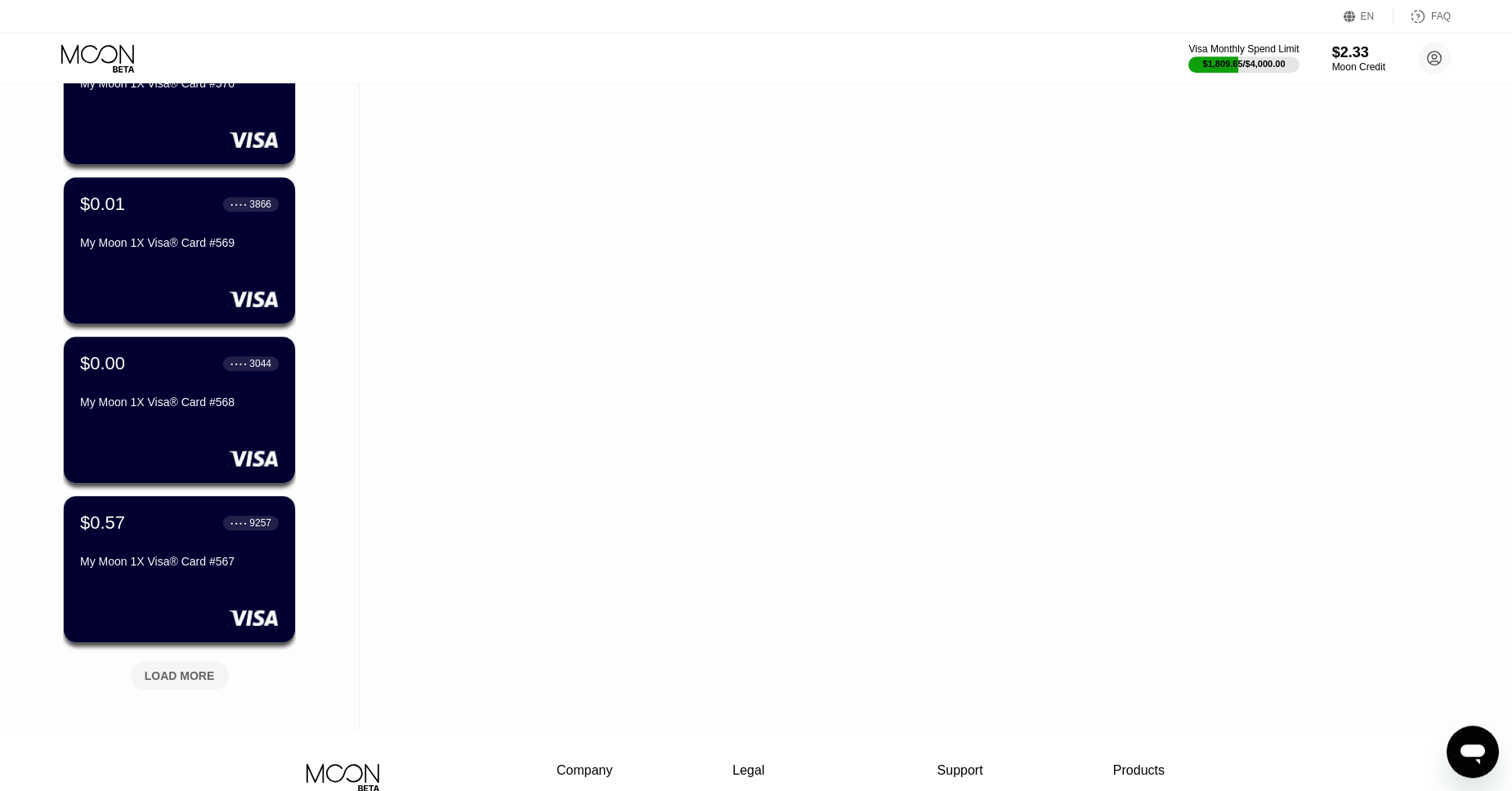
click at [205, 677] on div "LOAD MORE" at bounding box center [180, 677] width 70 height 15
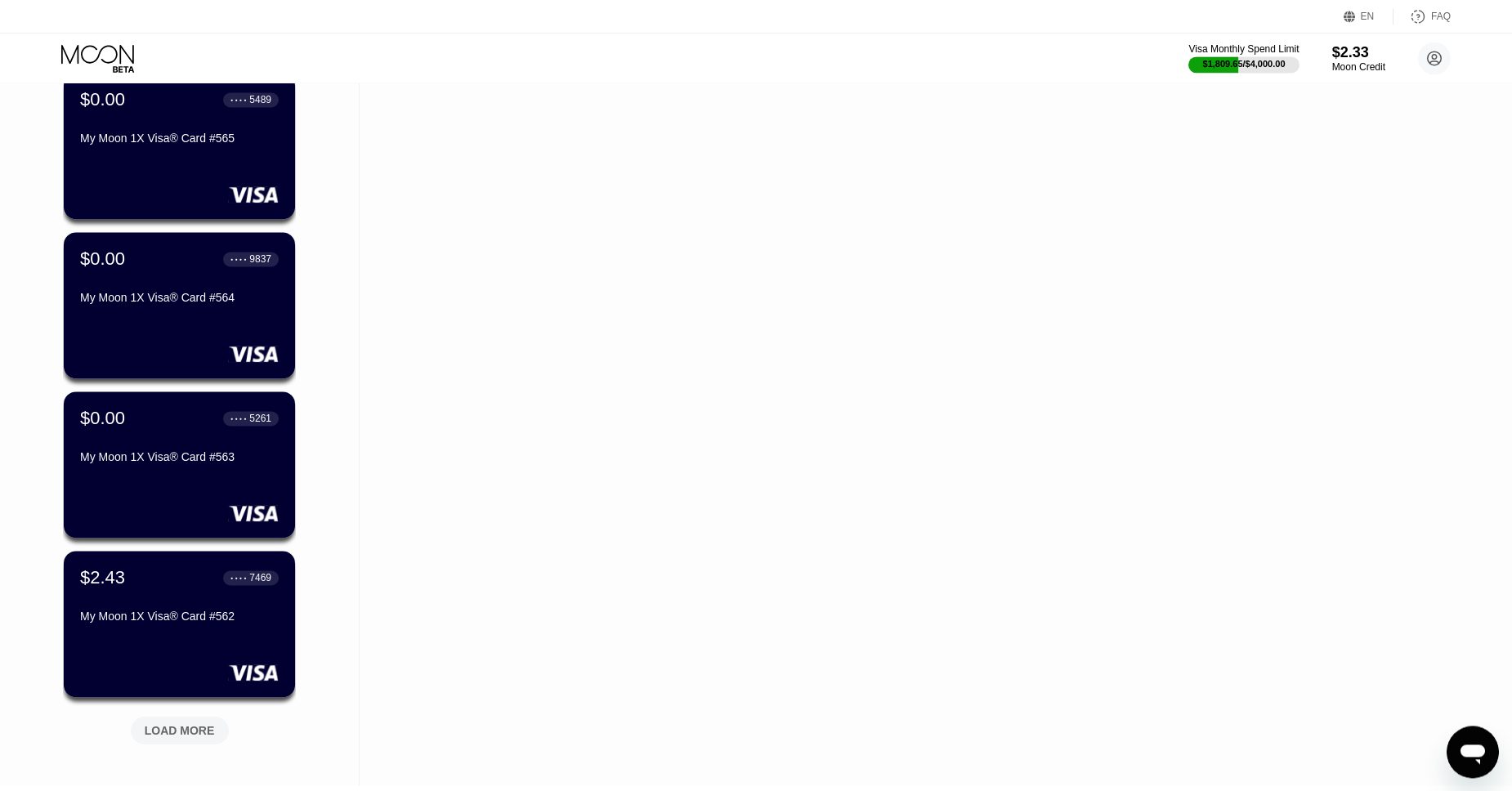
scroll to position [19428, 0]
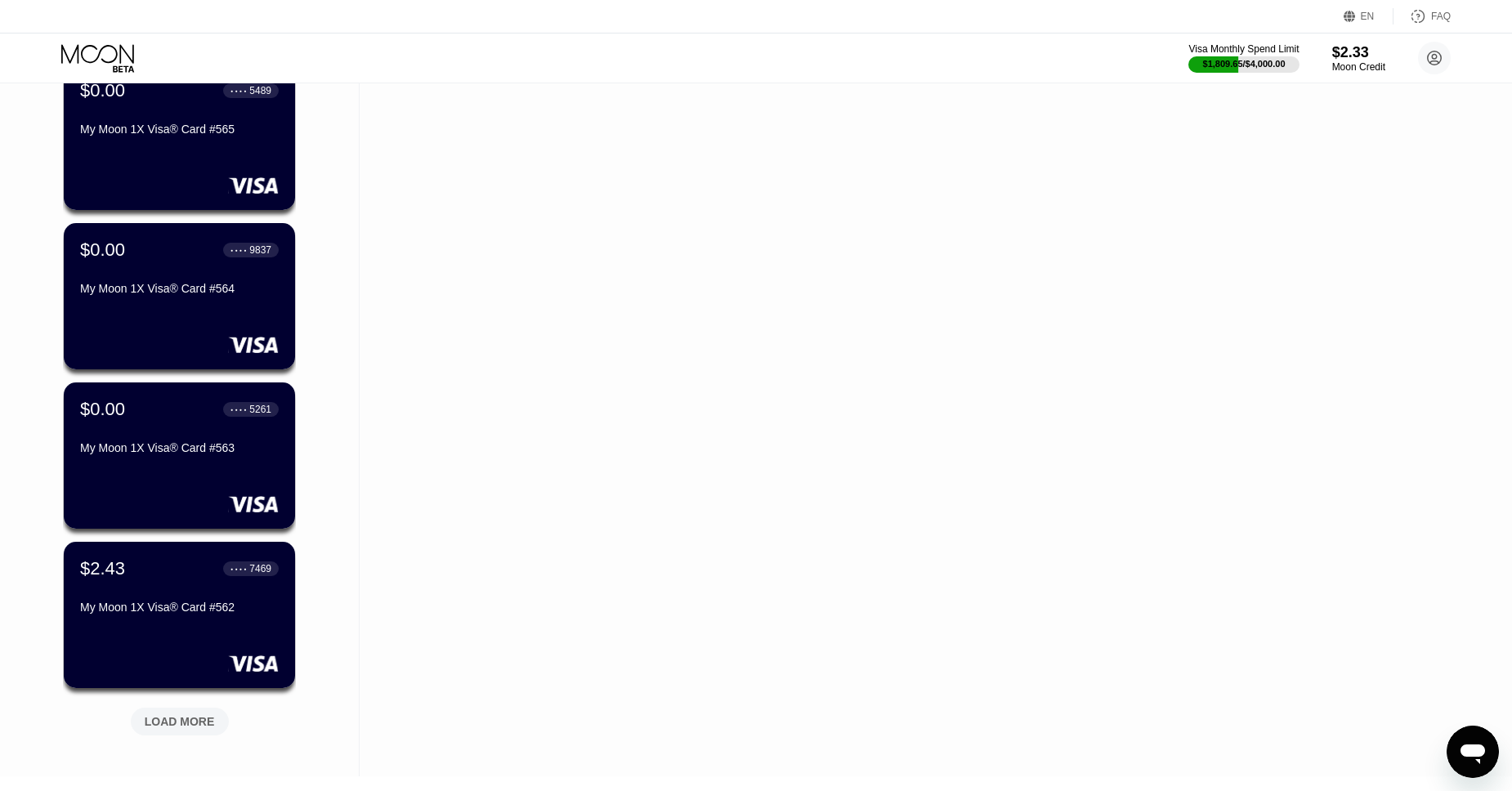
click at [190, 718] on div "LOAD MORE" at bounding box center [180, 722] width 70 height 15
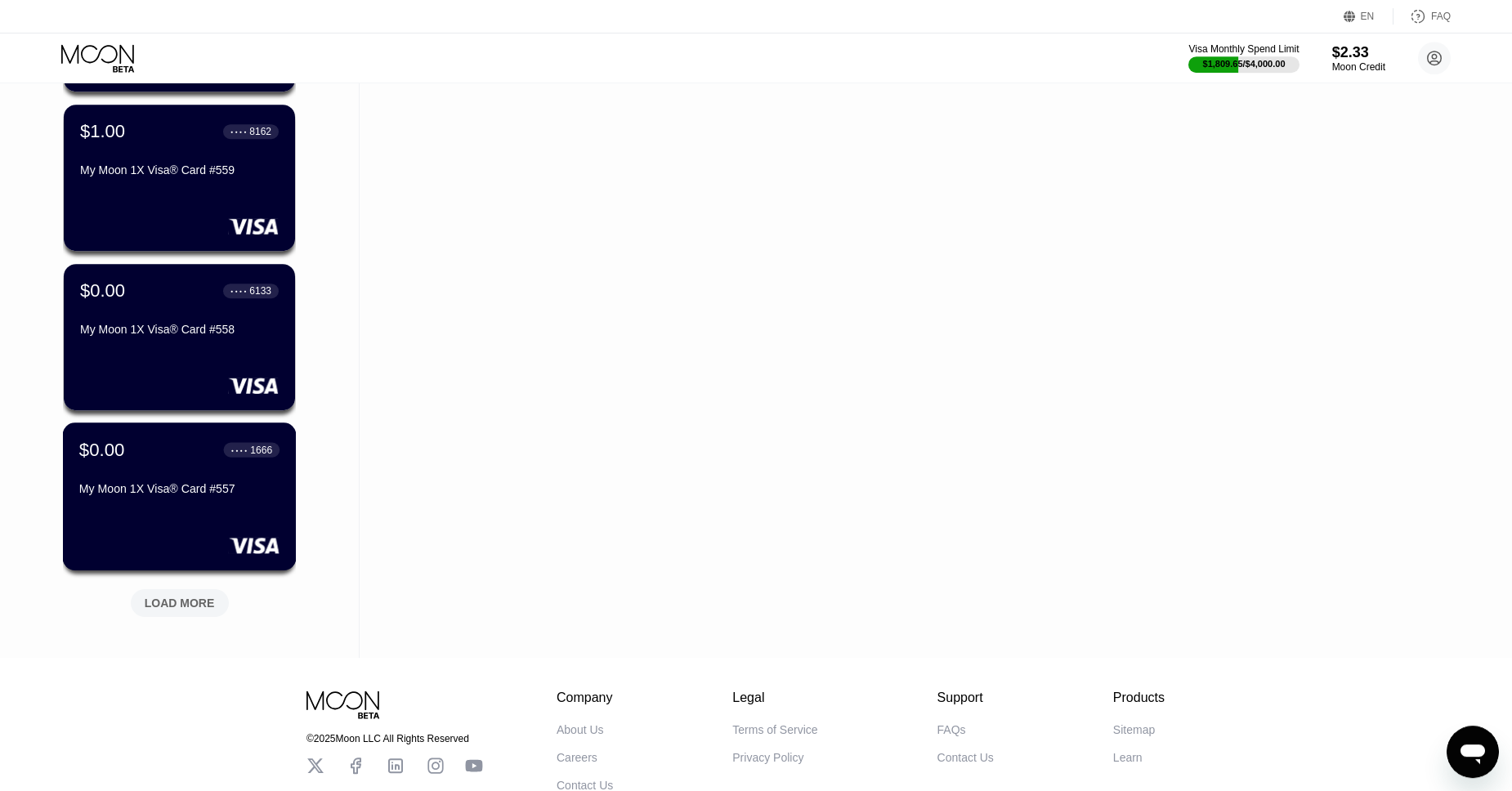
scroll to position [20351, 0]
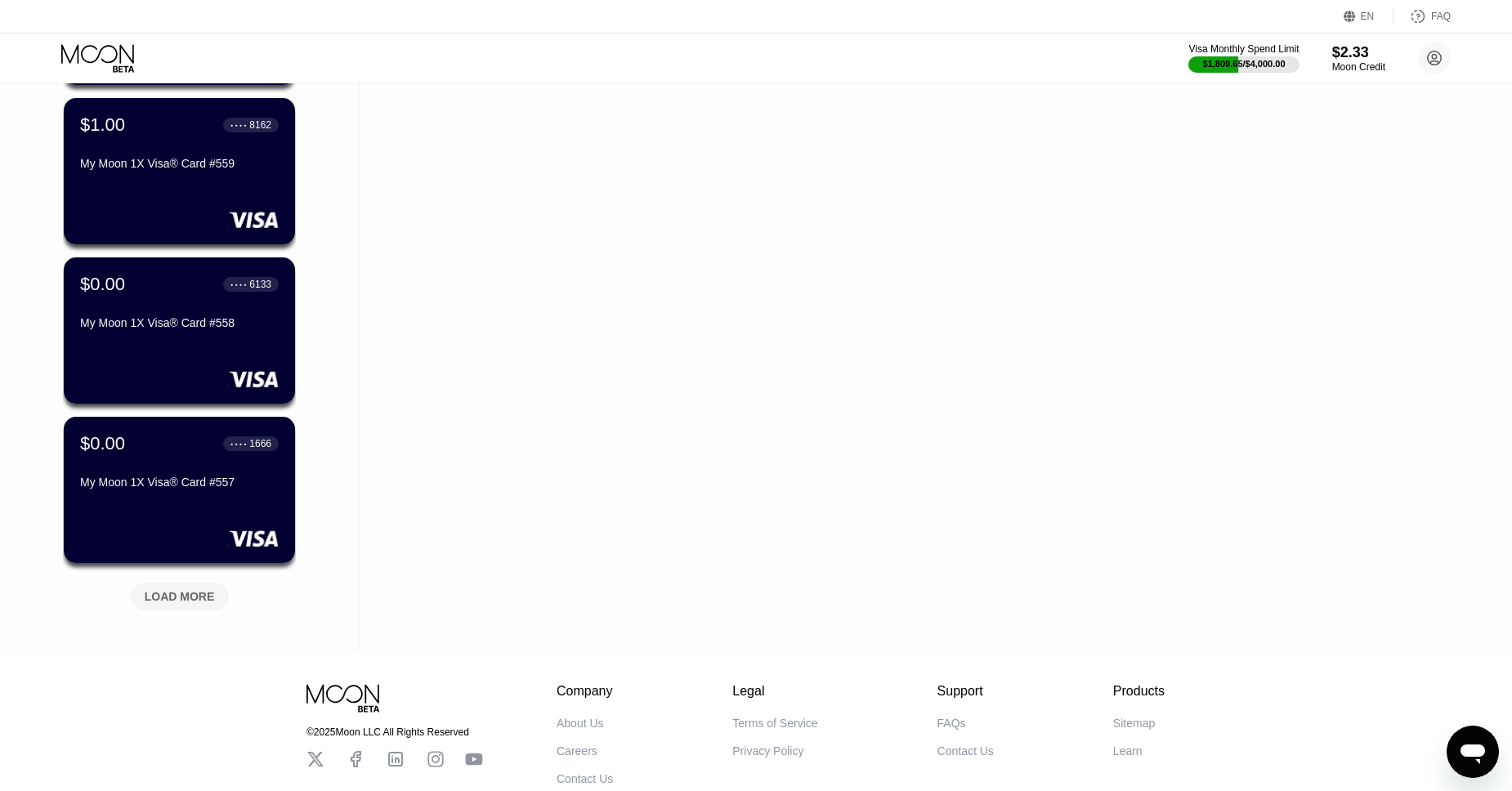
click at [179, 600] on div "LOAD MORE" at bounding box center [180, 597] width 70 height 15
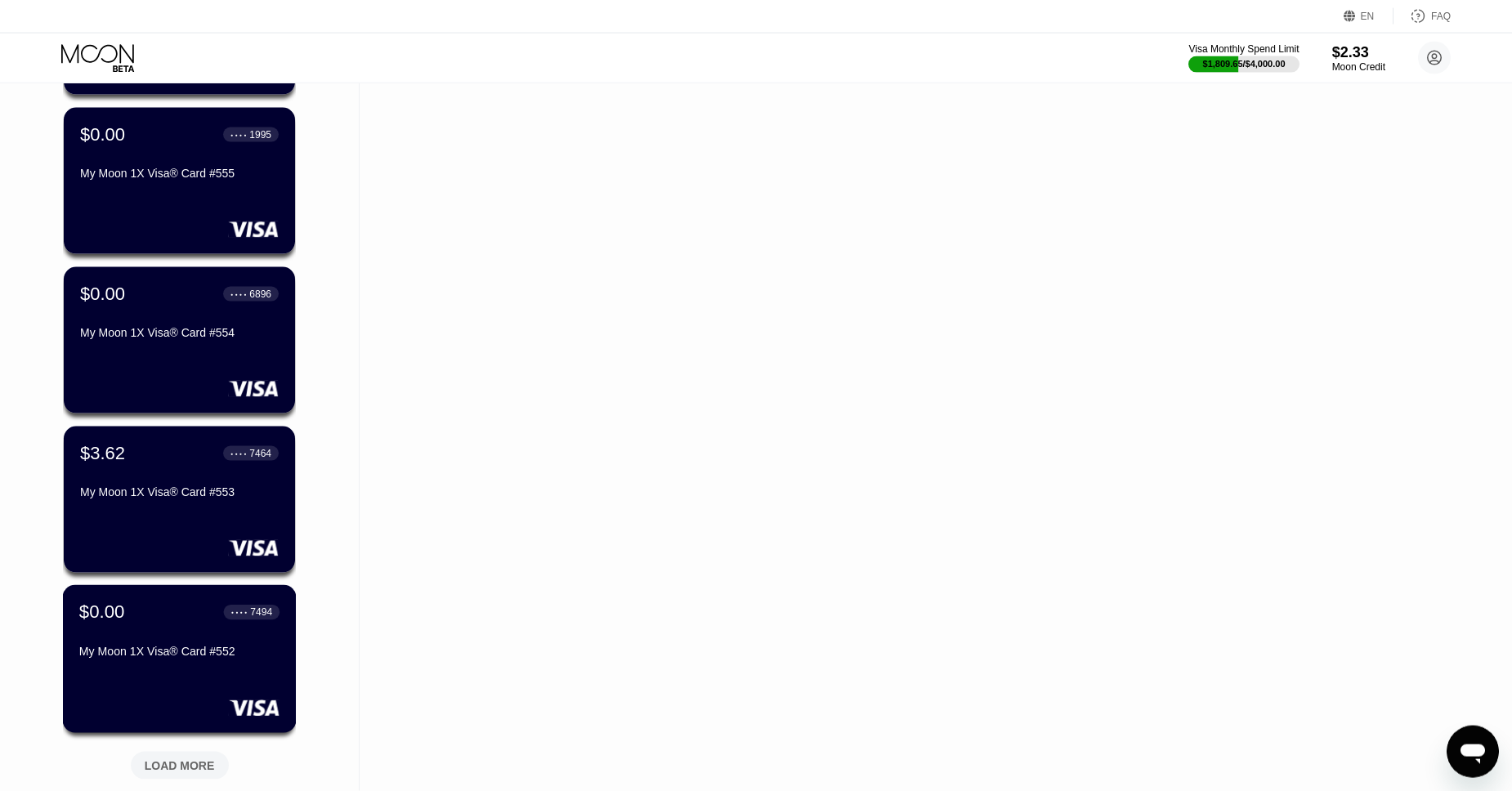
scroll to position [21116, 0]
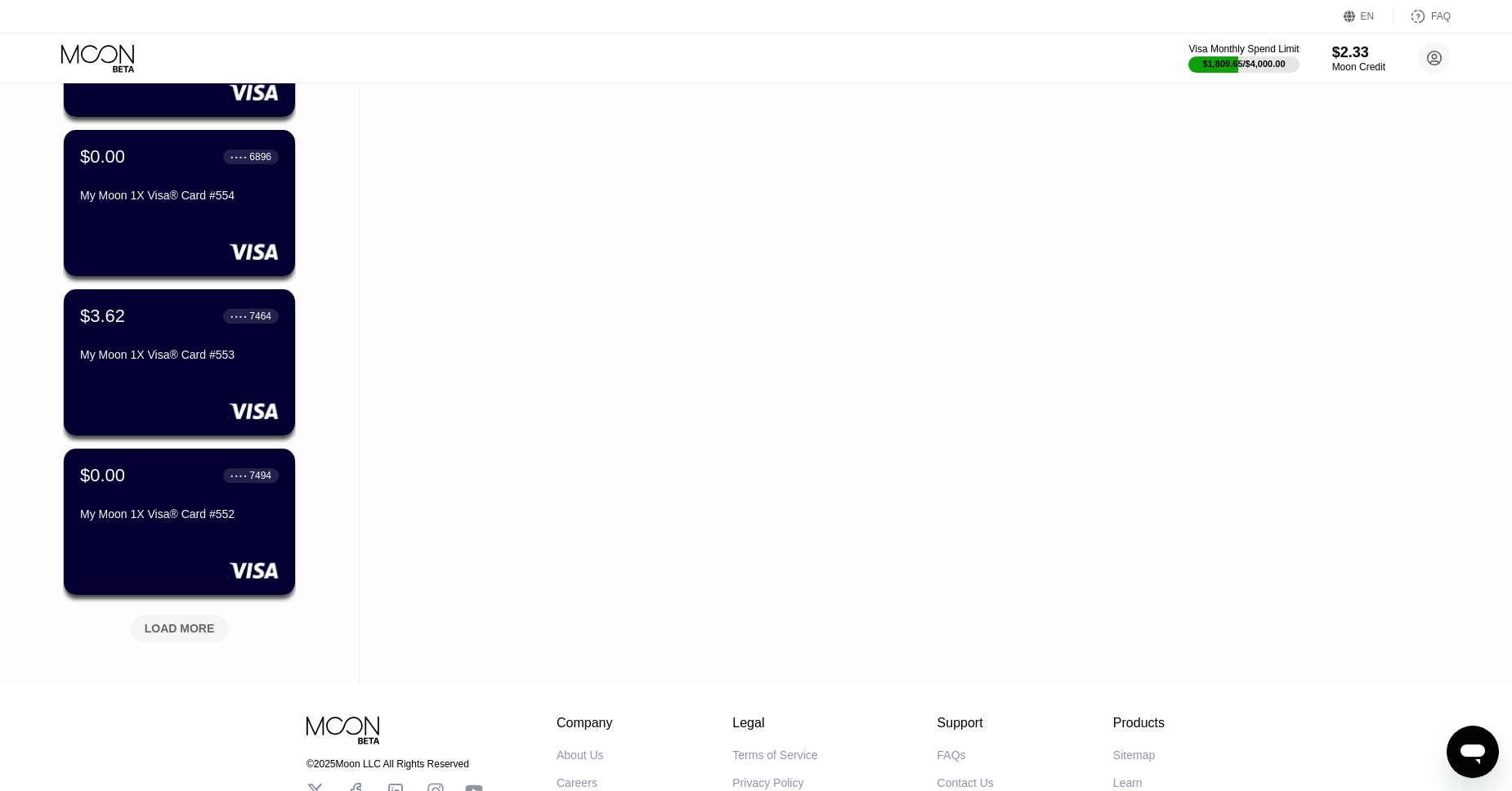
click at [164, 631] on div "LOAD MORE" at bounding box center [180, 628] width 70 height 15
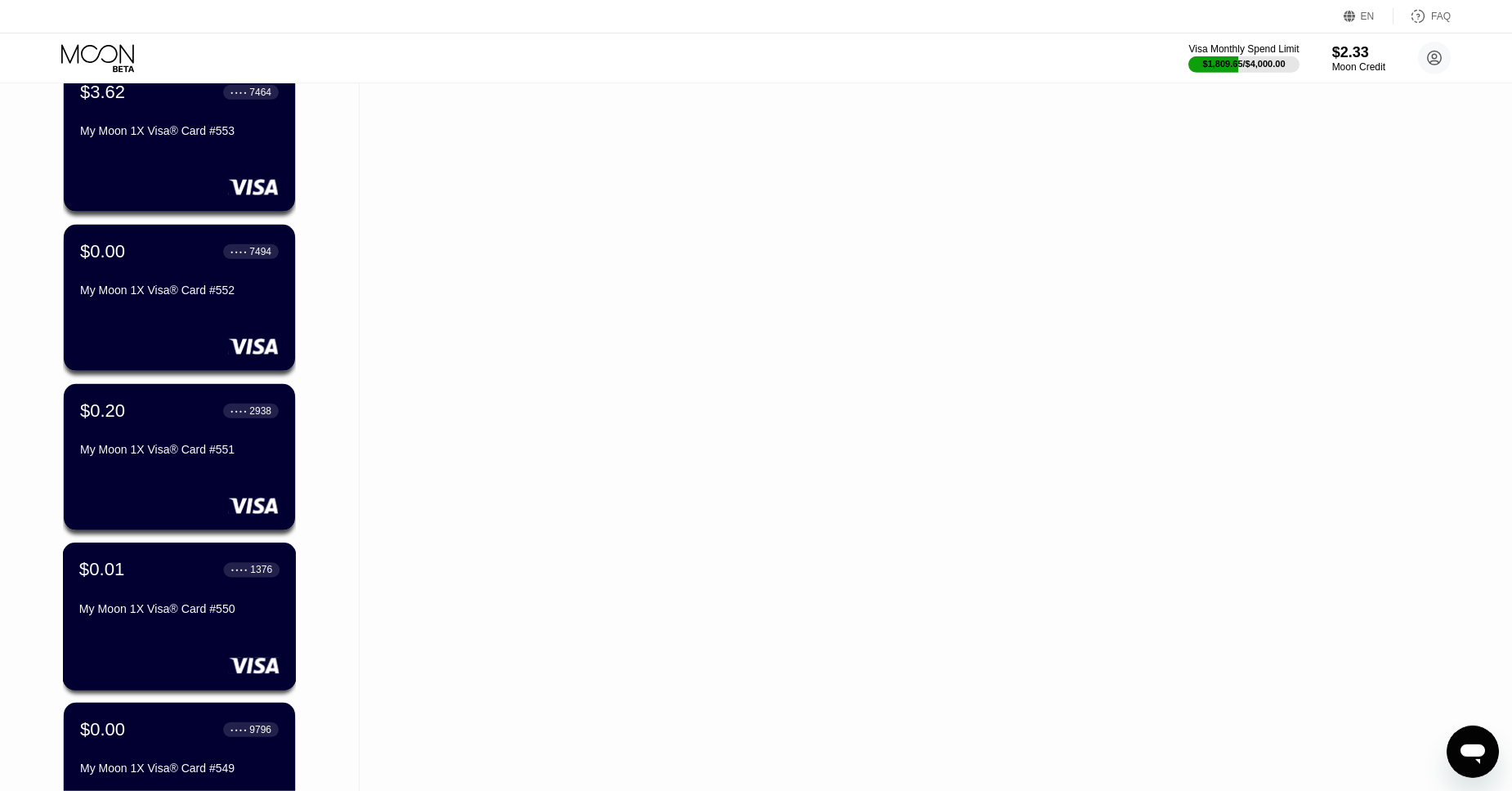
scroll to position [21276, 0]
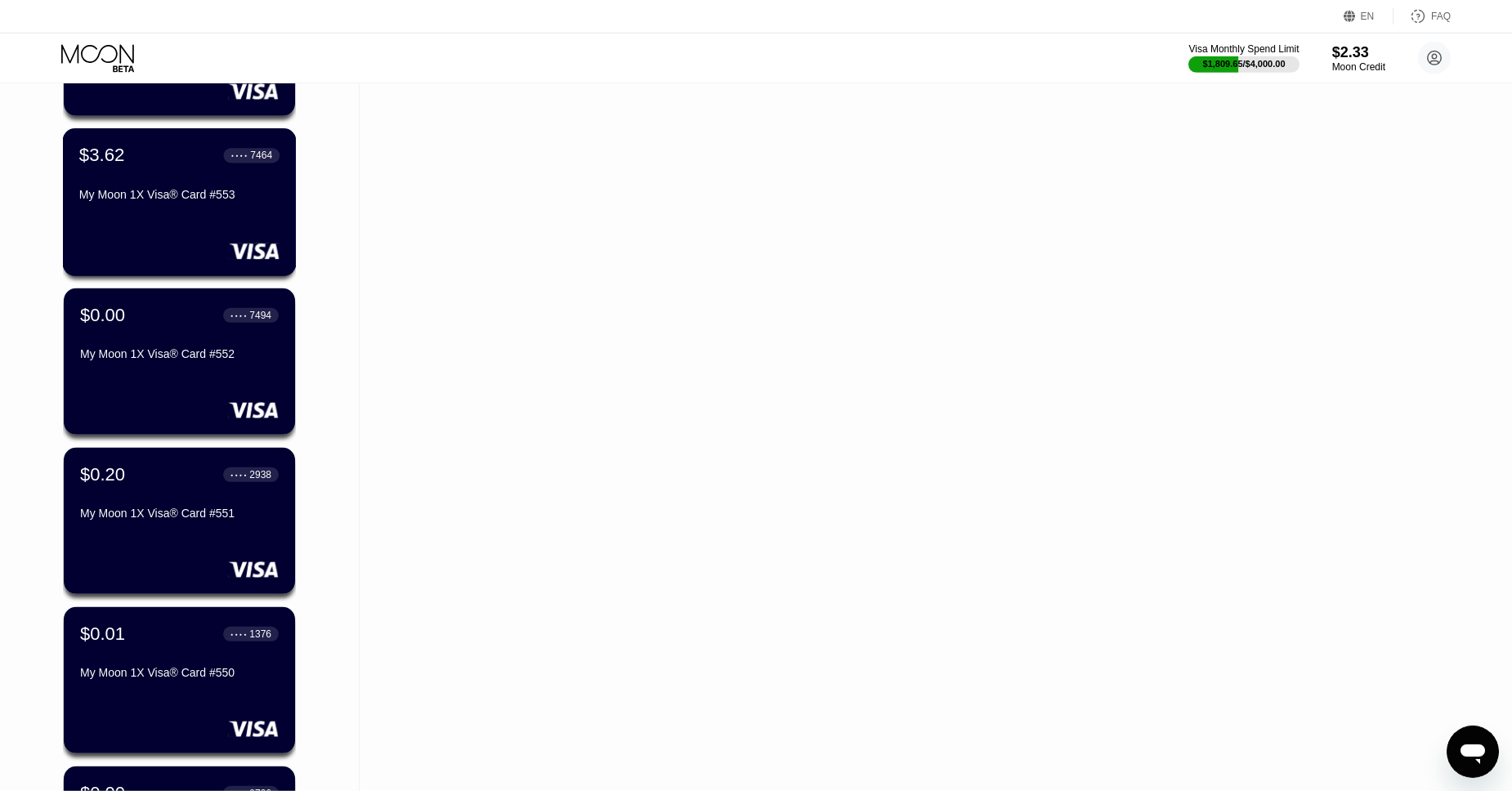
click at [153, 187] on div "$3.62 ● ● ● ● 7464 My Moon 1X Visa® Card #553" at bounding box center [180, 176] width 200 height 63
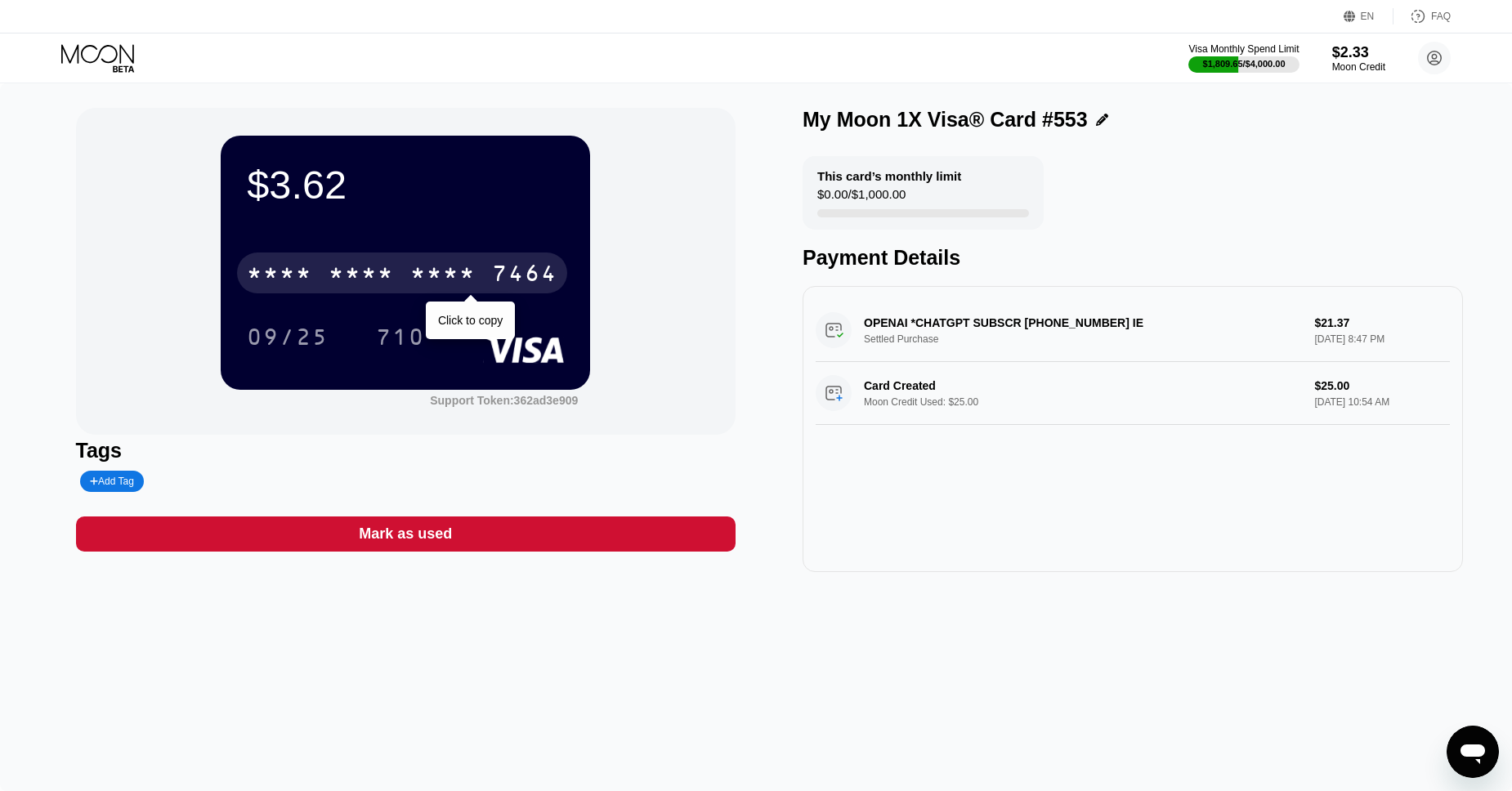
click at [507, 272] on div "7464" at bounding box center [524, 276] width 65 height 26
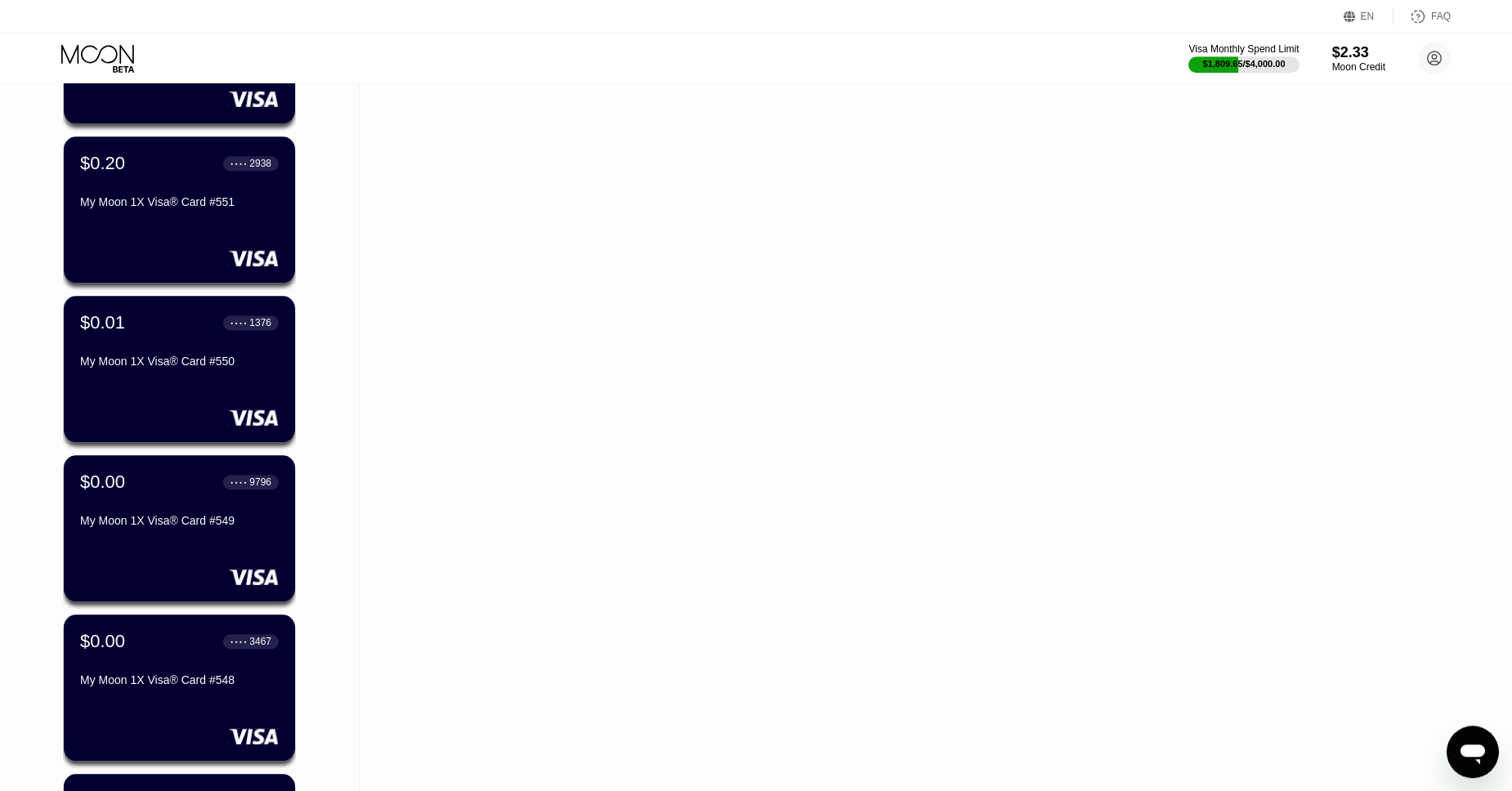
scroll to position [22049, 0]
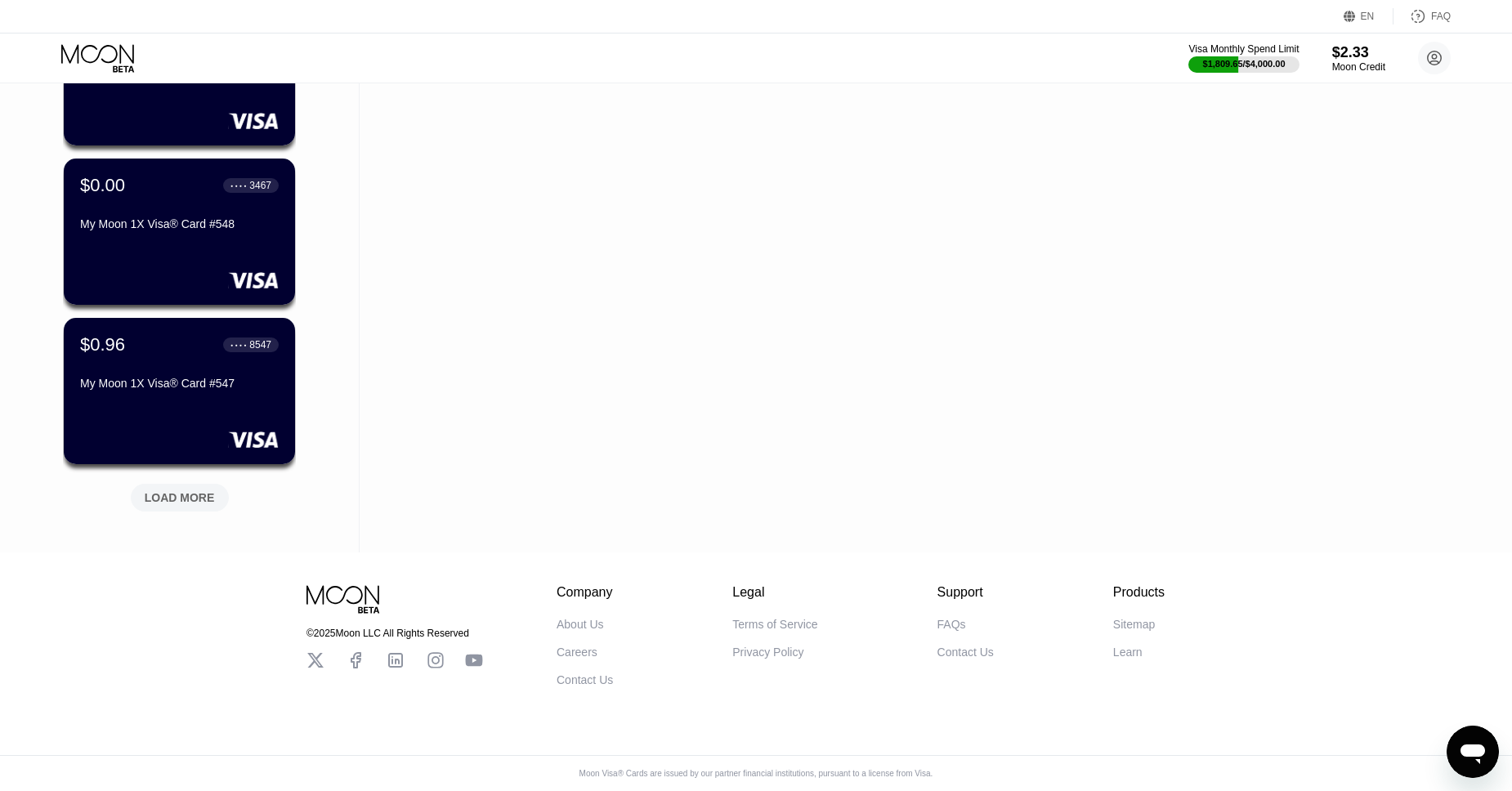
click at [165, 486] on div "LOAD MORE" at bounding box center [180, 497] width 98 height 27
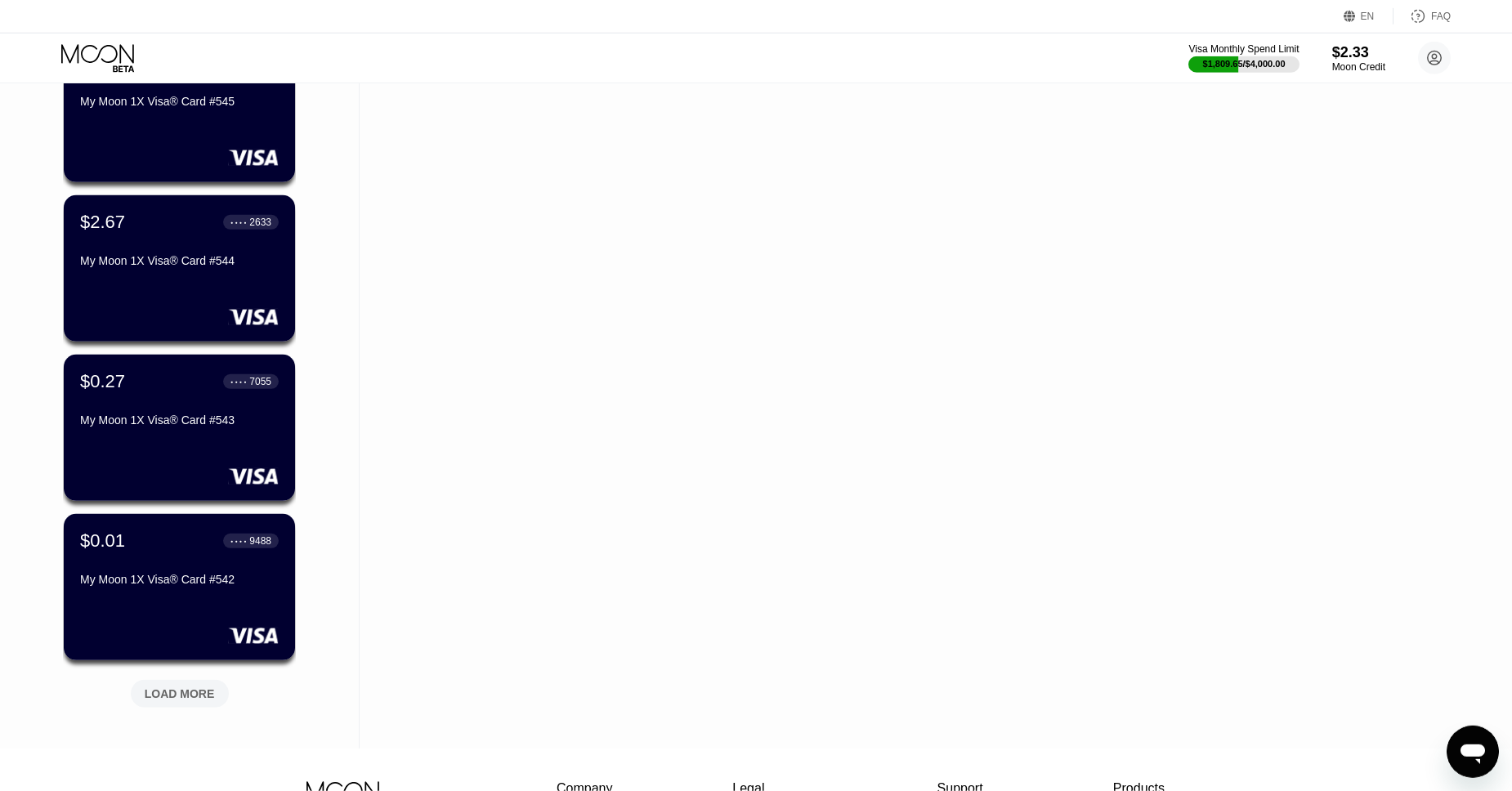
scroll to position [22677, 0]
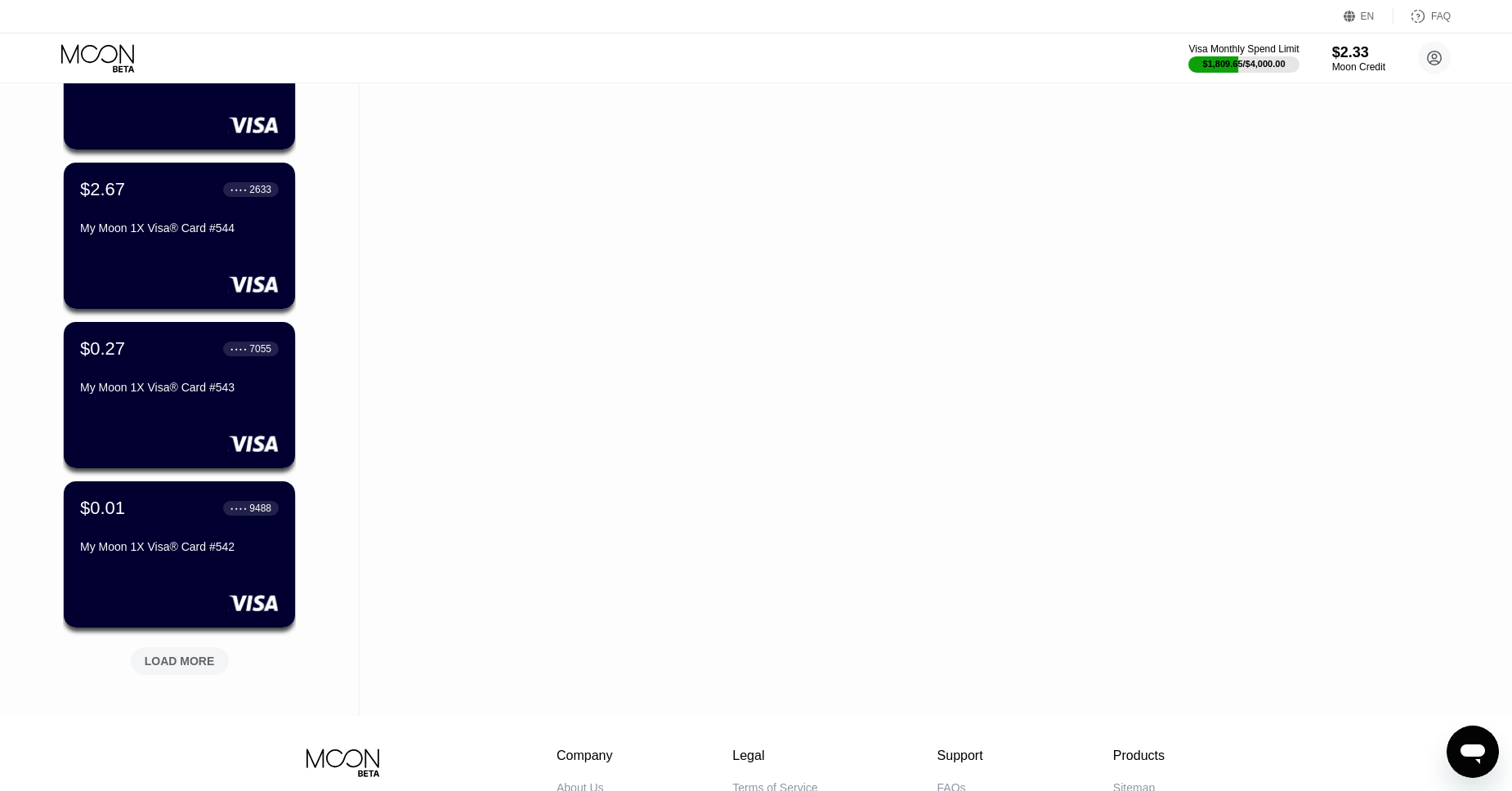
click at [177, 656] on div "LOAD MORE" at bounding box center [180, 662] width 70 height 15
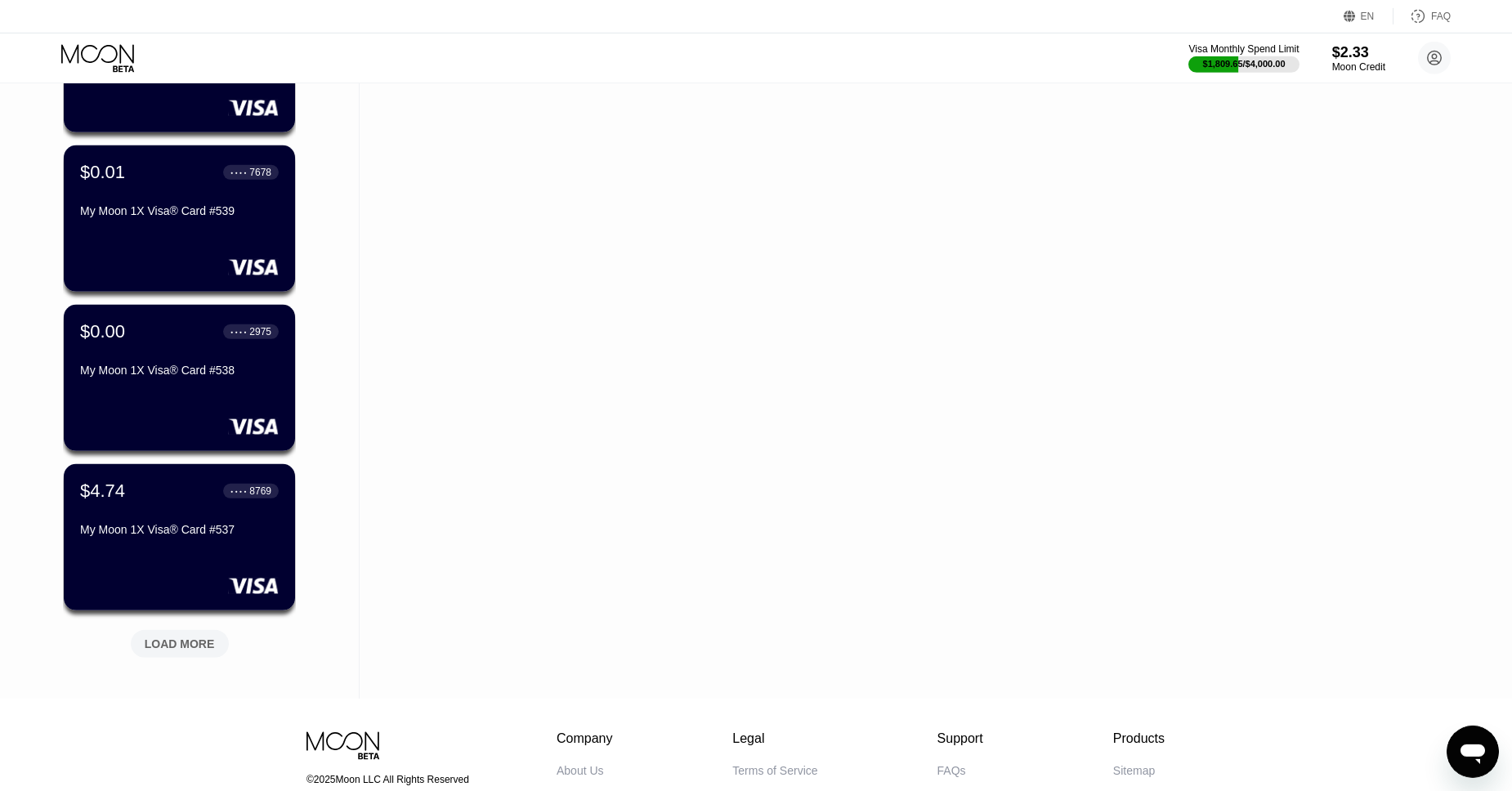
scroll to position [23492, 0]
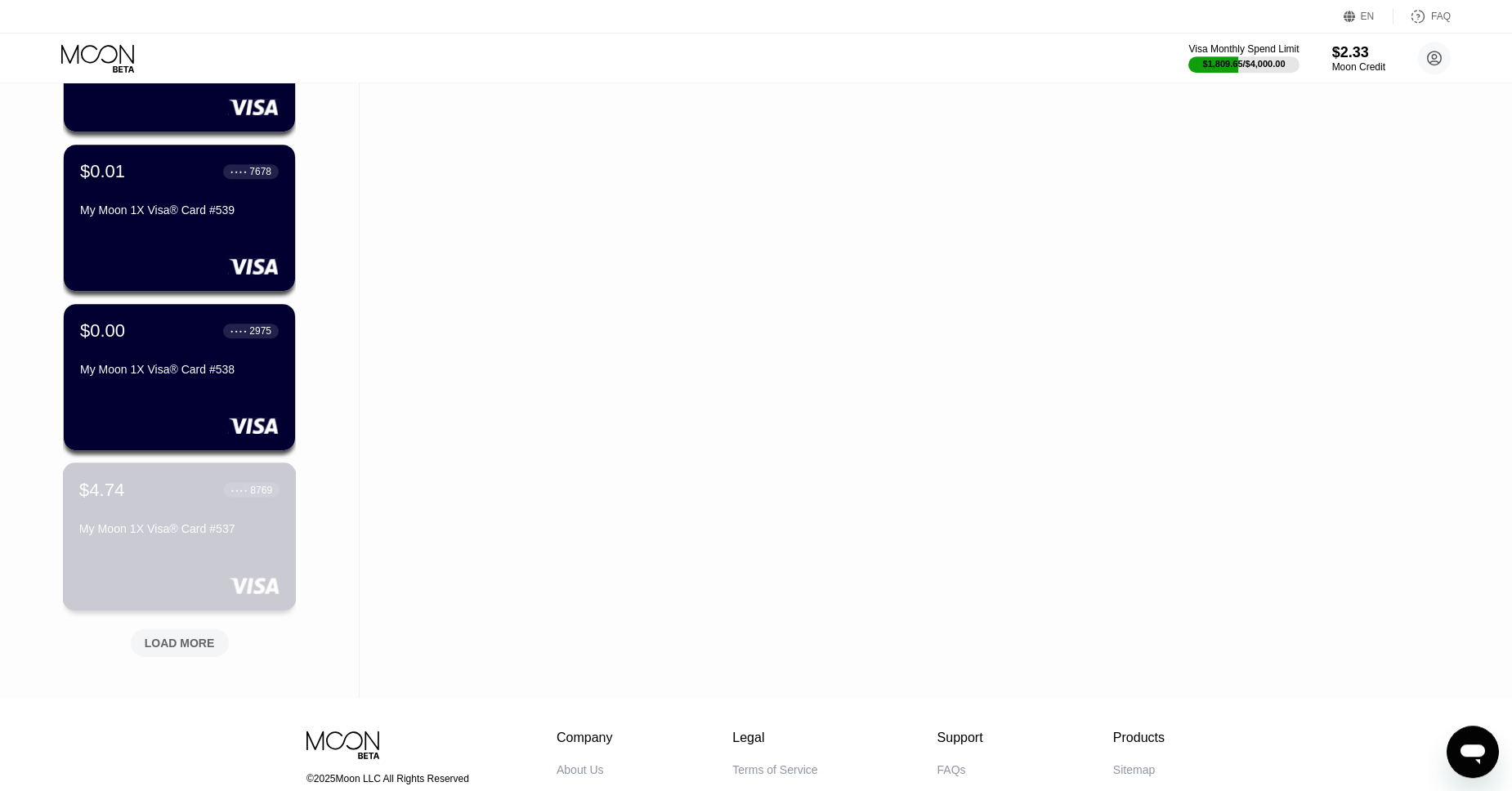
click at [189, 485] on div "$4.74 ● ● ● ● 8769" at bounding box center [180, 490] width 200 height 21
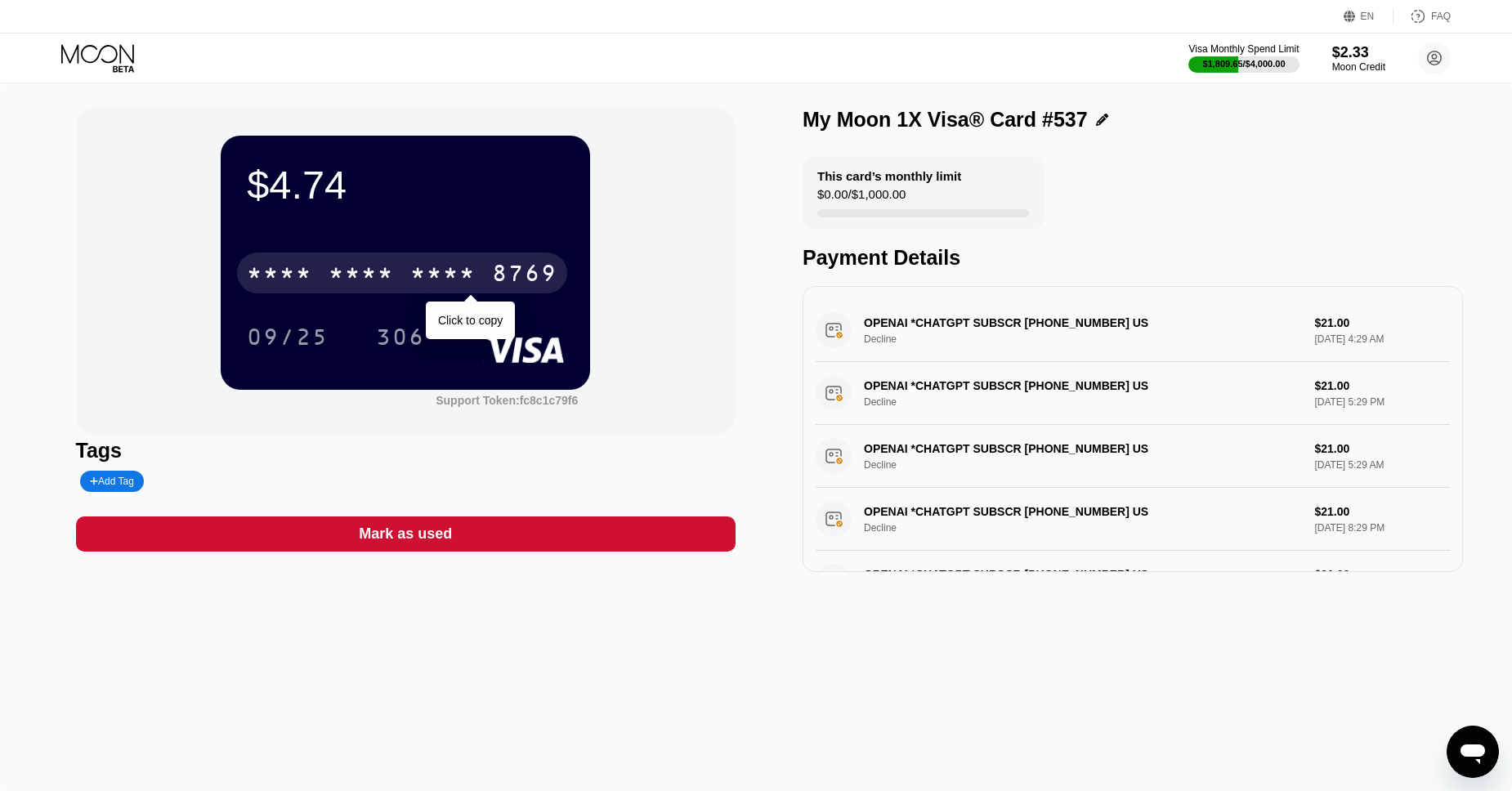
click at [409, 278] on div "* * * * * * * * * * * * 8769" at bounding box center [402, 272] width 330 height 41
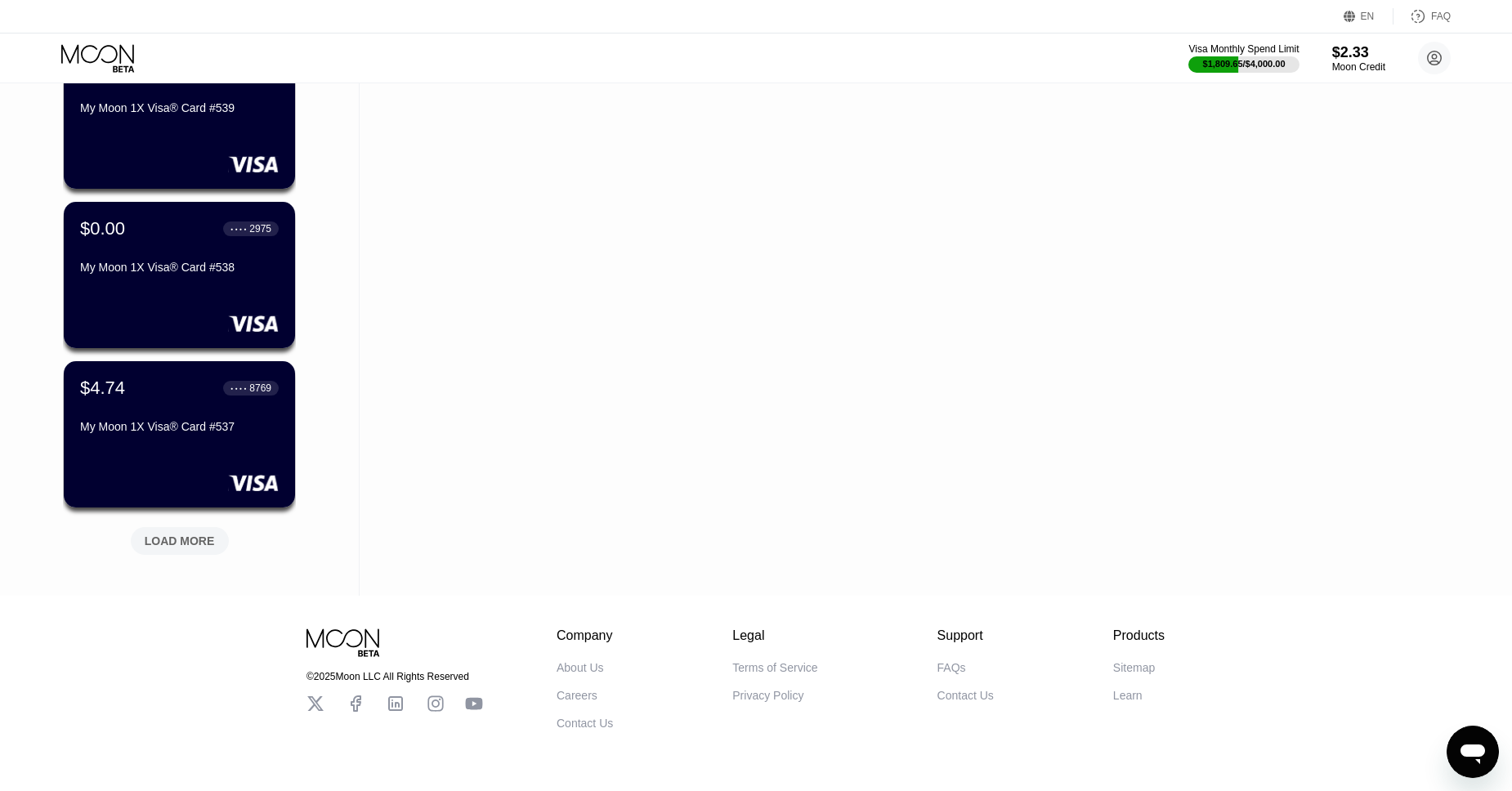
scroll to position [23642, 0]
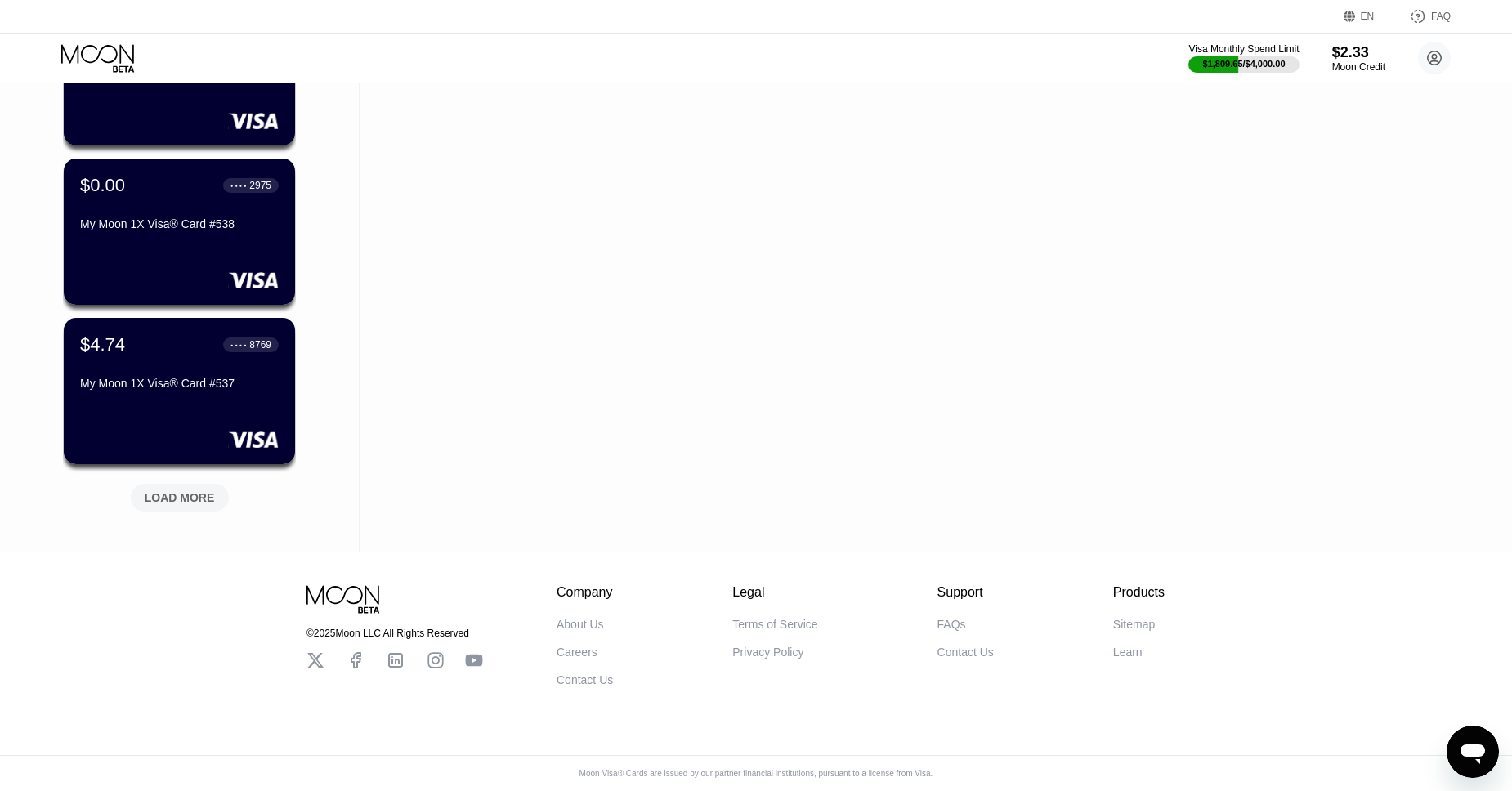
click at [173, 490] on div "LOAD MORE" at bounding box center [180, 498] width 70 height 15
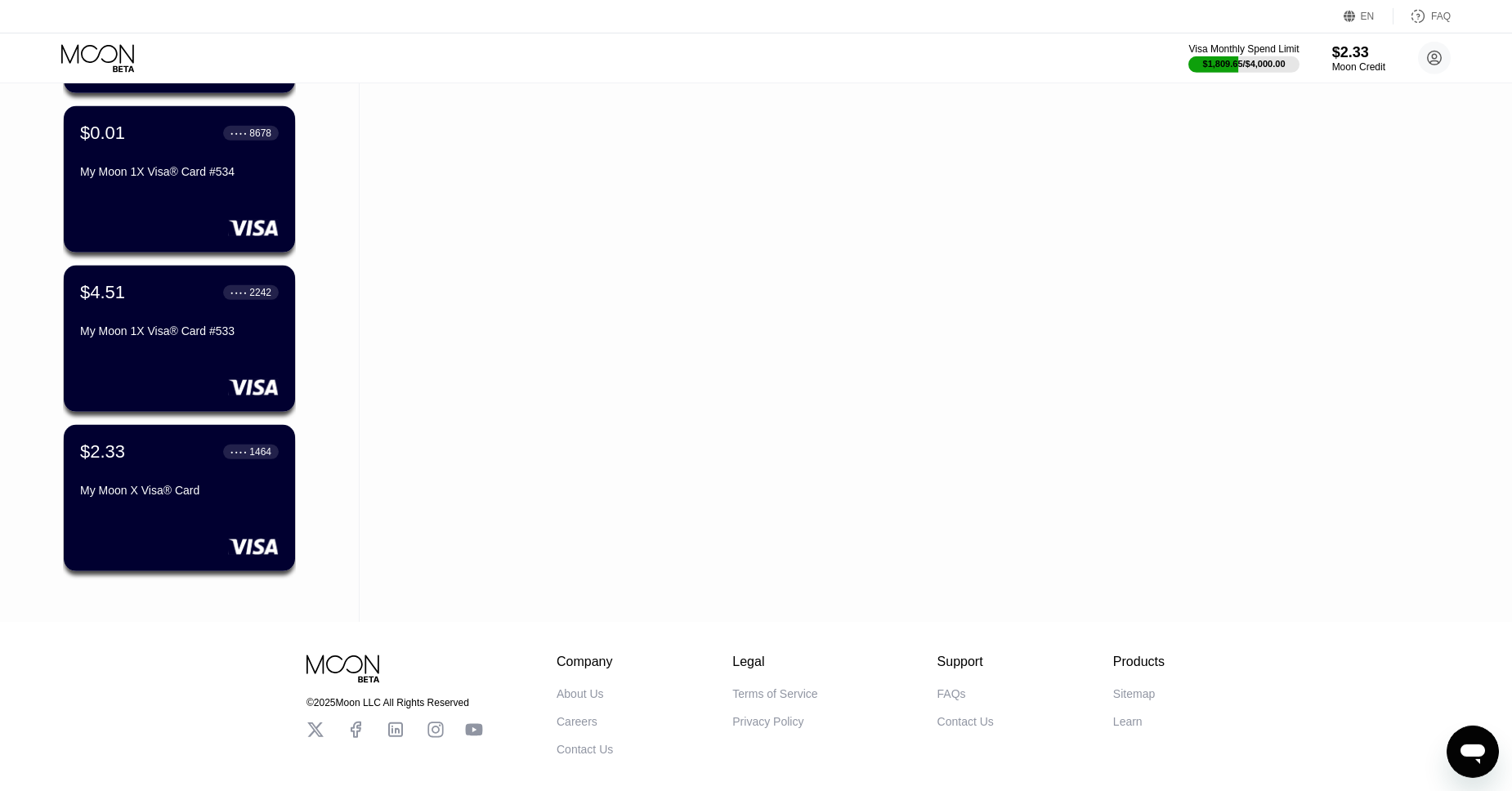
scroll to position [24369, 0]
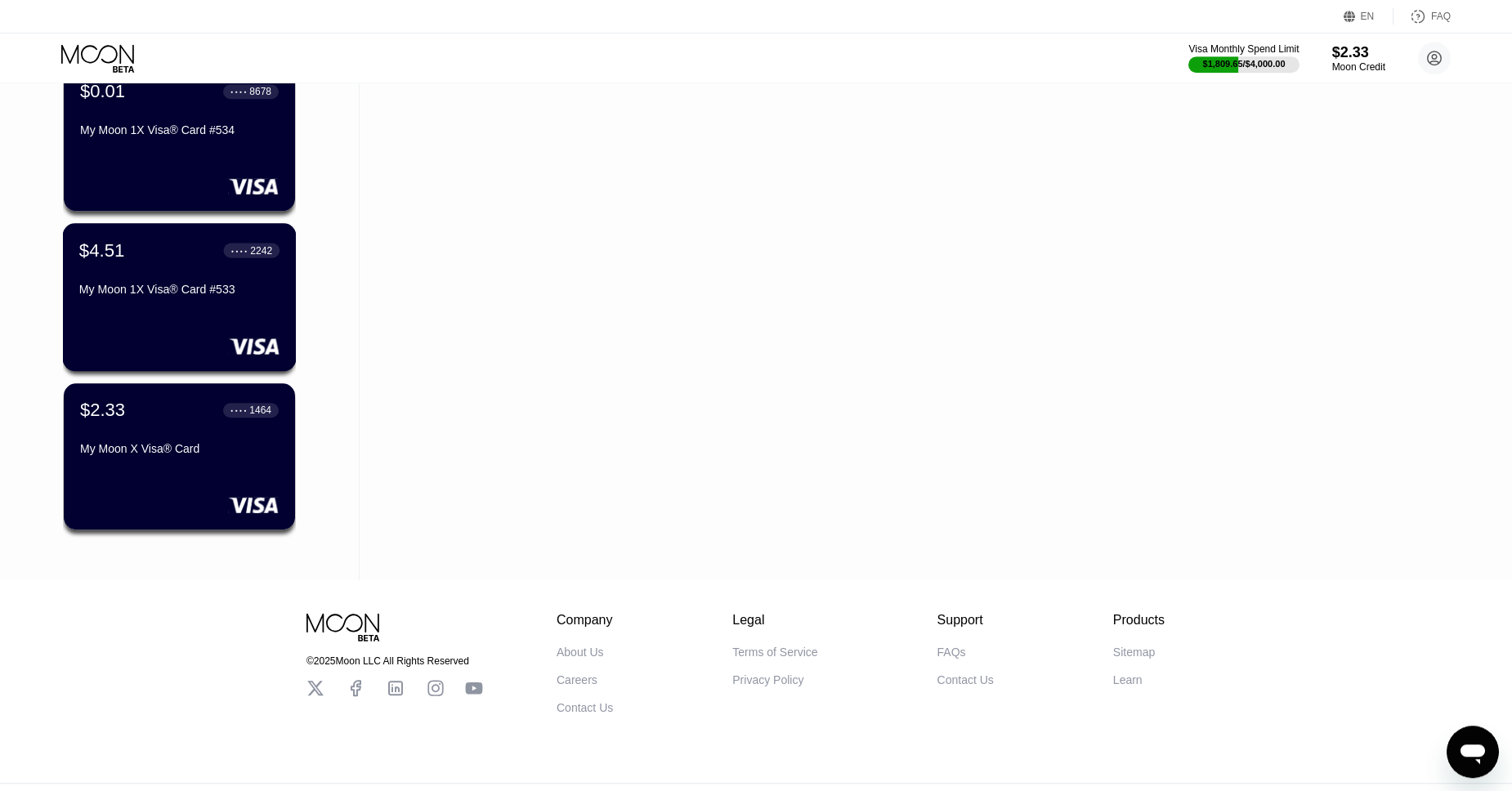
click at [155, 269] on div "$4.51 ● ● ● ● 2242 My Moon 1X Visa® Card #533" at bounding box center [180, 270] width 200 height 63
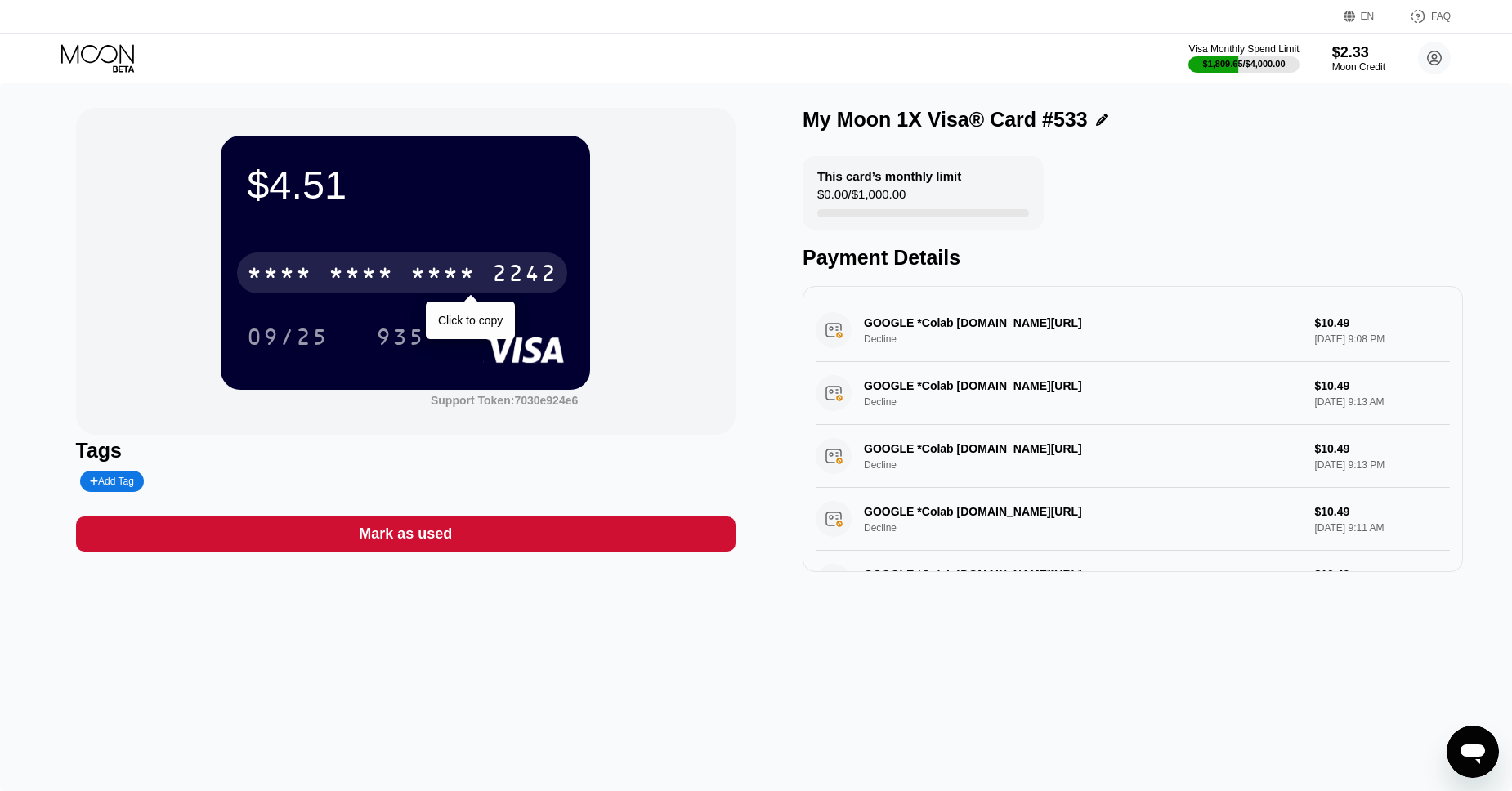
click at [403, 287] on div "* * * * * * * * * * * * 2242" at bounding box center [402, 272] width 330 height 41
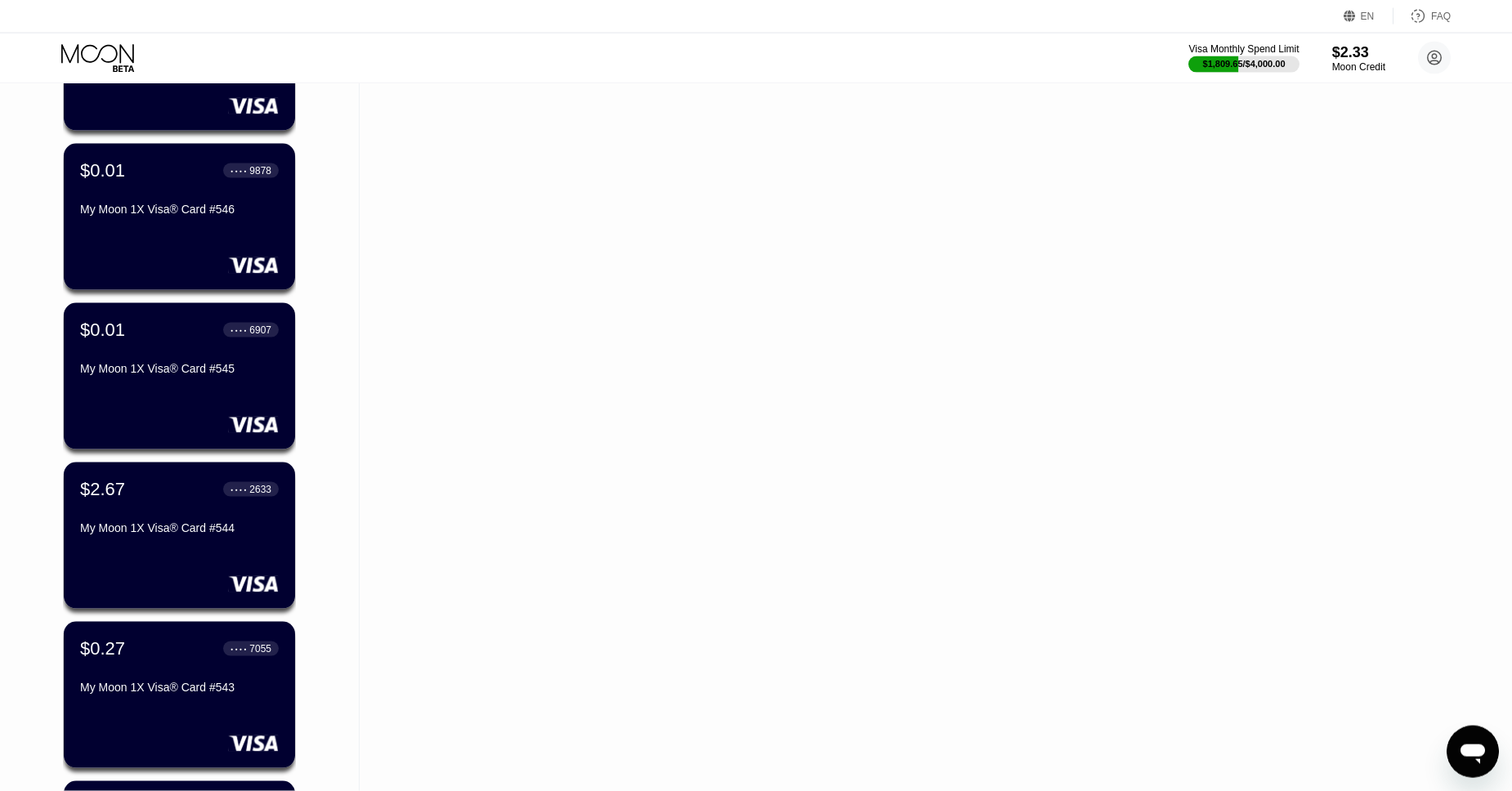
scroll to position [22374, 0]
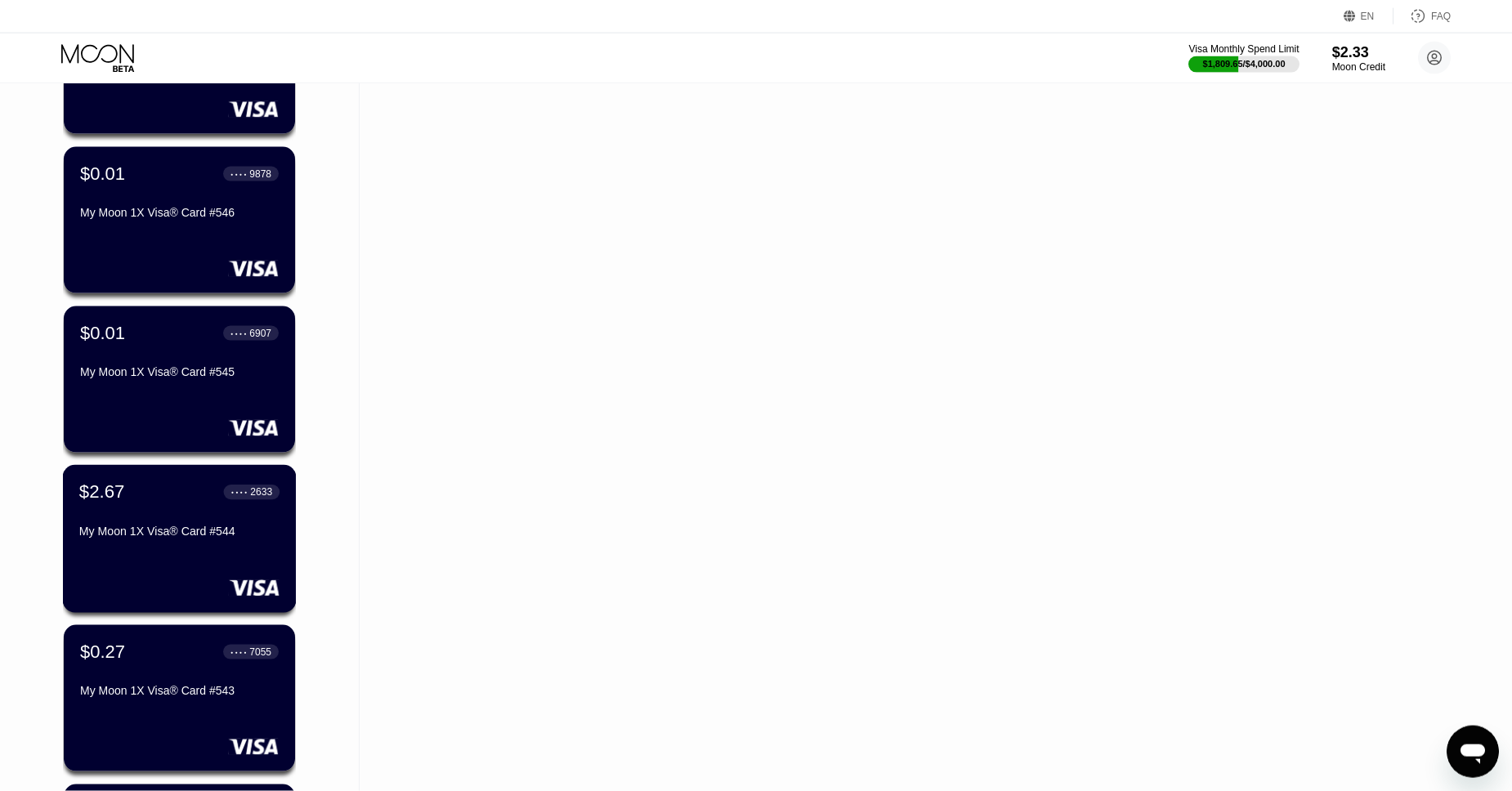
click at [186, 517] on div "$2.67 ● ● ● ● 2633 My Moon 1X Visa® Card #544" at bounding box center [180, 512] width 200 height 63
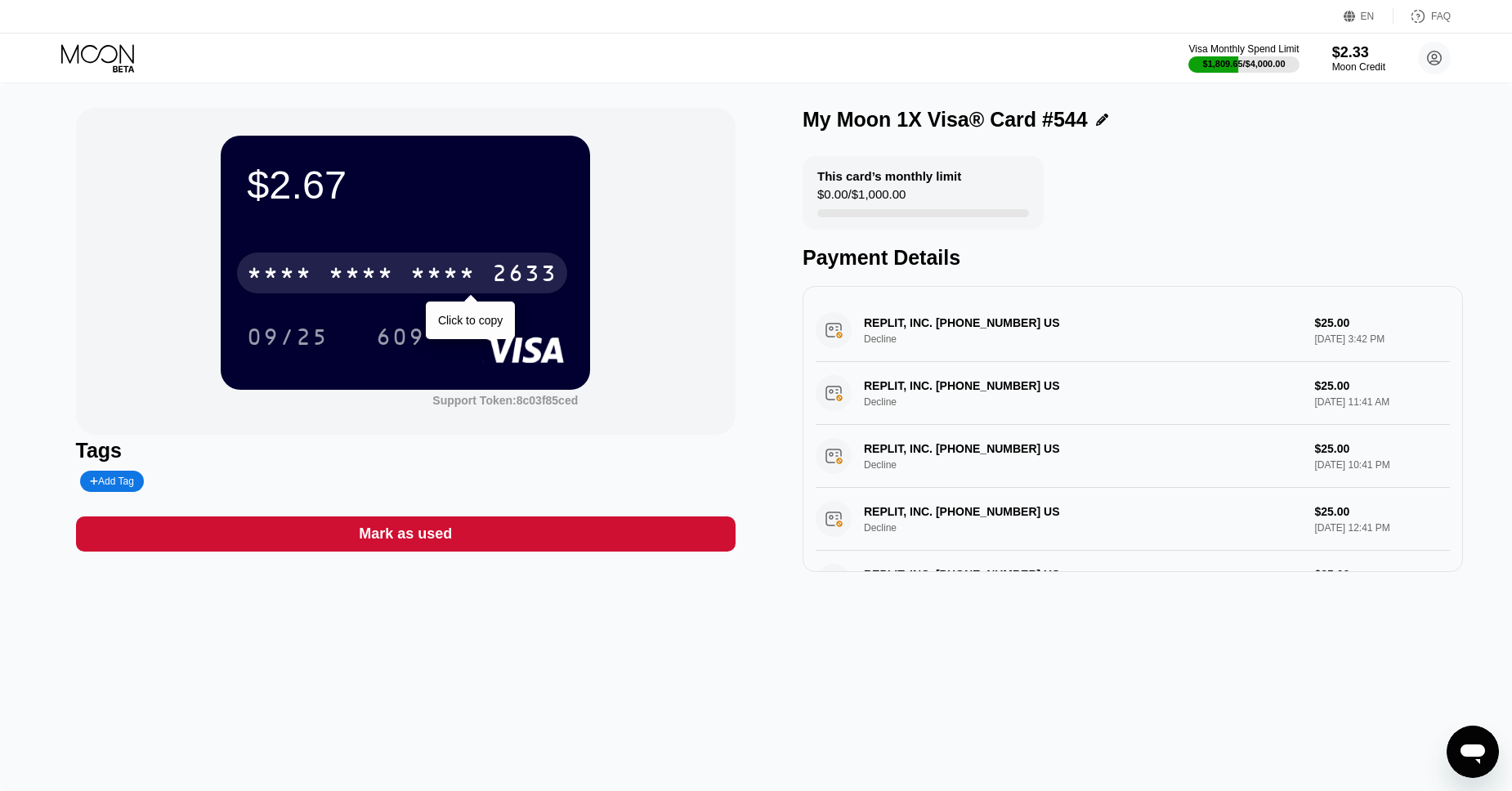
click at [420, 263] on div "* * * *" at bounding box center [442, 276] width 65 height 26
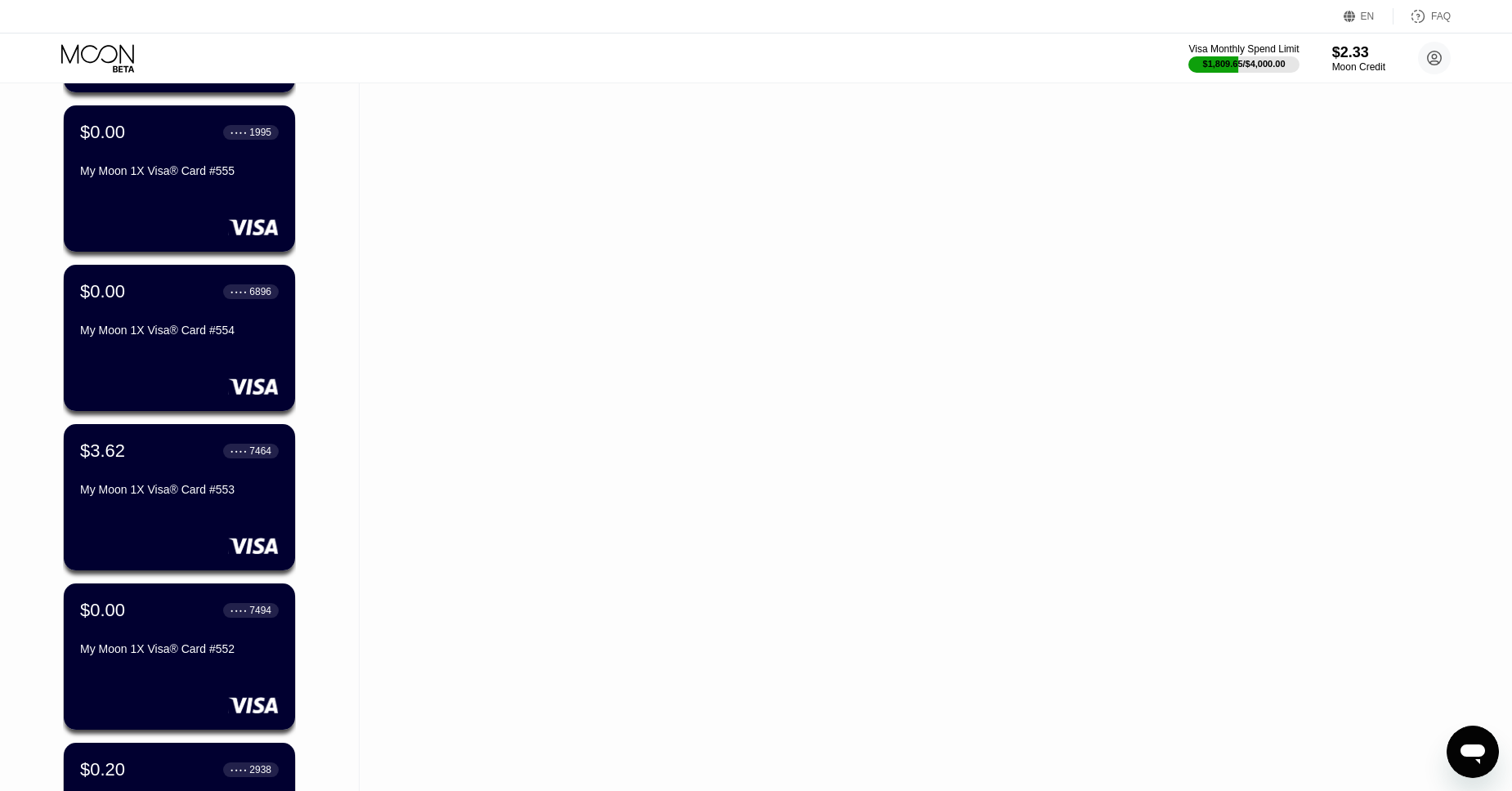
scroll to position [20911, 0]
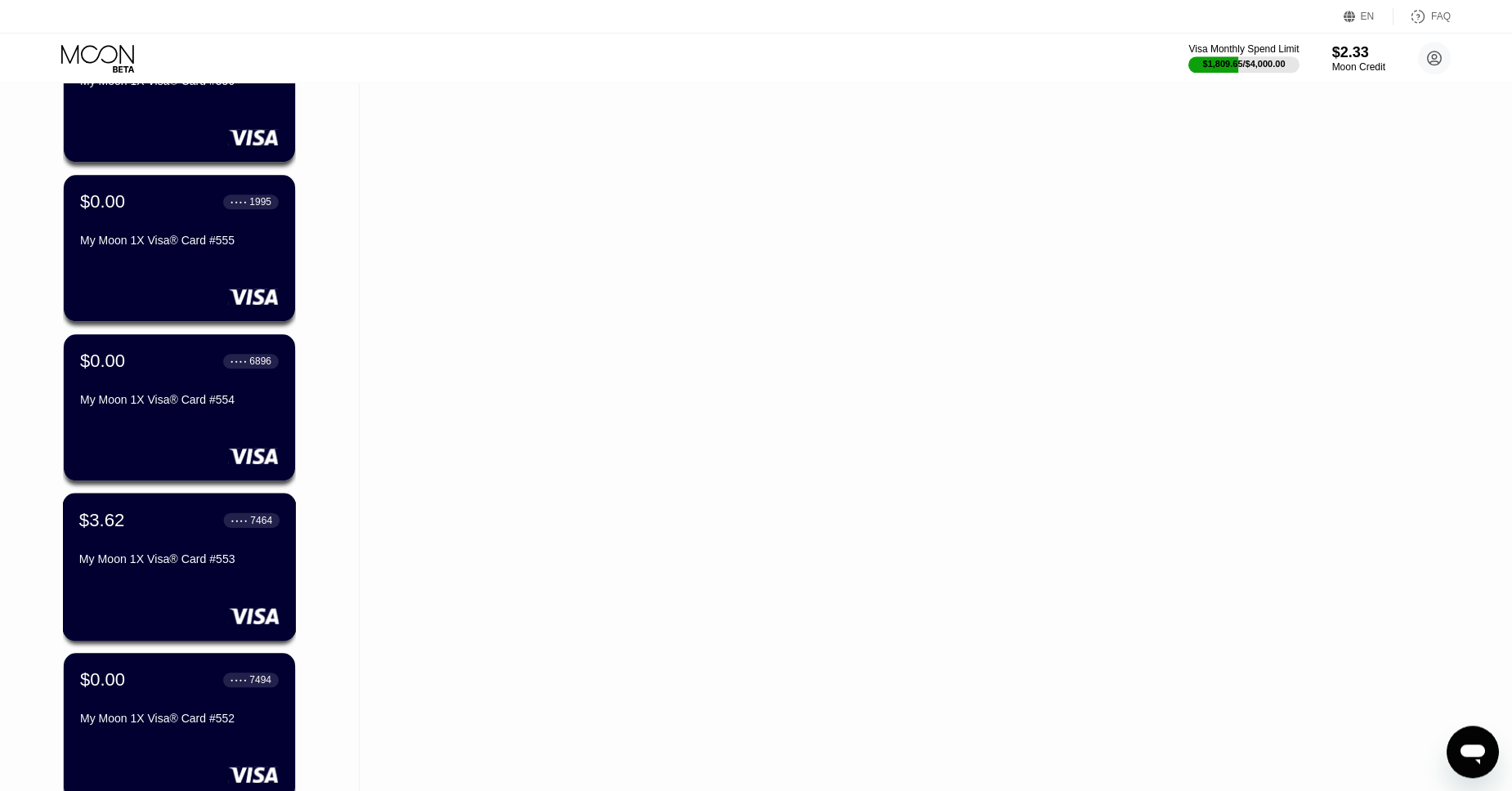
click at [151, 529] on div "$3.62 ● ● ● ● 7464" at bounding box center [180, 520] width 200 height 21
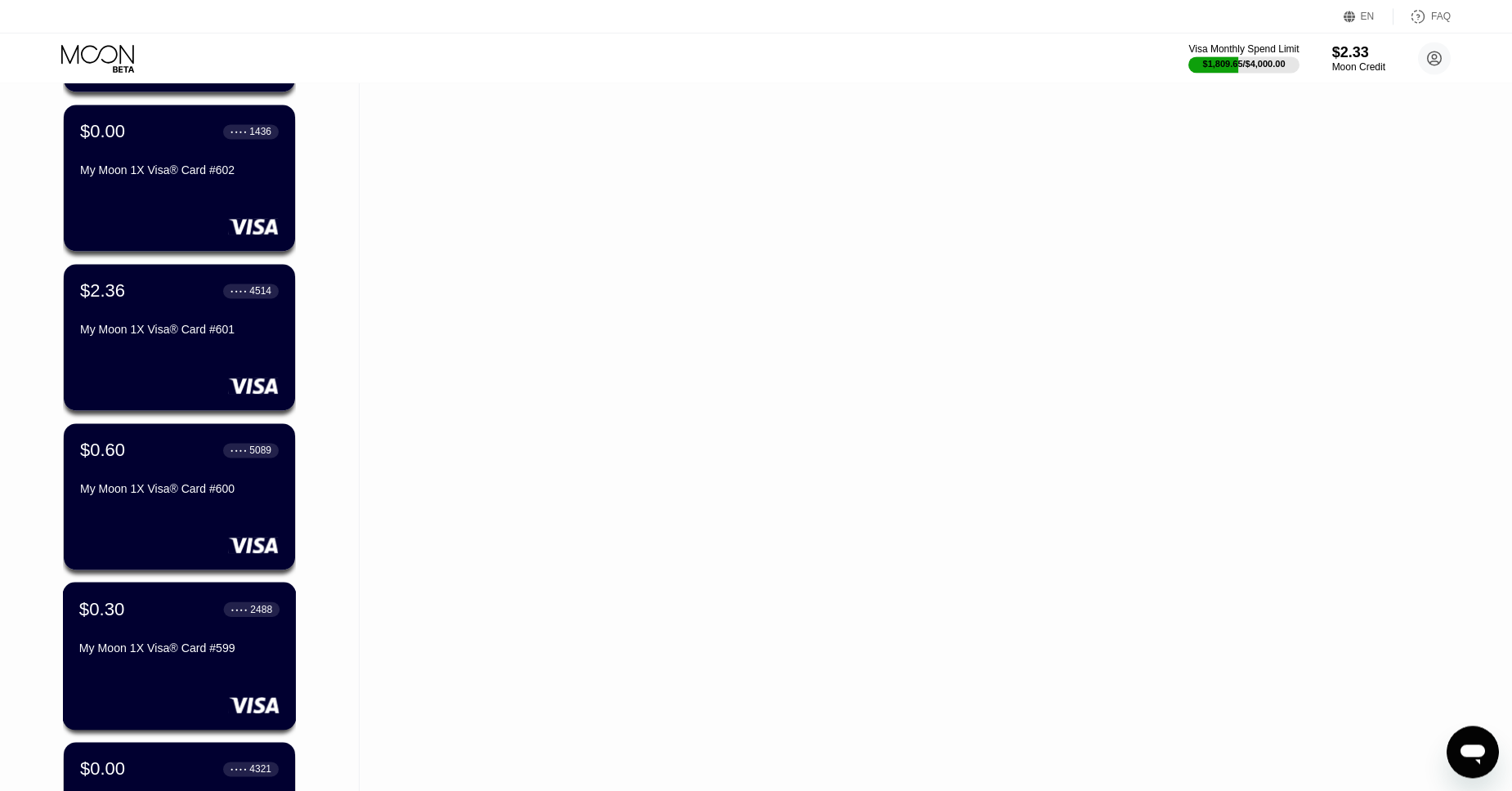
scroll to position [13352, 0]
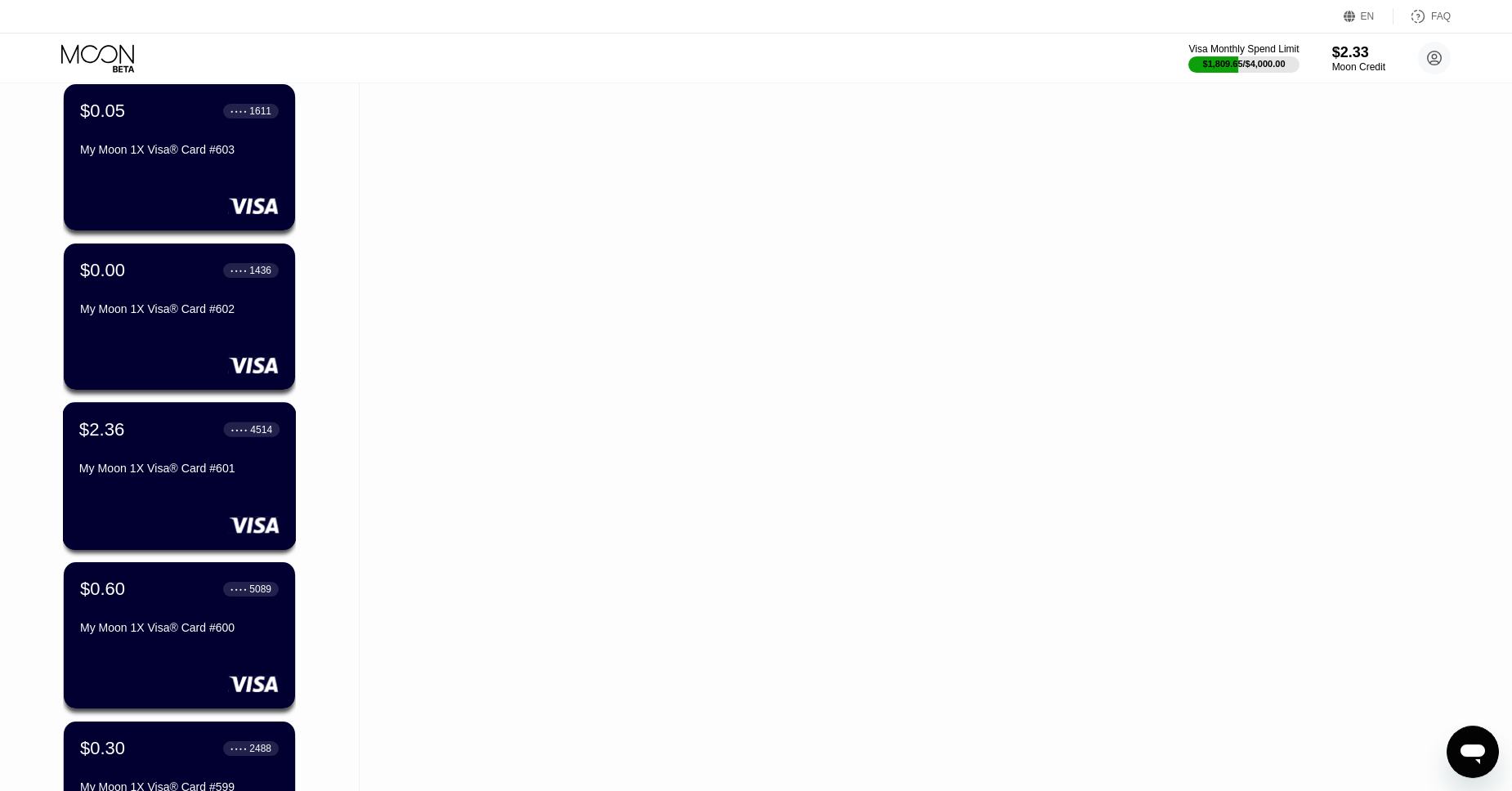
click at [150, 433] on div "$2.36 ● ● ● ● 4514" at bounding box center [180, 429] width 200 height 21
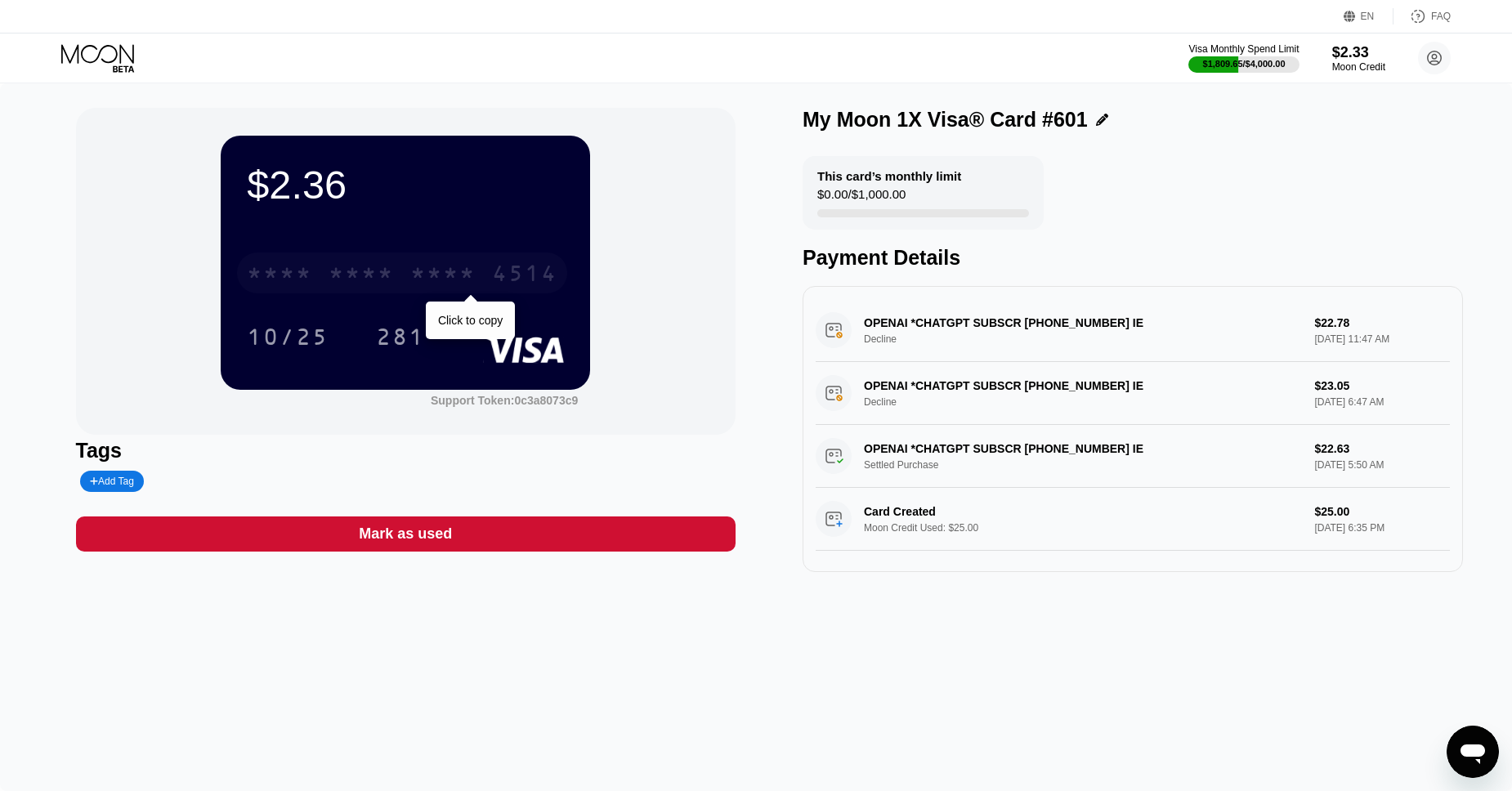
click at [436, 278] on div "* * * *" at bounding box center [442, 276] width 65 height 26
